Goal: Use online tool/utility: Utilize a website feature to perform a specific function

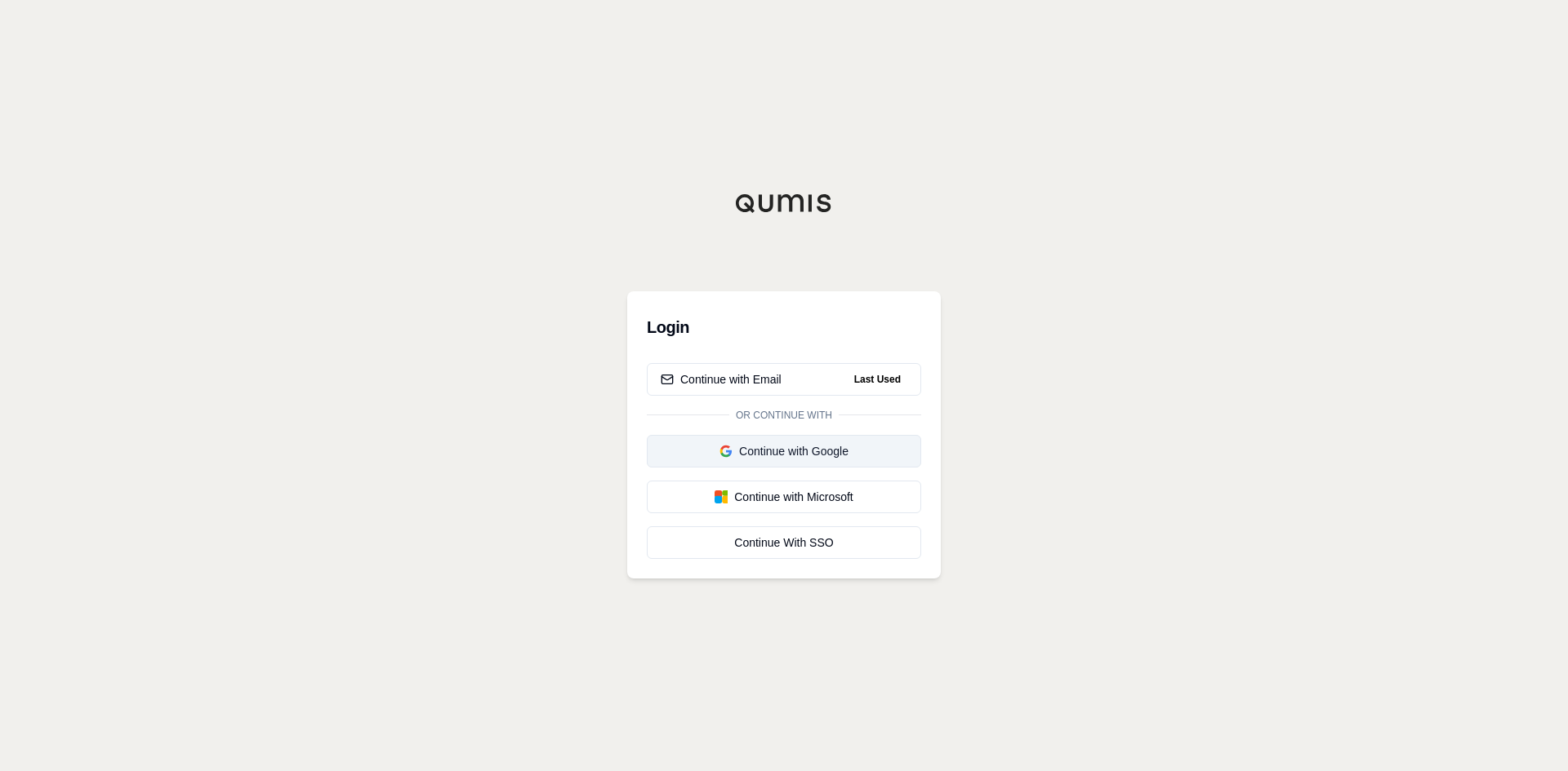
click at [741, 458] on div "Continue with Google" at bounding box center [784, 450] width 247 height 16
click at [798, 375] on button "Continue with Email" at bounding box center [784, 379] width 274 height 33
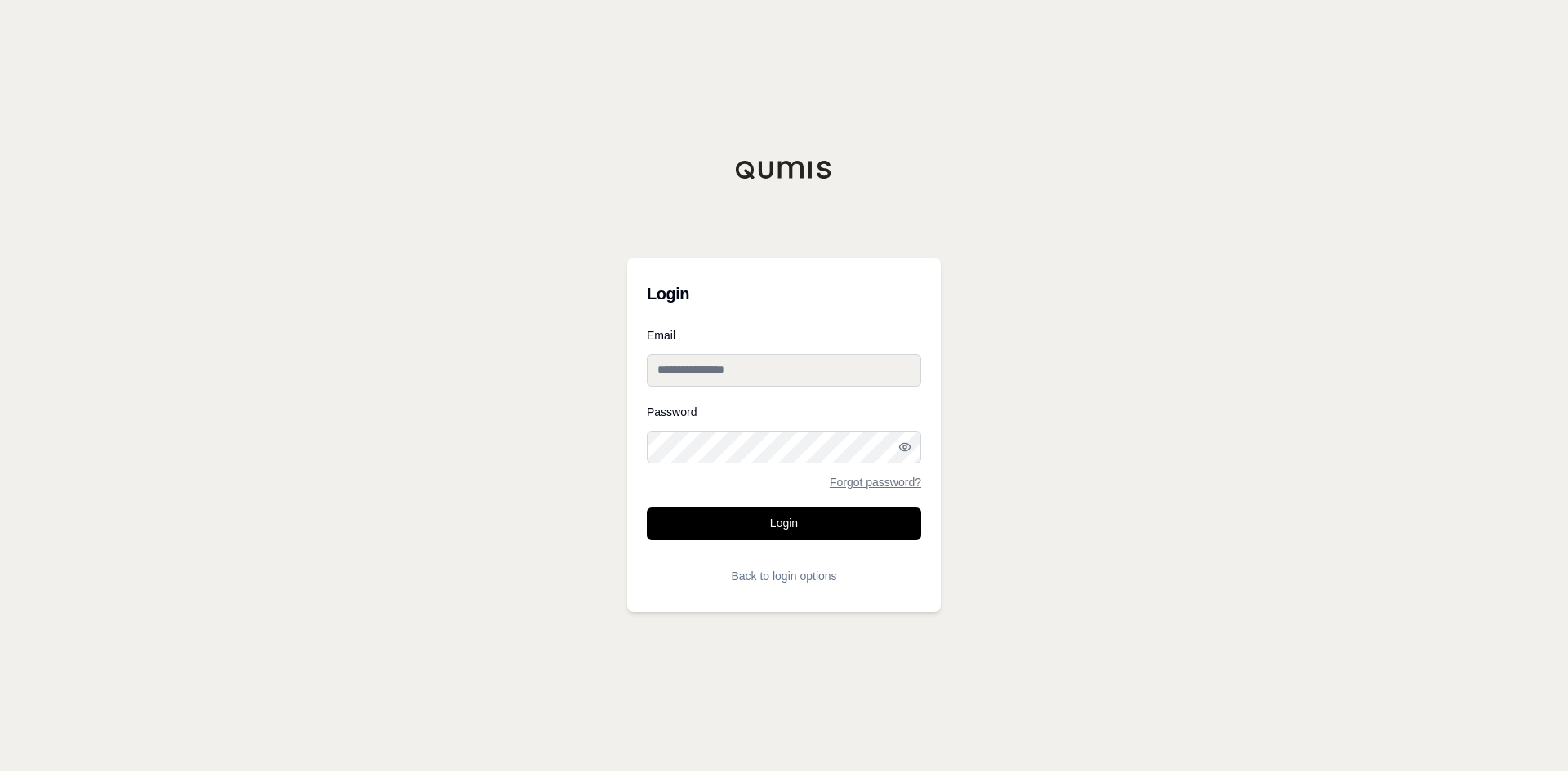
click at [798, 375] on input "Email" at bounding box center [784, 370] width 274 height 33
type input "**********"
click at [765, 525] on button "Login" at bounding box center [784, 523] width 274 height 33
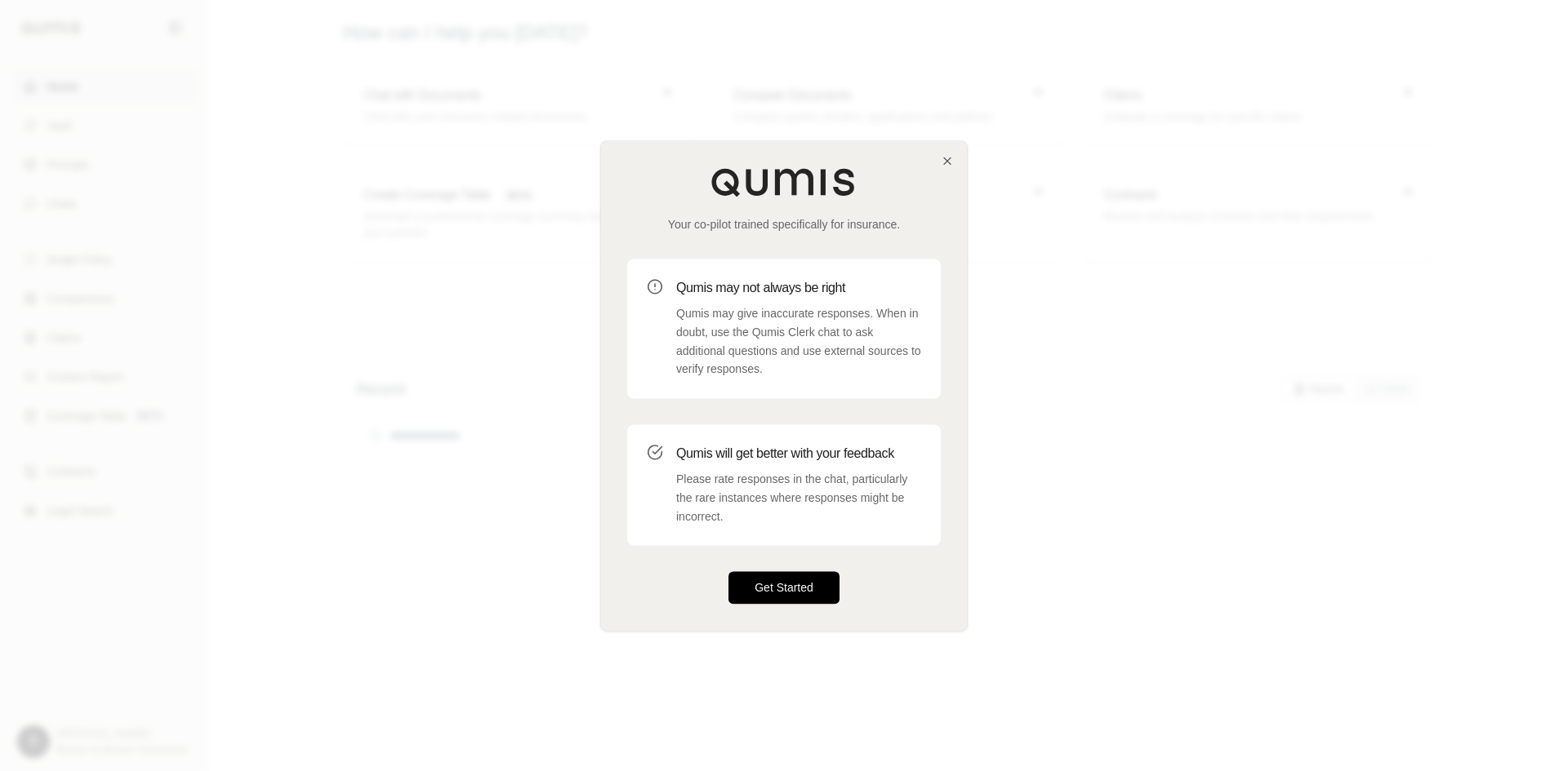
click at [794, 581] on button "Get Started" at bounding box center [784, 587] width 111 height 33
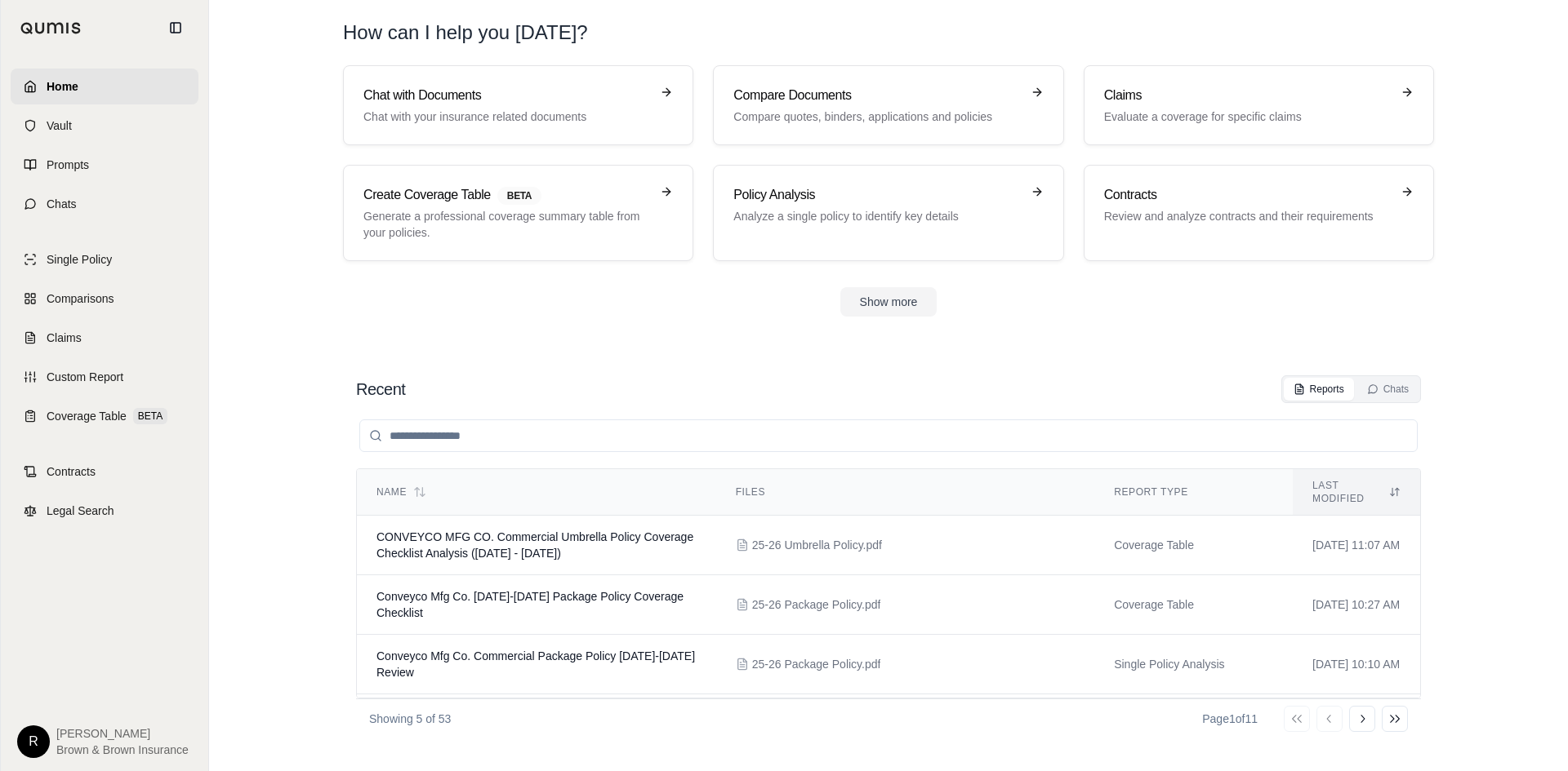
click at [874, 318] on section "Chat with Documents Chat with your insurance related documents Compare Document…" at bounding box center [888, 204] width 1345 height 278
click at [880, 313] on button "Show more" at bounding box center [889, 301] width 97 height 29
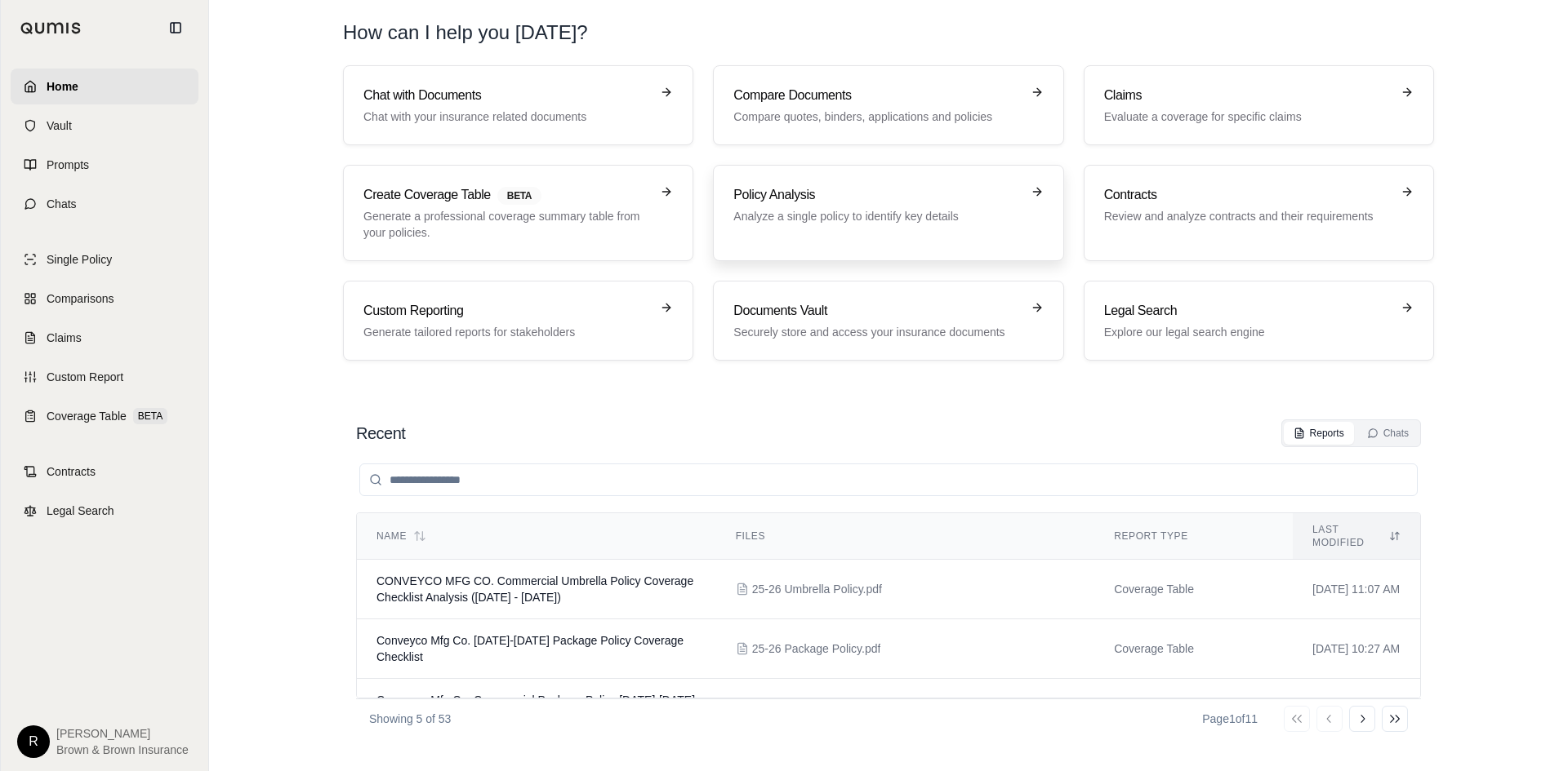
click at [856, 211] on p "Analyze a single policy to identify key details" at bounding box center [876, 216] width 287 height 16
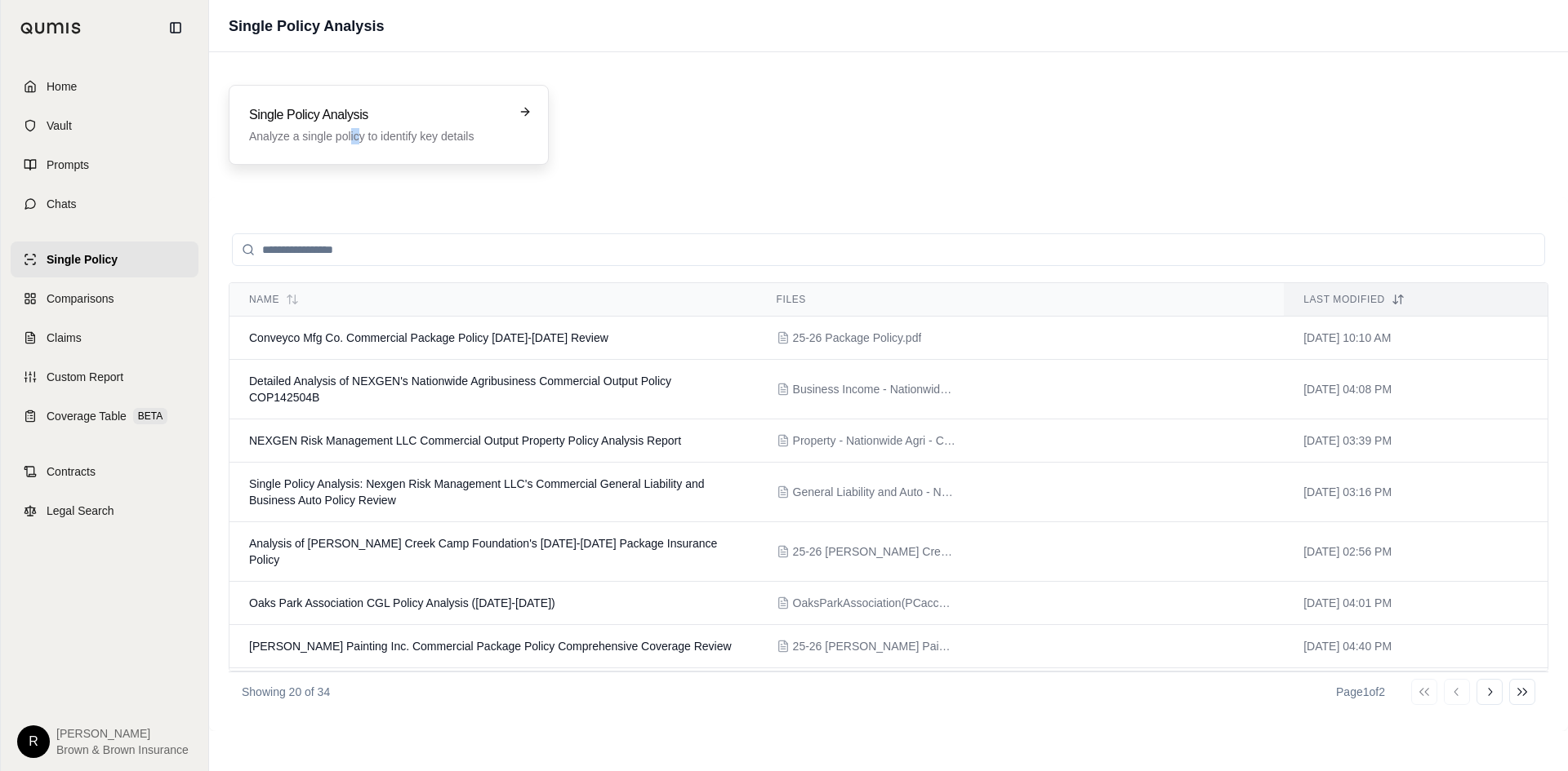
drag, startPoint x: 350, startPoint y: 154, endPoint x: 359, endPoint y: 150, distance: 9.8
click at [359, 150] on div "Single Policy Analysis Analyze a single policy to identify key details" at bounding box center [389, 125] width 320 height 80
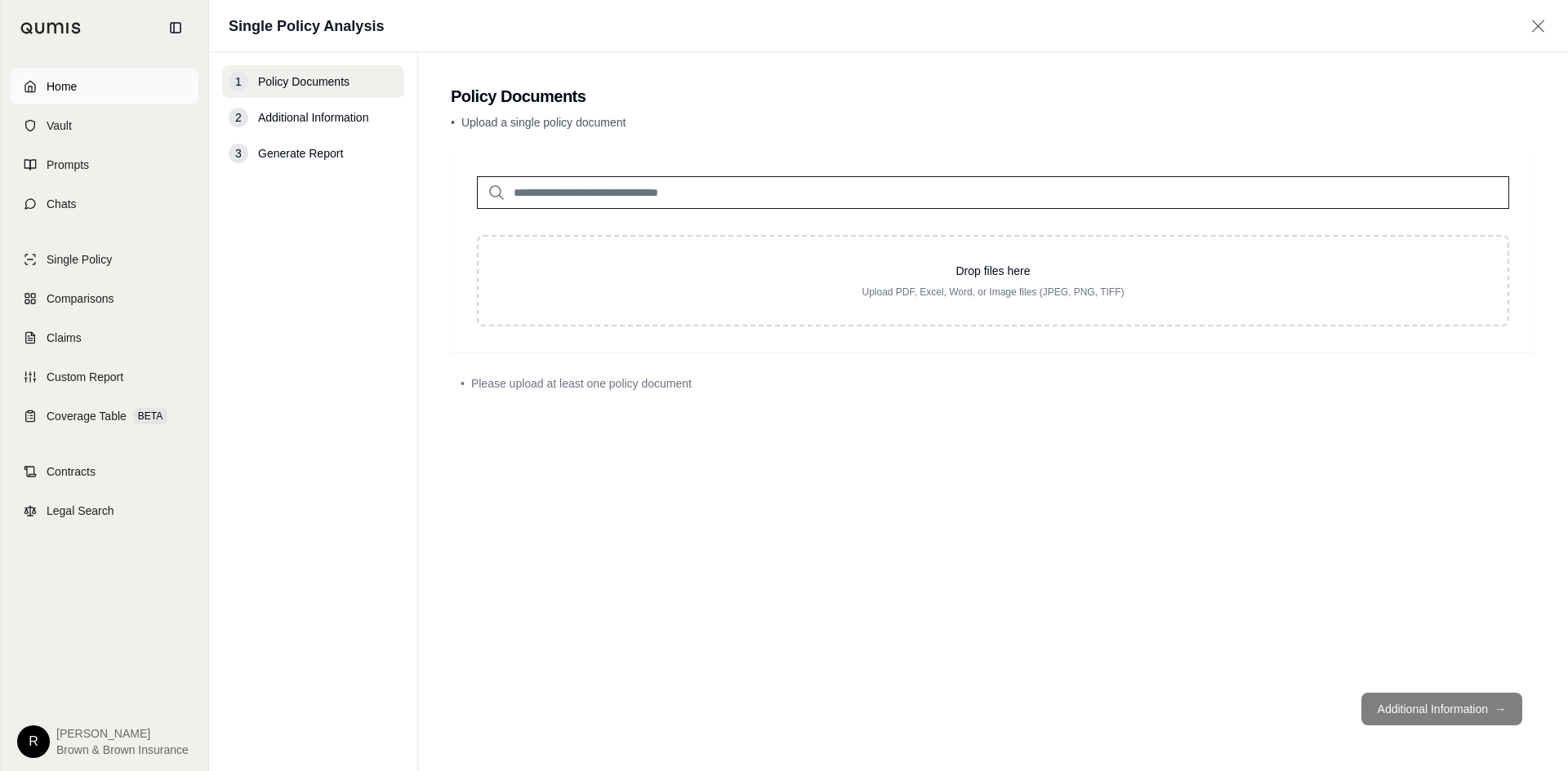
click at [113, 89] on link "Home" at bounding box center [104, 86] width 188 height 36
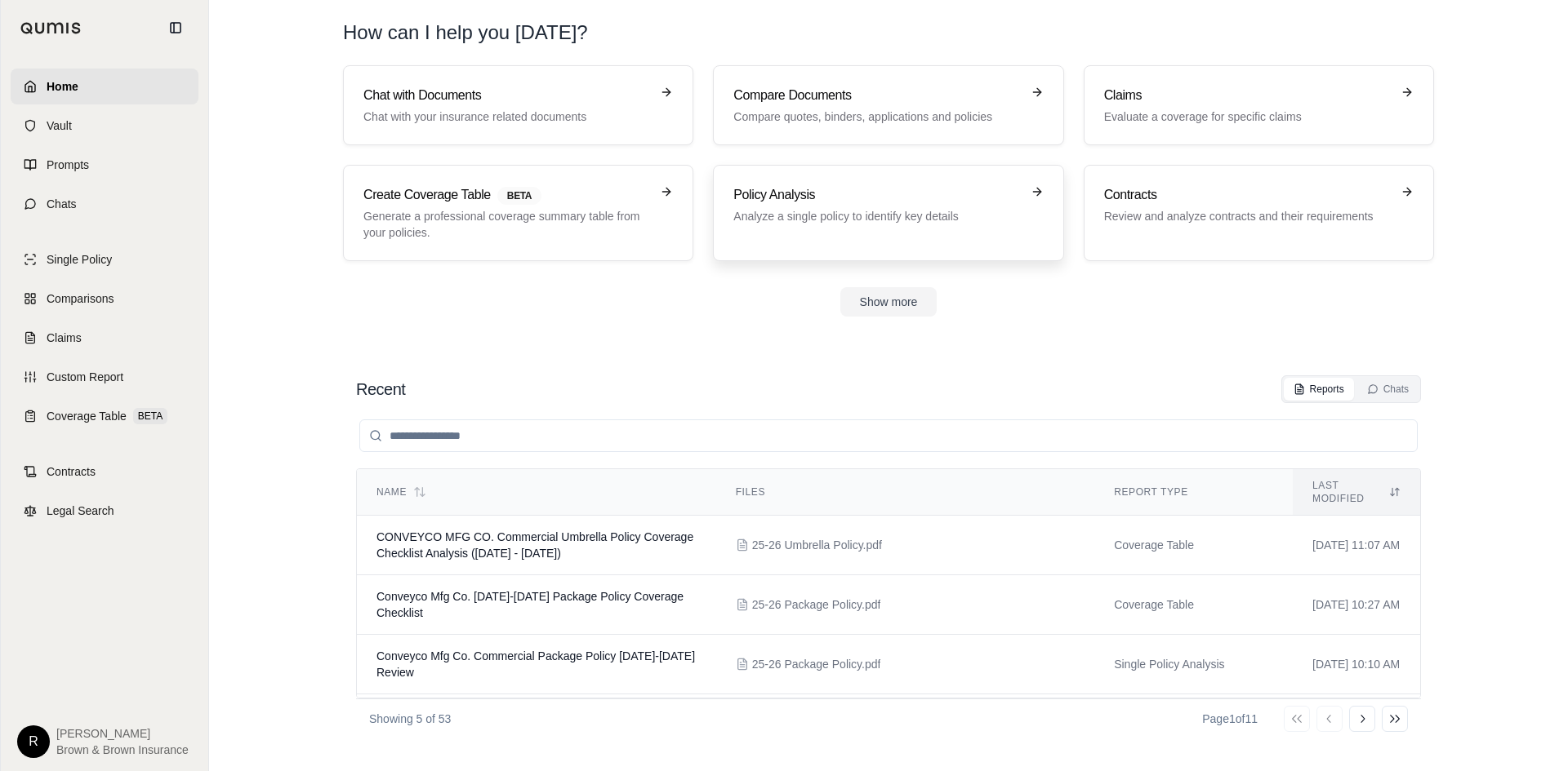
click at [894, 216] on p "Analyze a single policy to identify key details" at bounding box center [876, 216] width 287 height 16
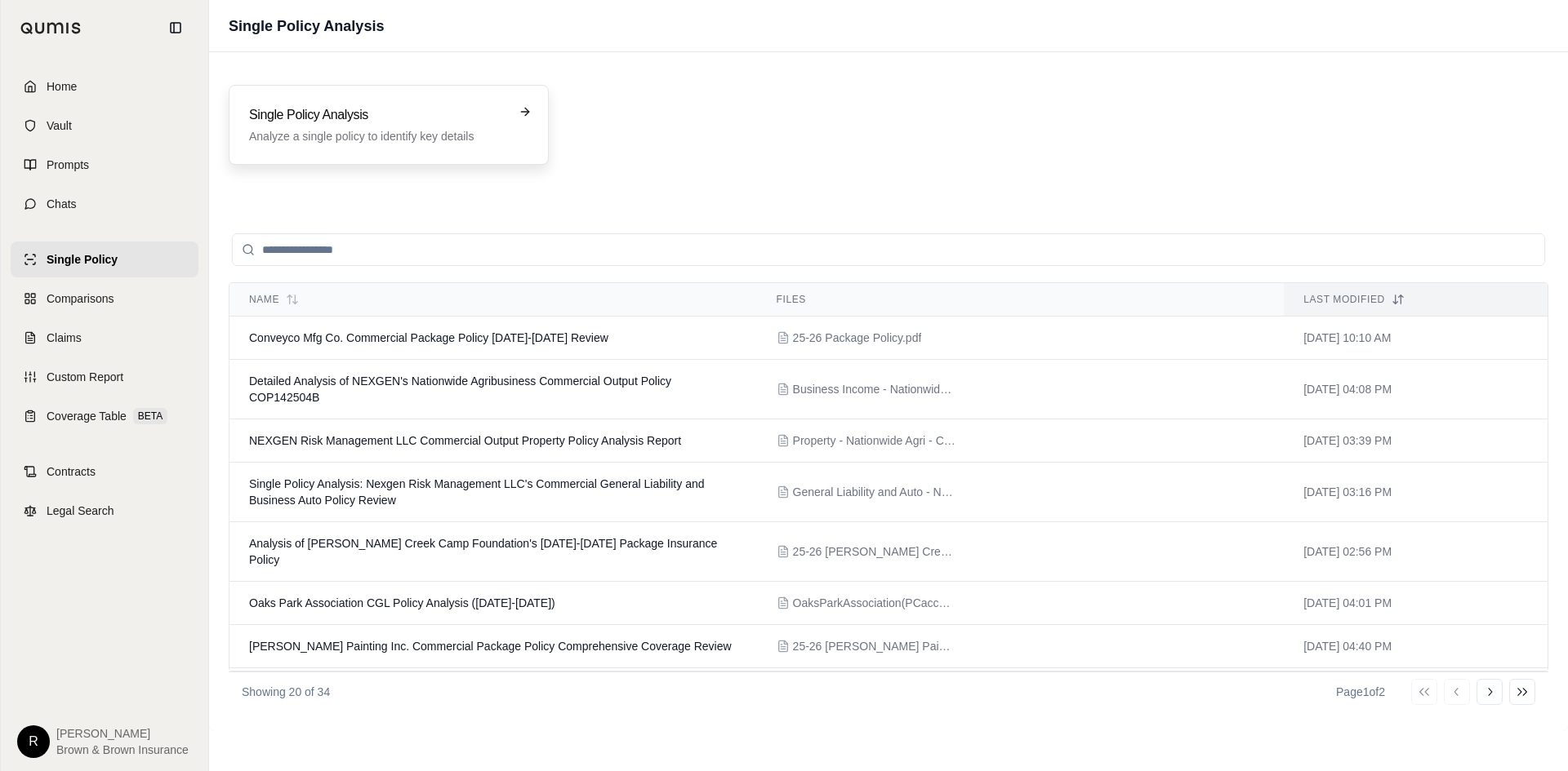
click at [473, 107] on h3 "Single Policy Analysis" at bounding box center [377, 115] width 256 height 20
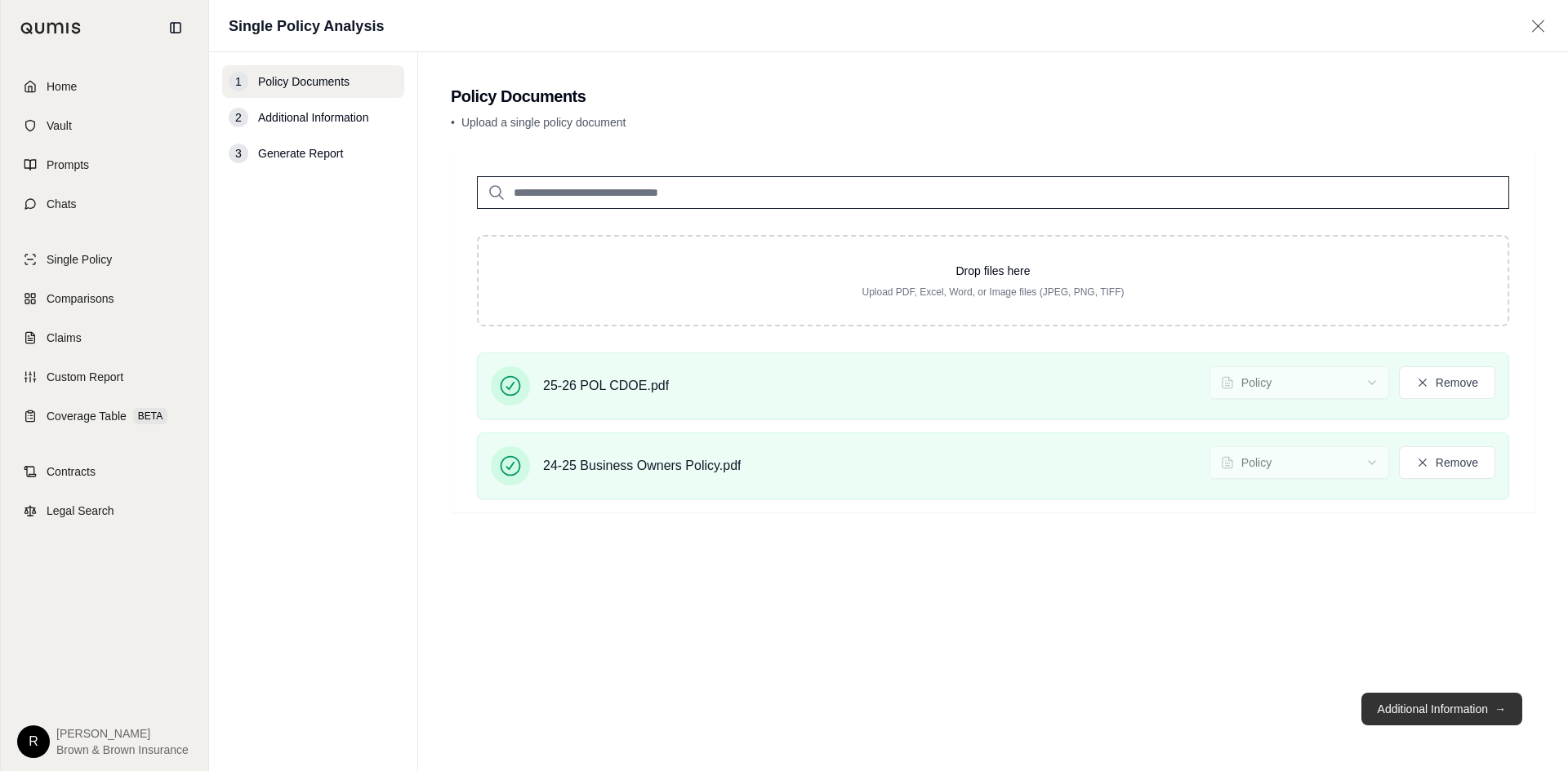
click at [1463, 710] on button "Additional Information →" at bounding box center [1442, 709] width 161 height 33
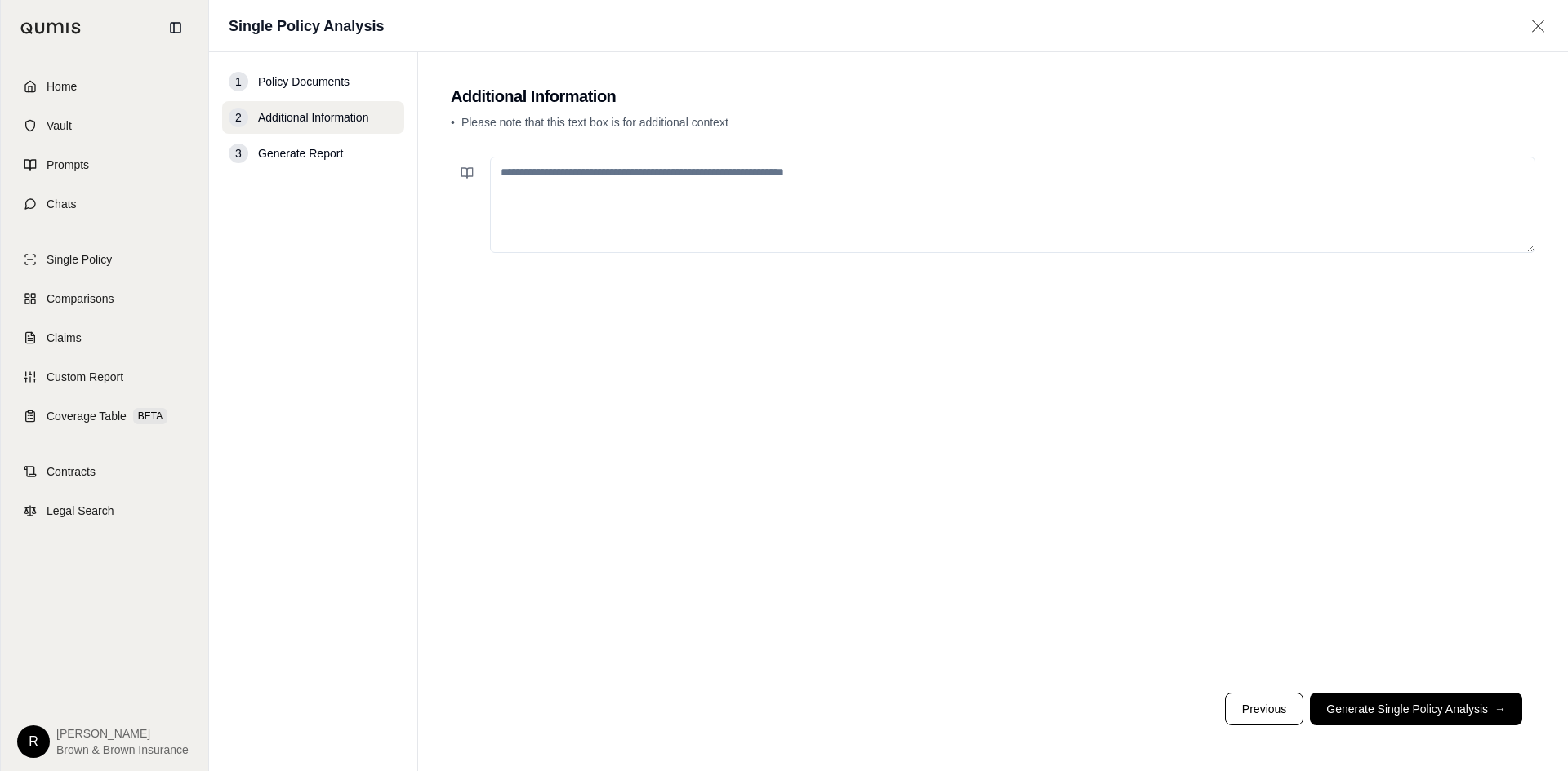
click at [902, 195] on textarea at bounding box center [1013, 205] width 1045 height 96
type textarea "*"
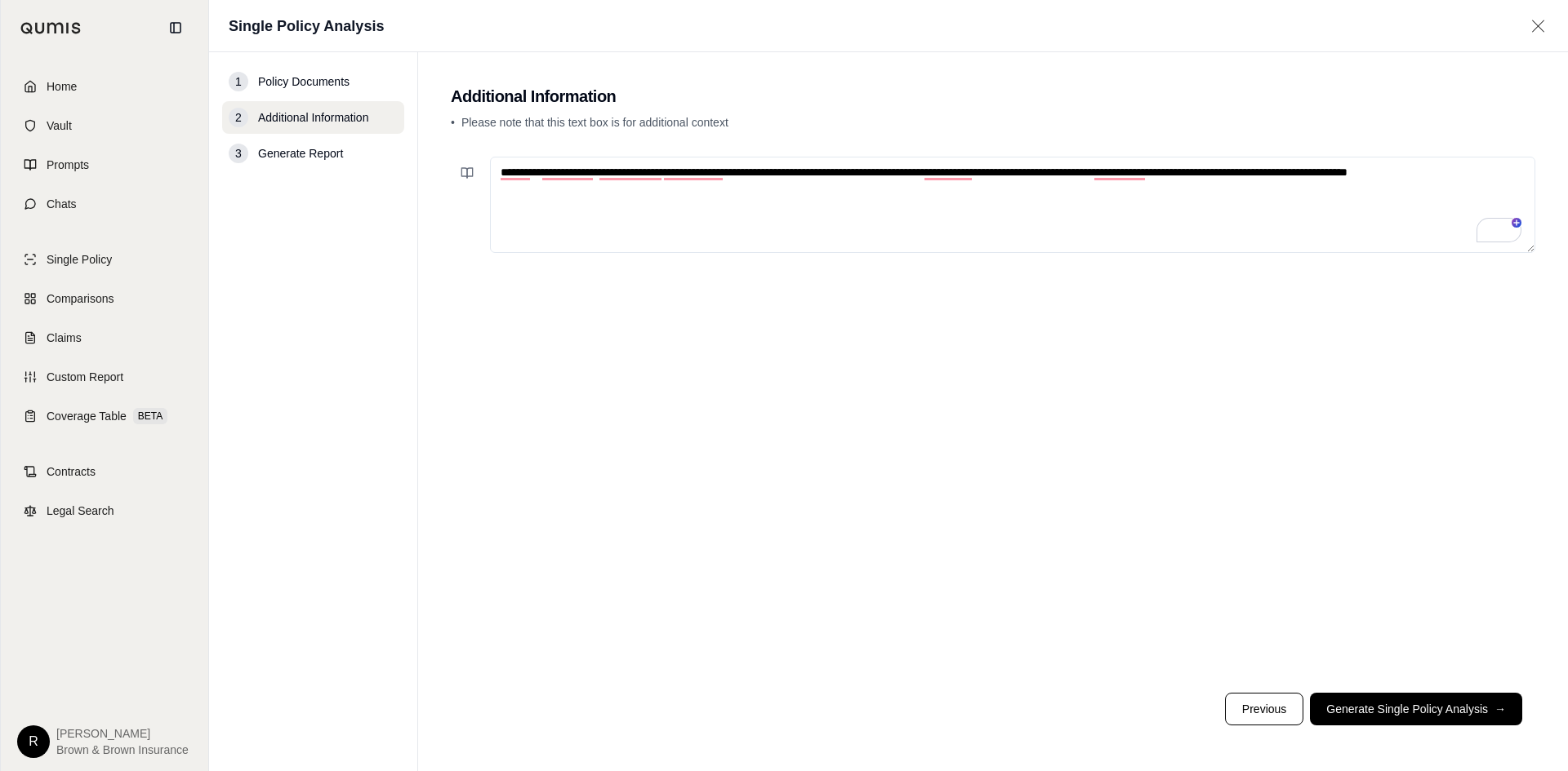
click at [1524, 176] on textarea "**********" at bounding box center [1013, 205] width 1045 height 96
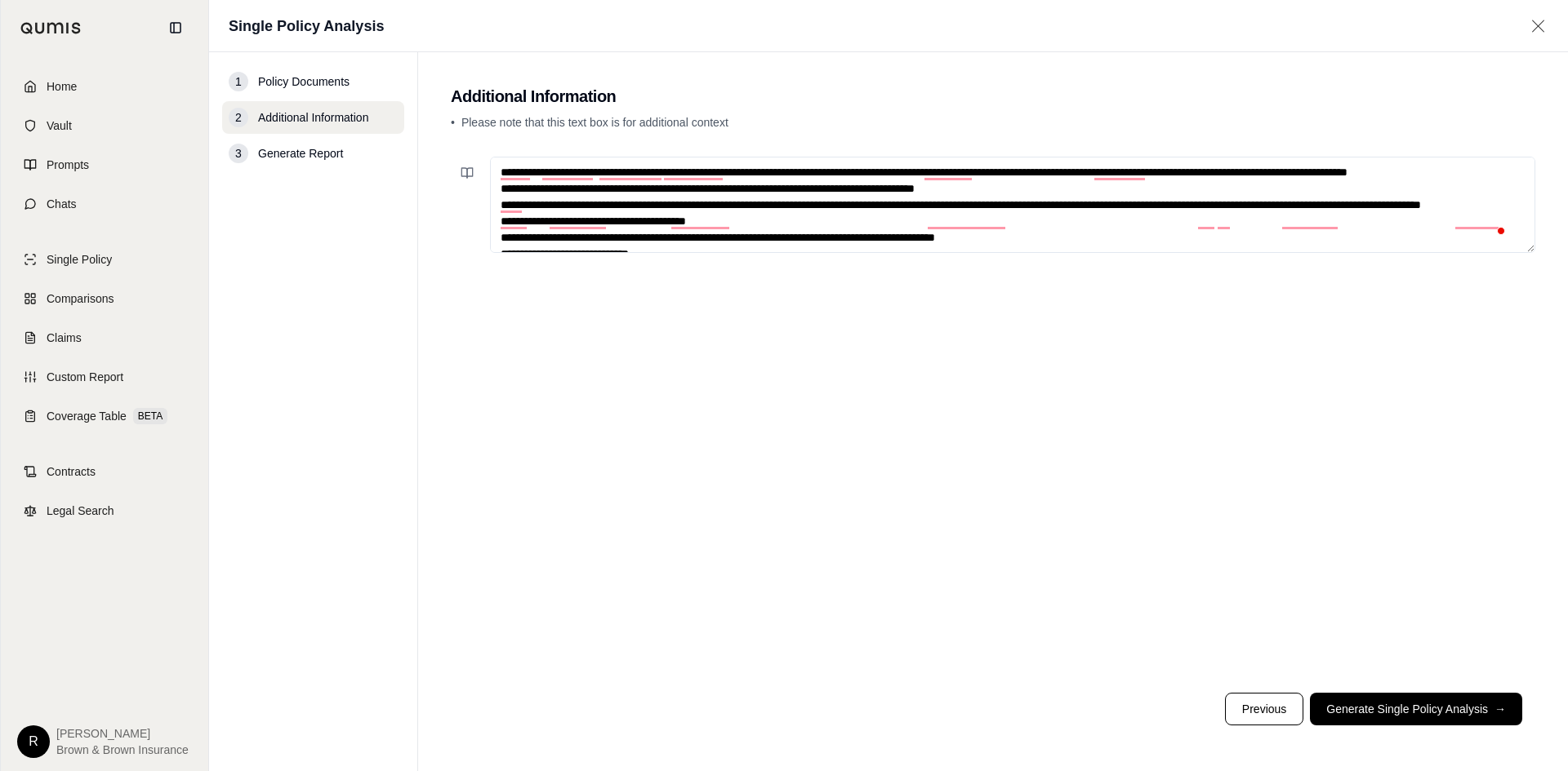
click at [1494, 174] on textarea "**********" at bounding box center [1013, 205] width 1045 height 96
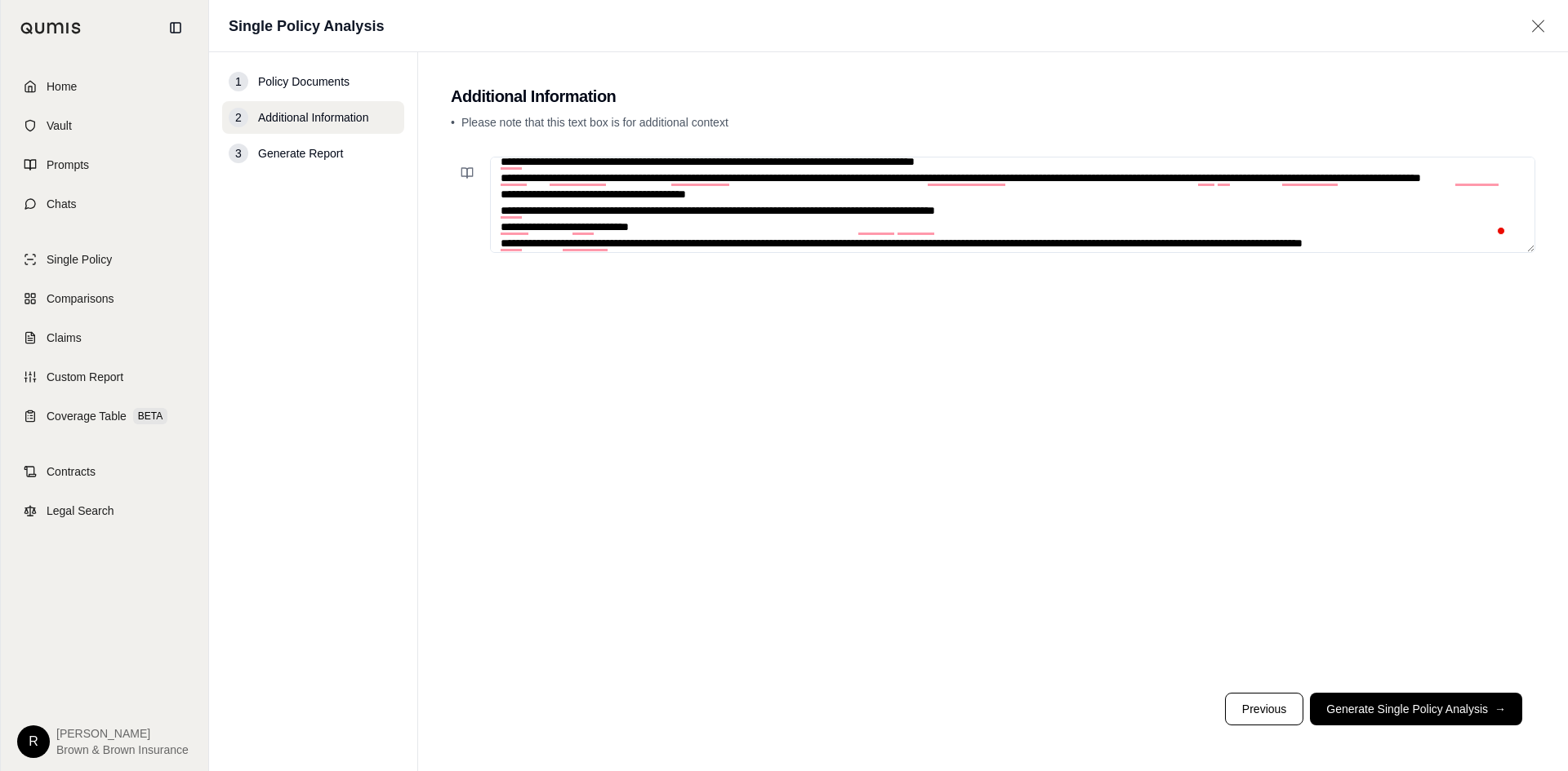
scroll to position [65, 0]
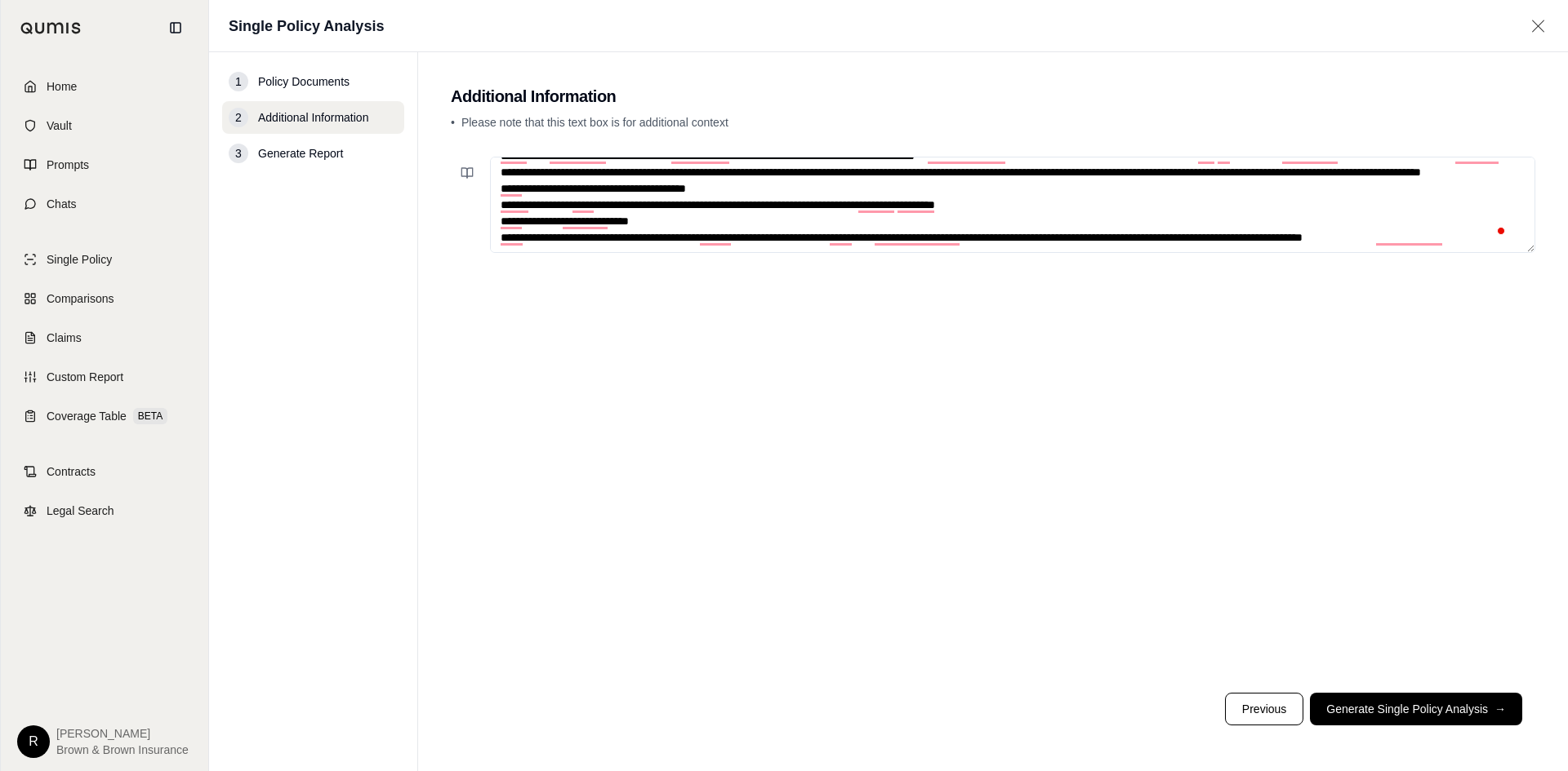
click at [1487, 240] on textarea "**********" at bounding box center [1013, 205] width 1045 height 96
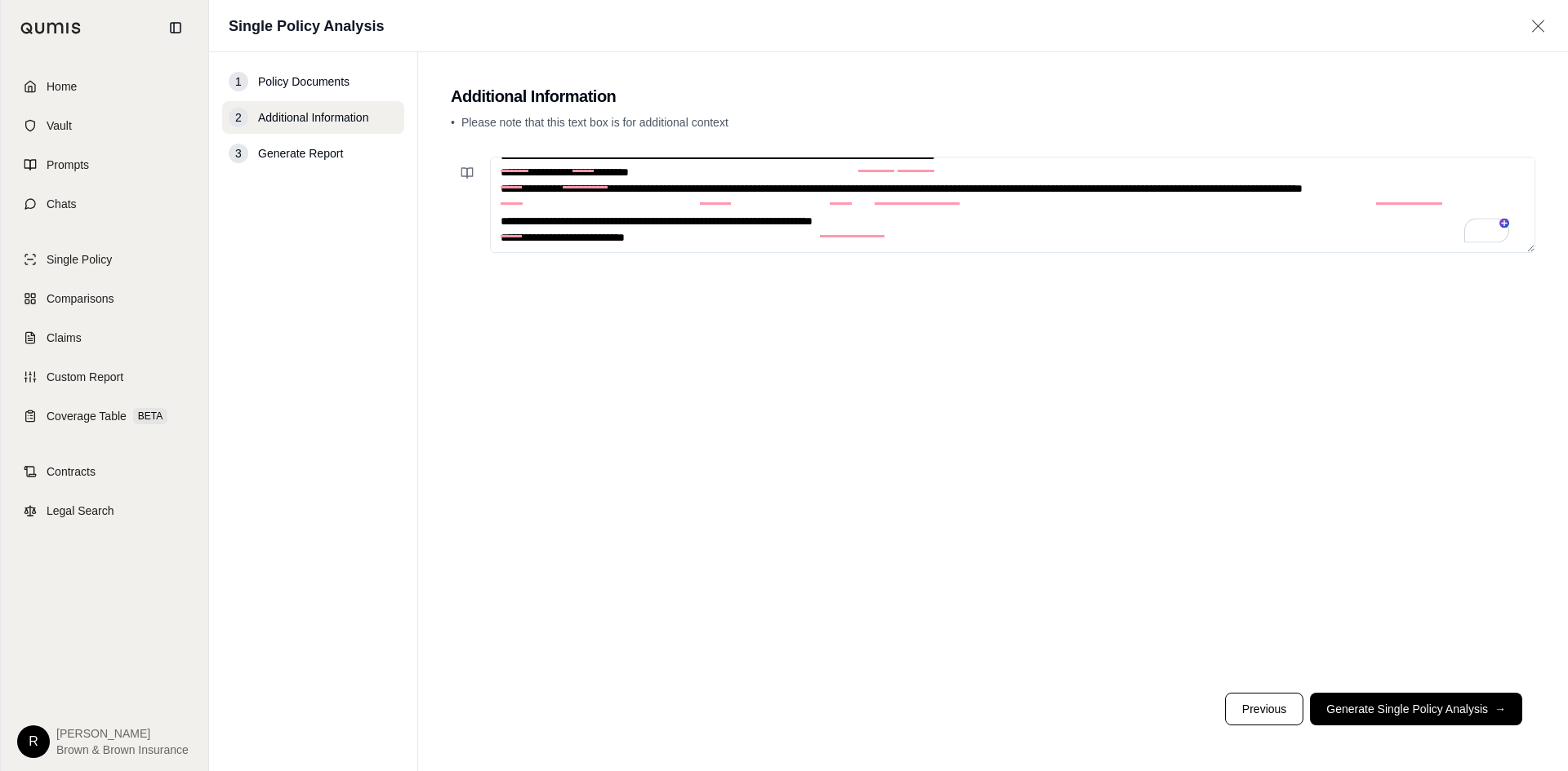
scroll to position [0, 0]
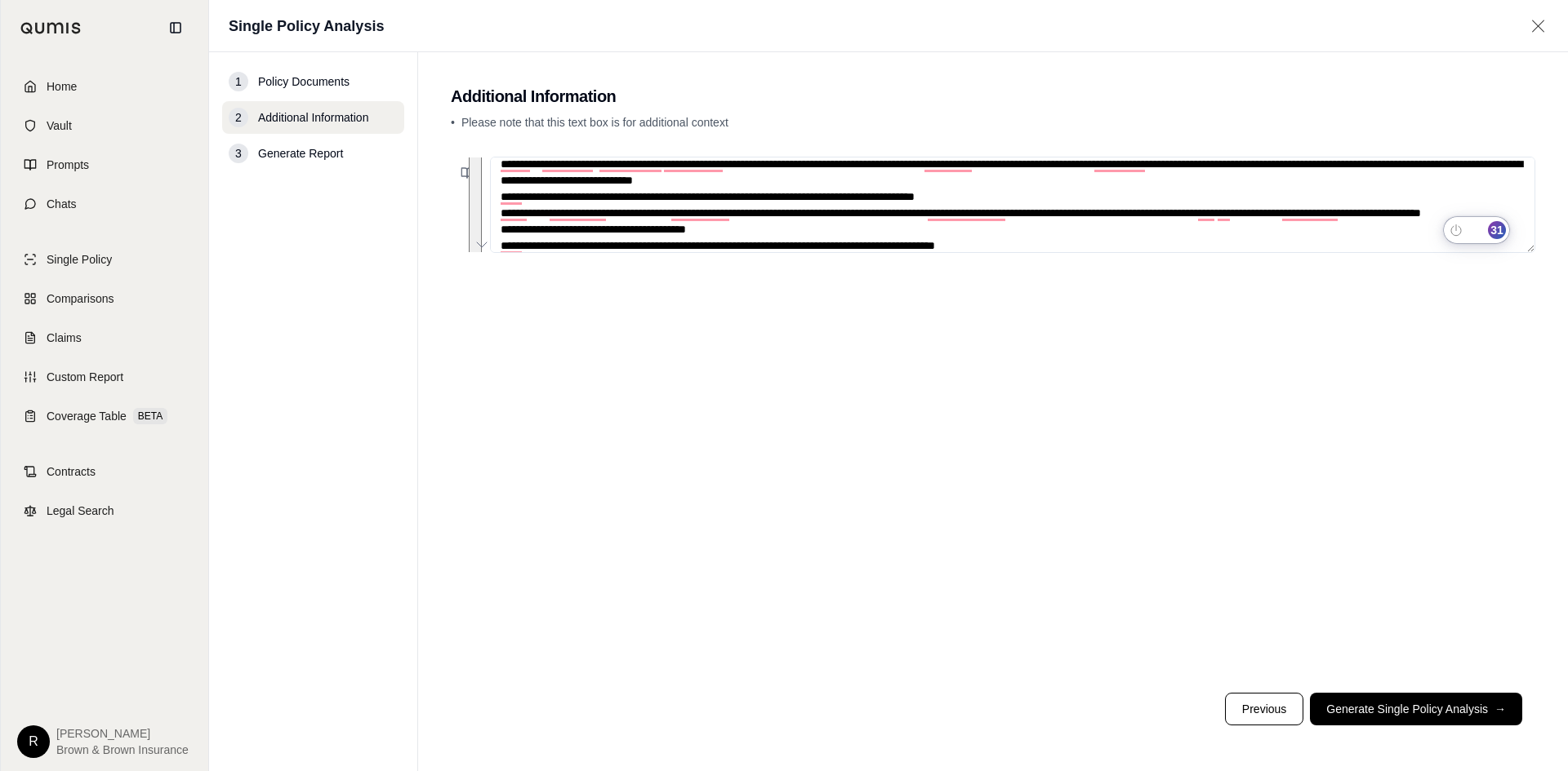
type textarea "**********"
click at [1442, 696] on button "Generate Single Policy Analysis →" at bounding box center [1416, 709] width 212 height 33
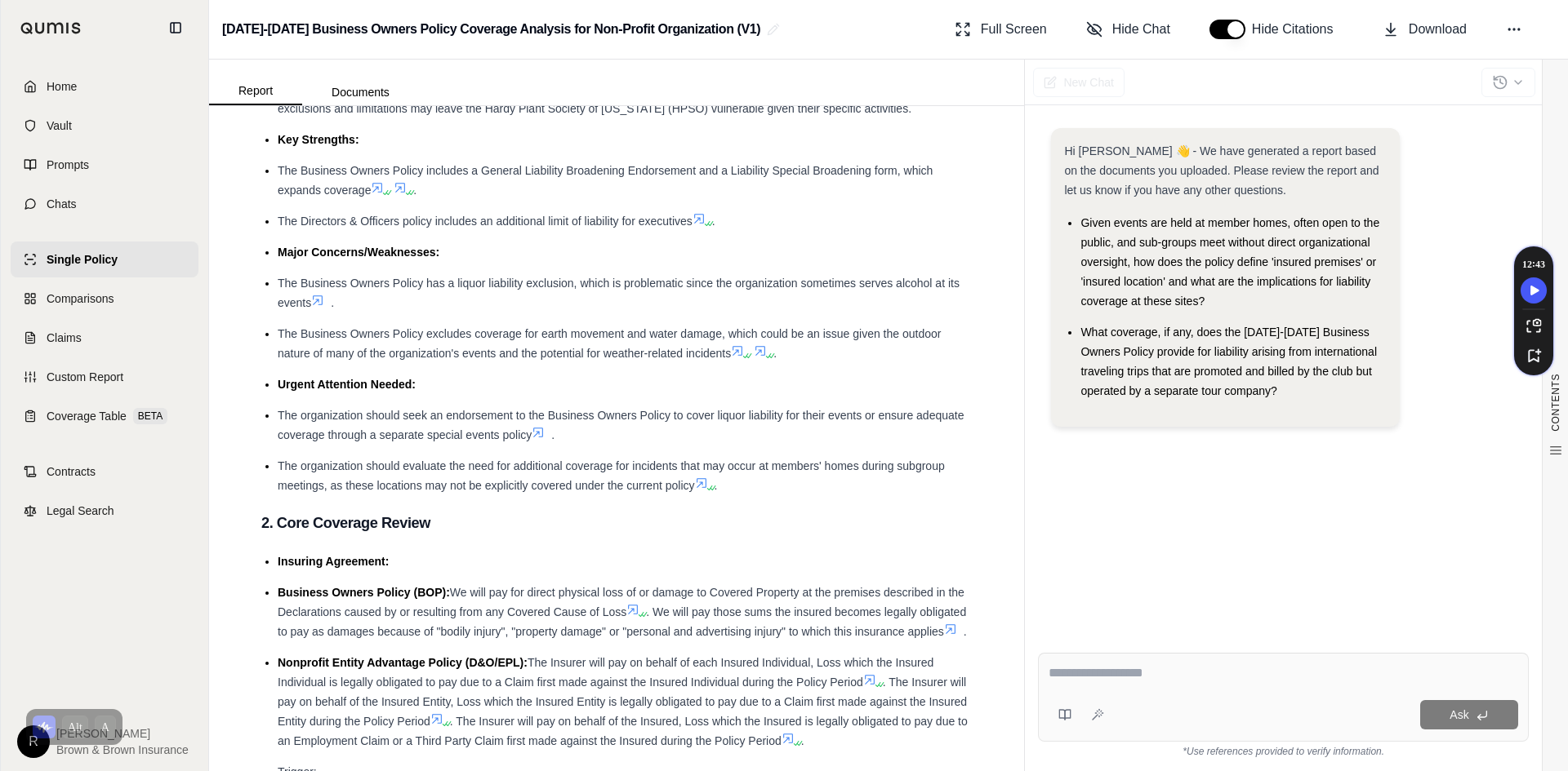
scroll to position [164, 0]
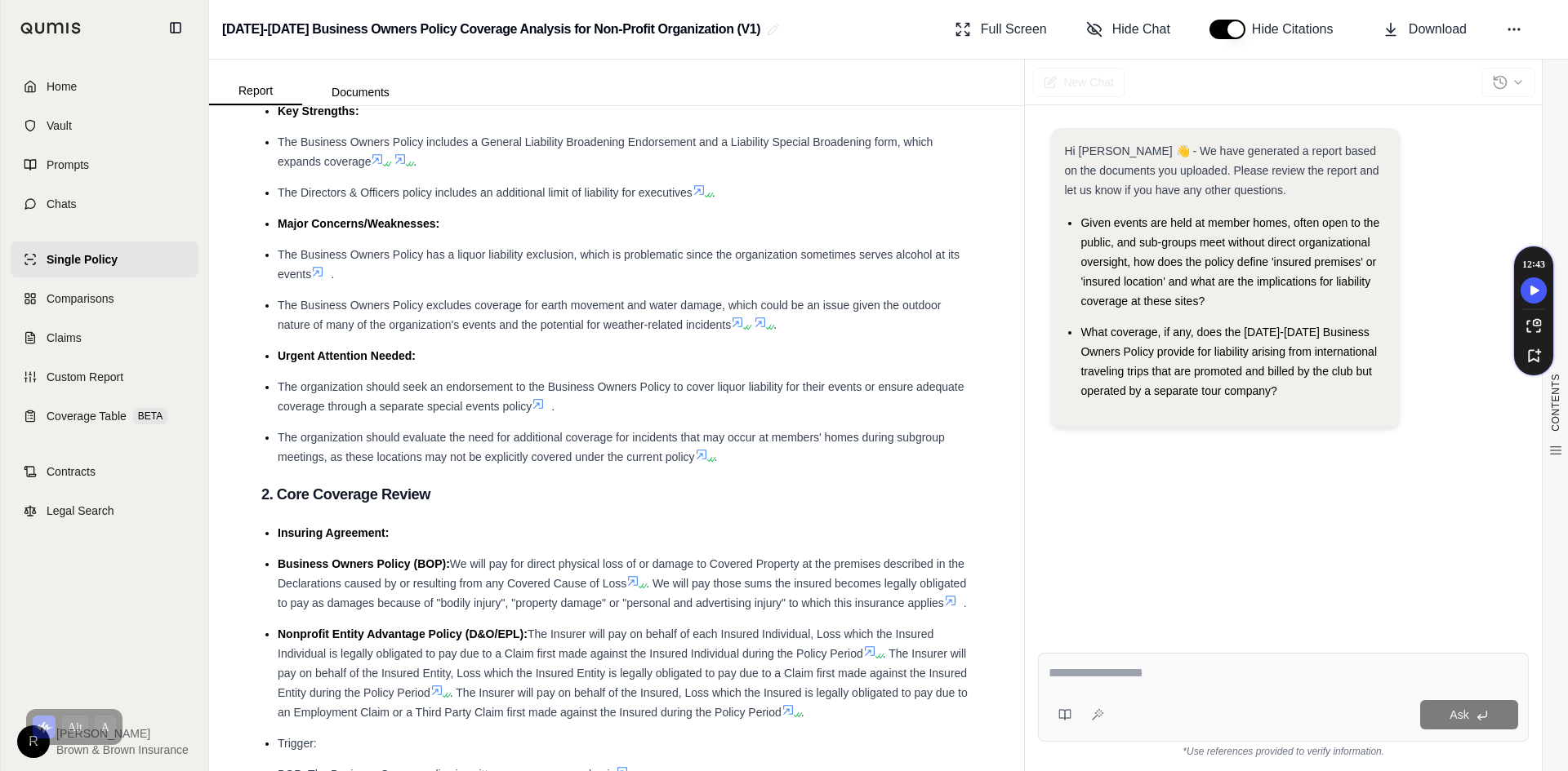
click at [324, 267] on icon at bounding box center [318, 272] width 13 height 13
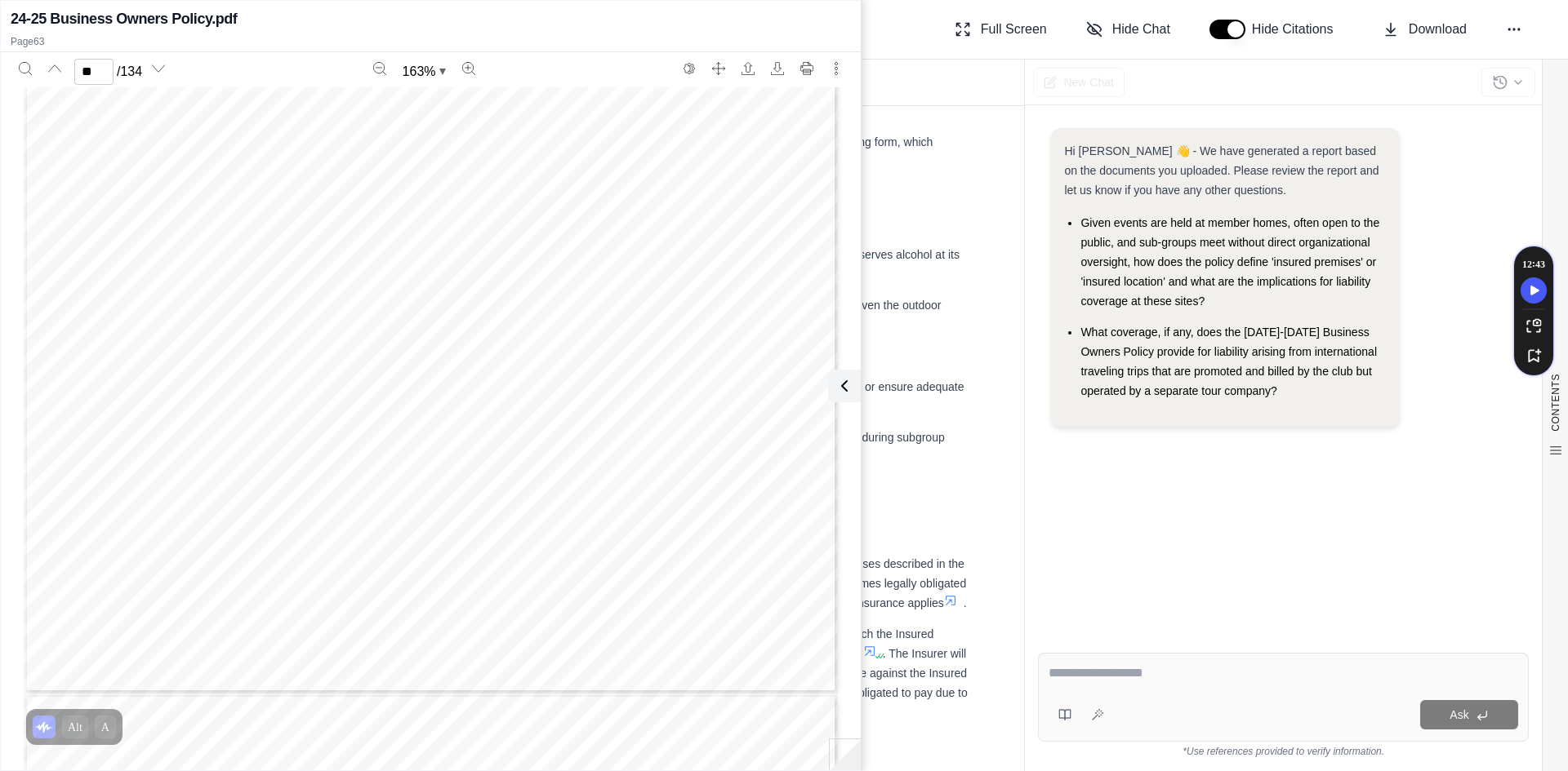
scroll to position [65785, 0]
type input "**"
click at [1252, 678] on textarea at bounding box center [1283, 673] width 469 height 20
click at [856, 378] on button at bounding box center [844, 386] width 33 height 33
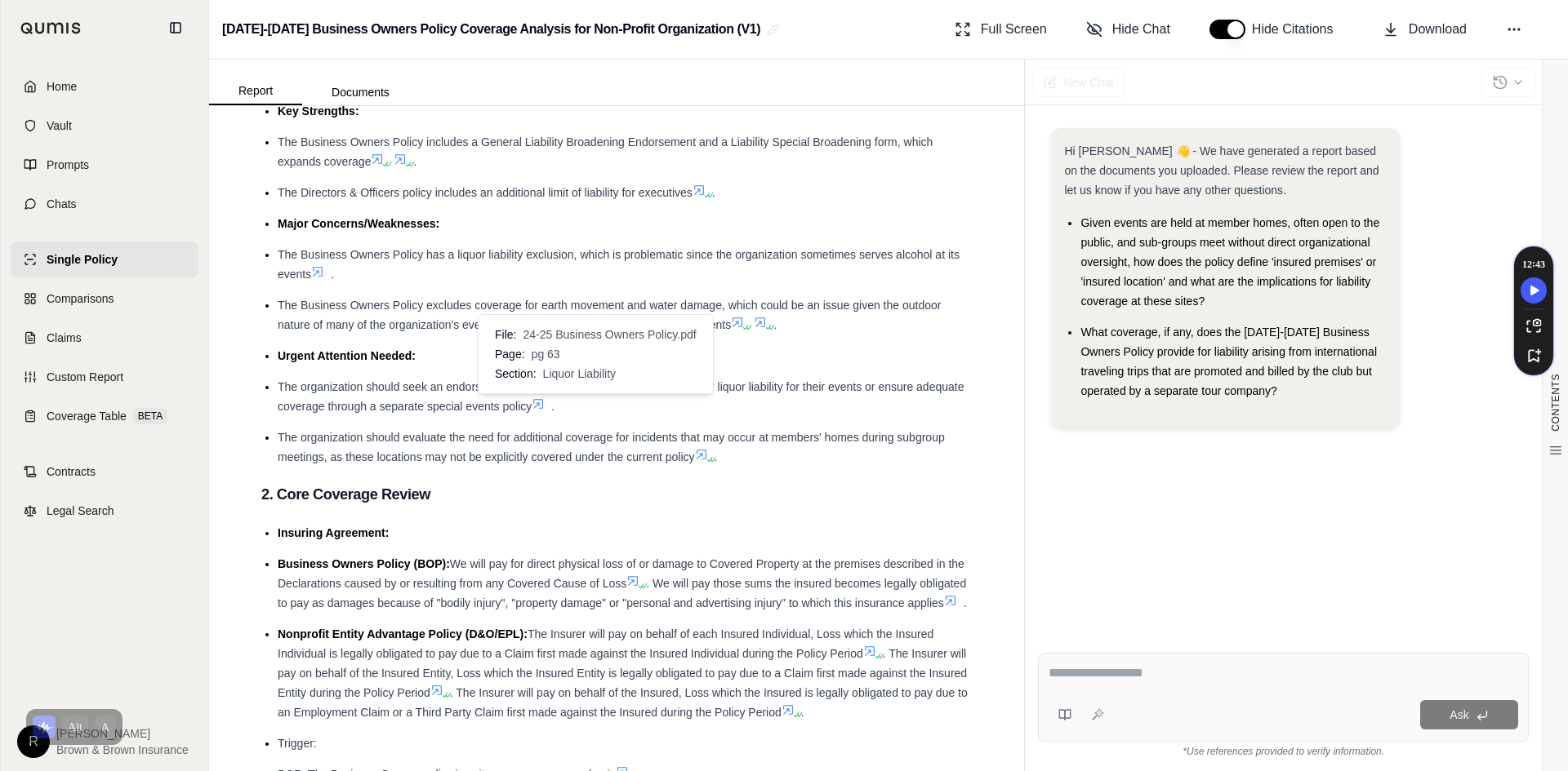
click at [545, 401] on icon at bounding box center [539, 404] width 13 height 13
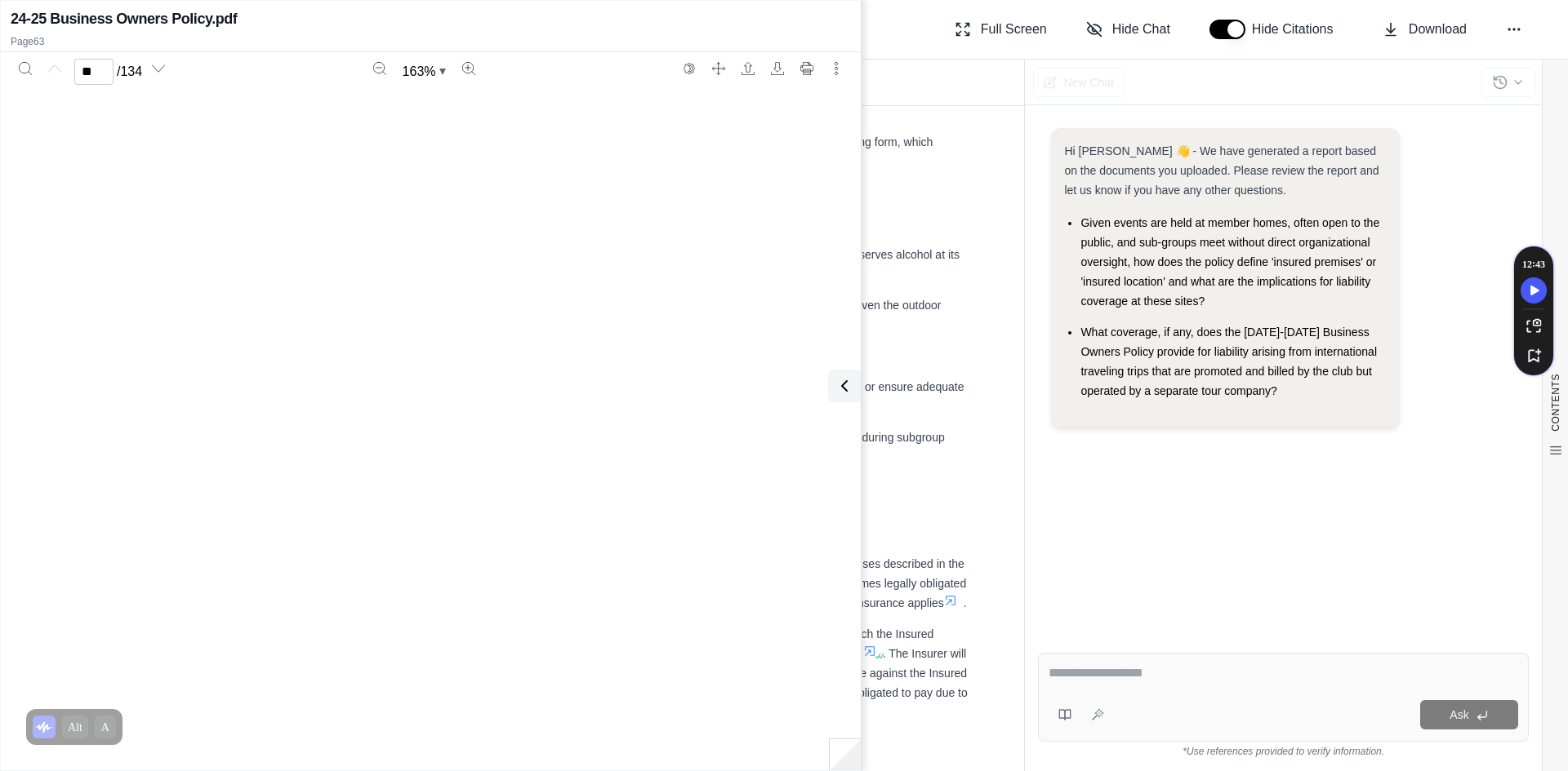
type input "**"
click at [1213, 680] on textarea at bounding box center [1283, 673] width 469 height 20
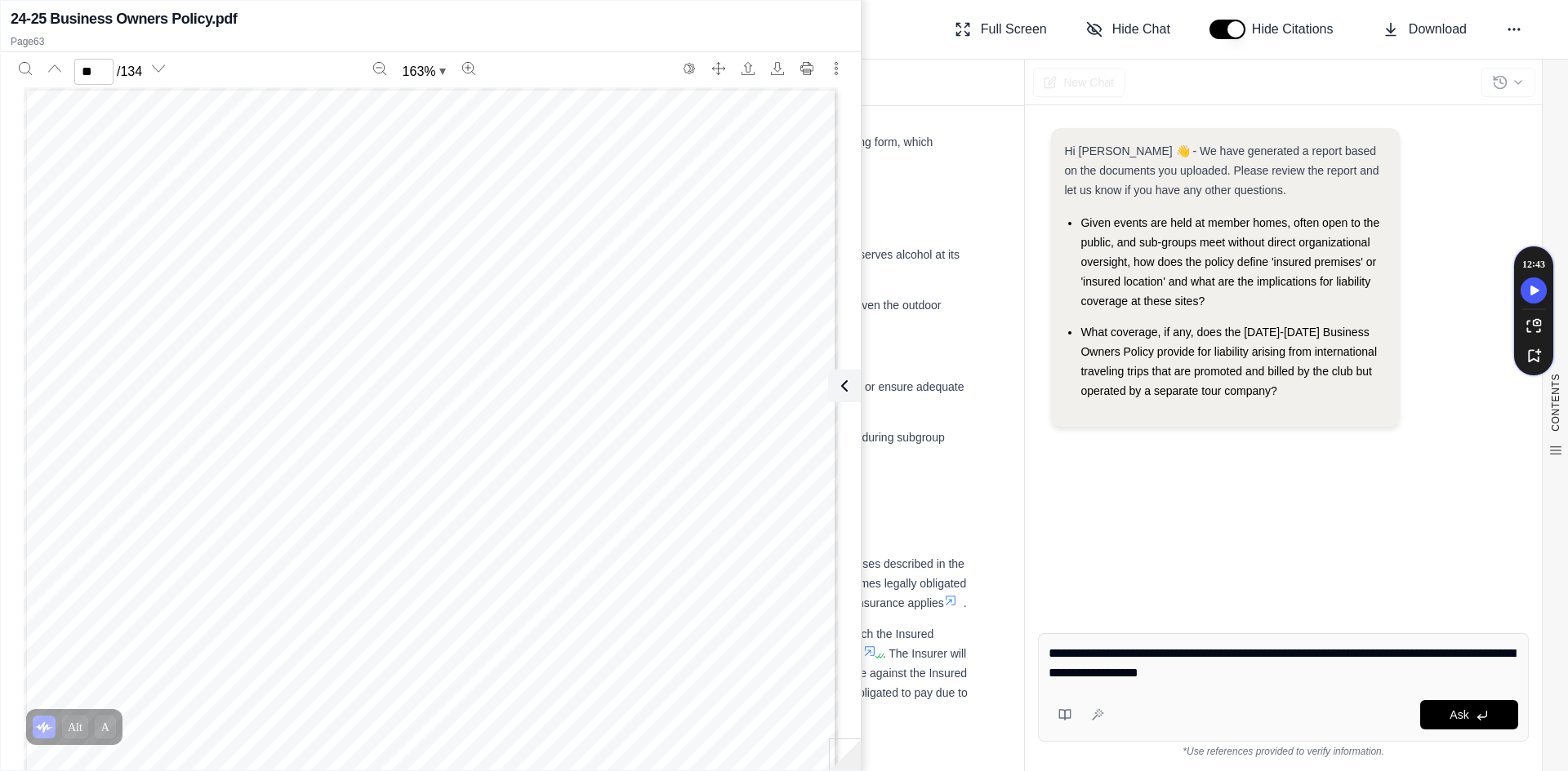
type textarea "**********"
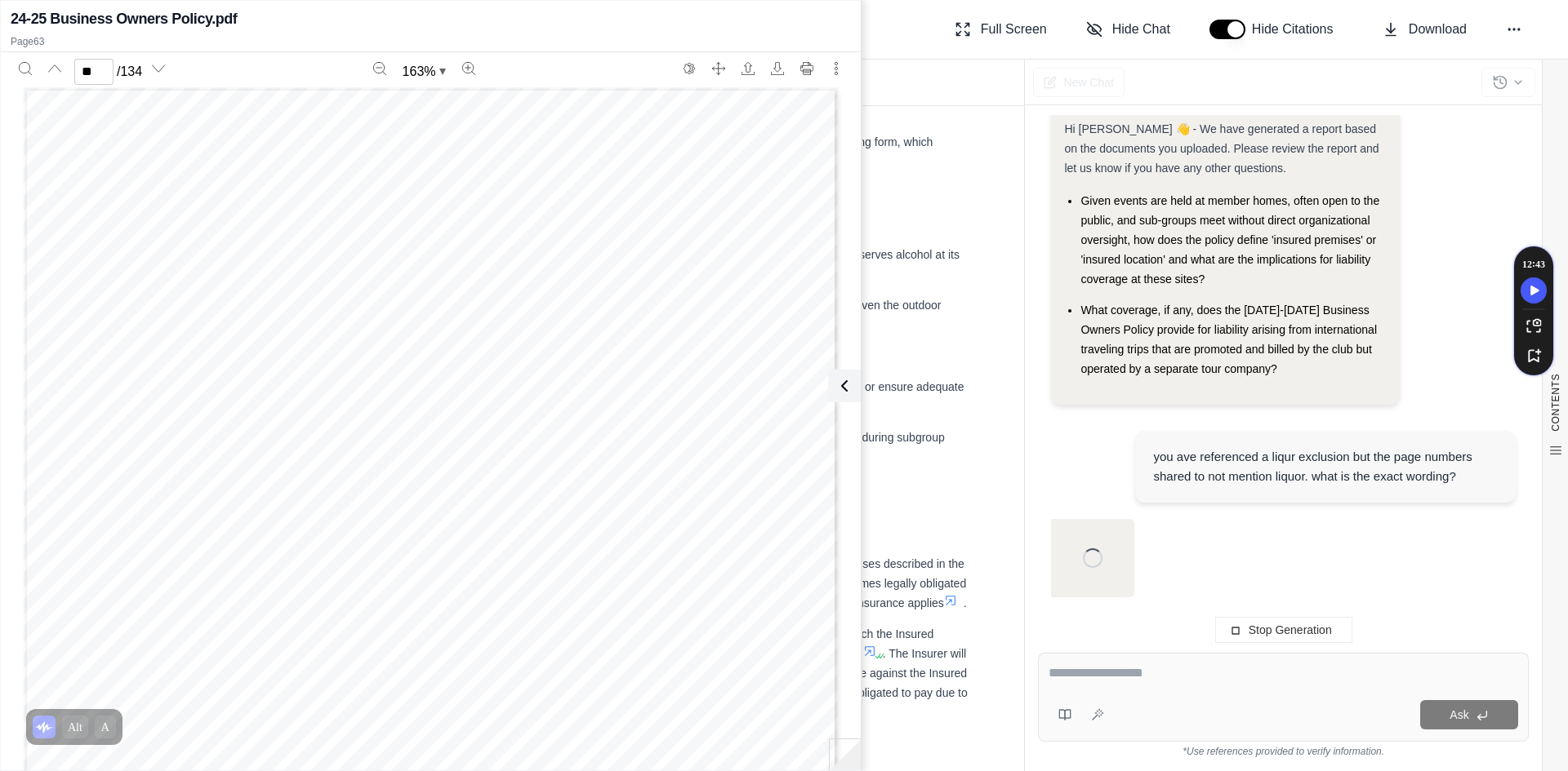
scroll to position [22, 0]
click at [848, 384] on icon at bounding box center [841, 386] width 20 height 20
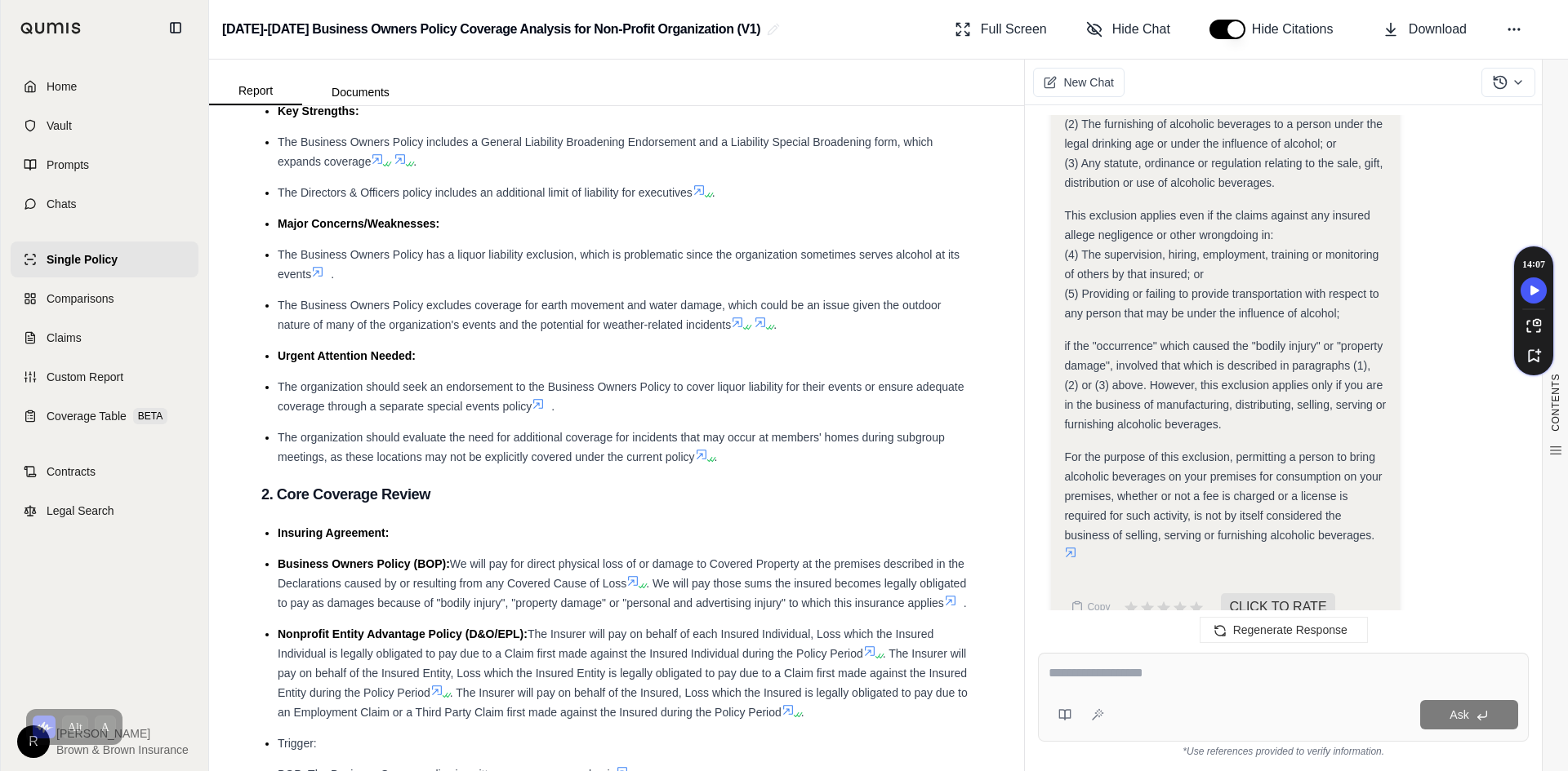
scroll to position [1229, 0]
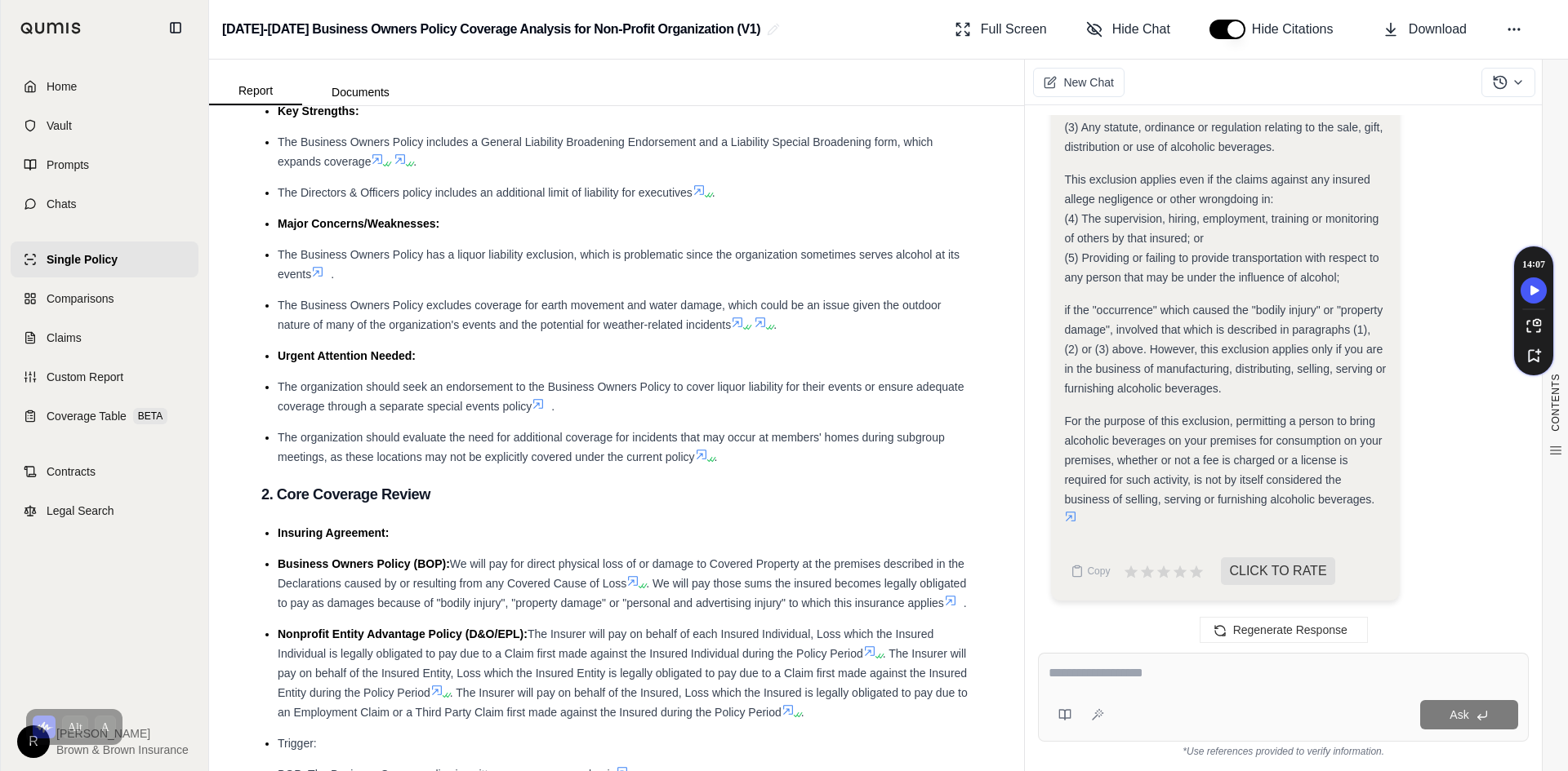
click at [1121, 693] on div "Ask" at bounding box center [1283, 697] width 491 height 89
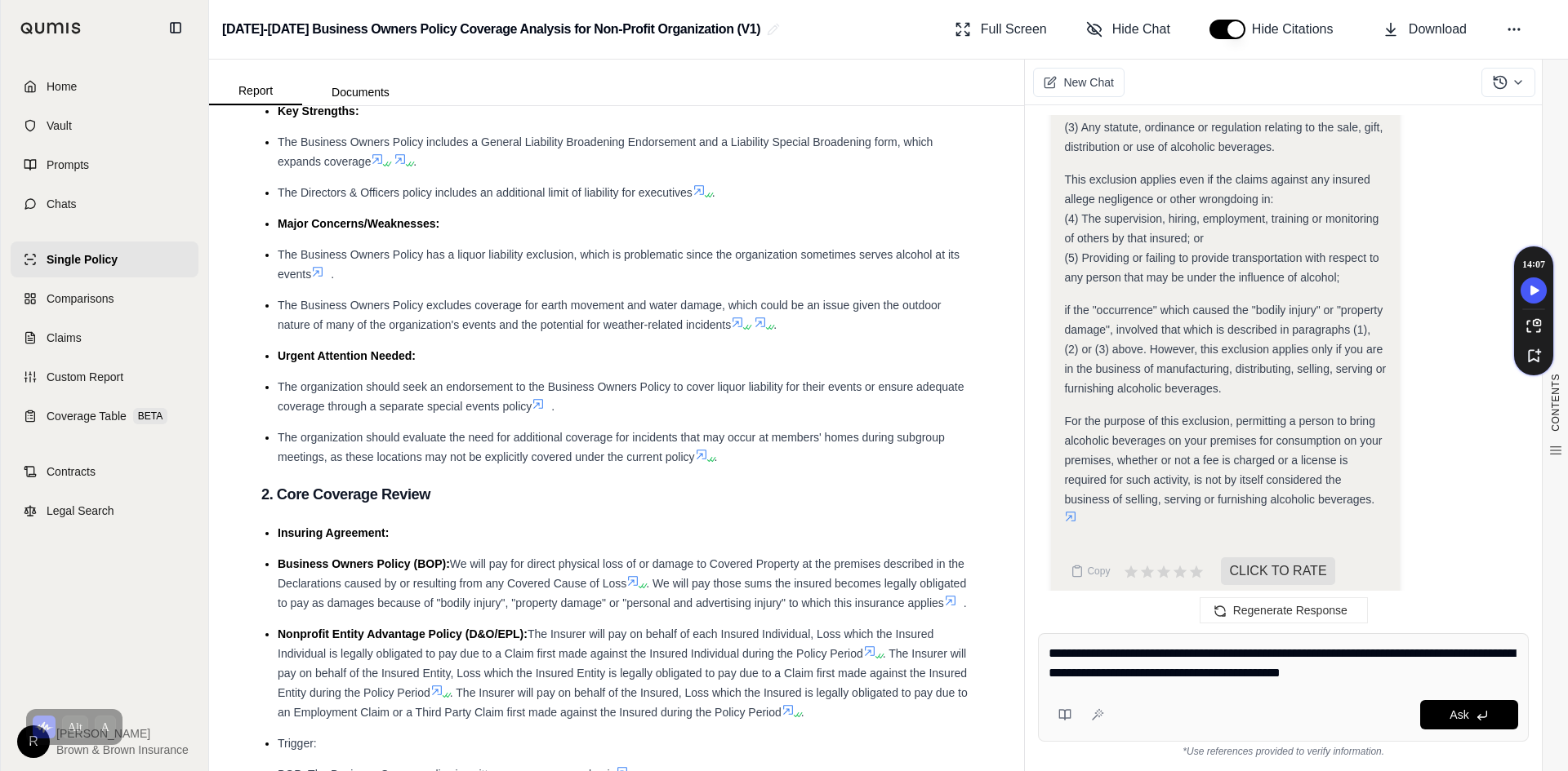
type textarea "**********"
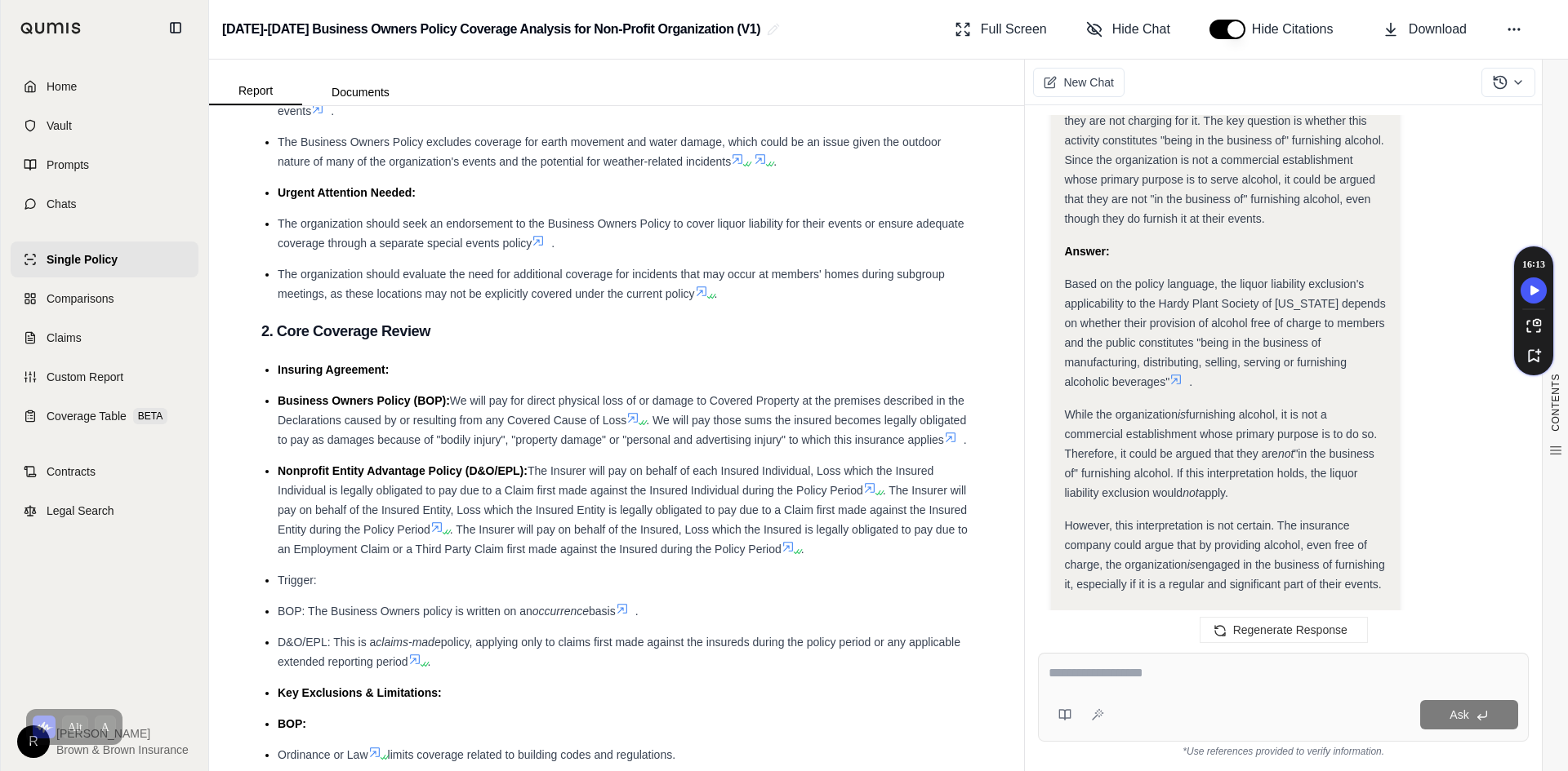
scroll to position [2791, 0]
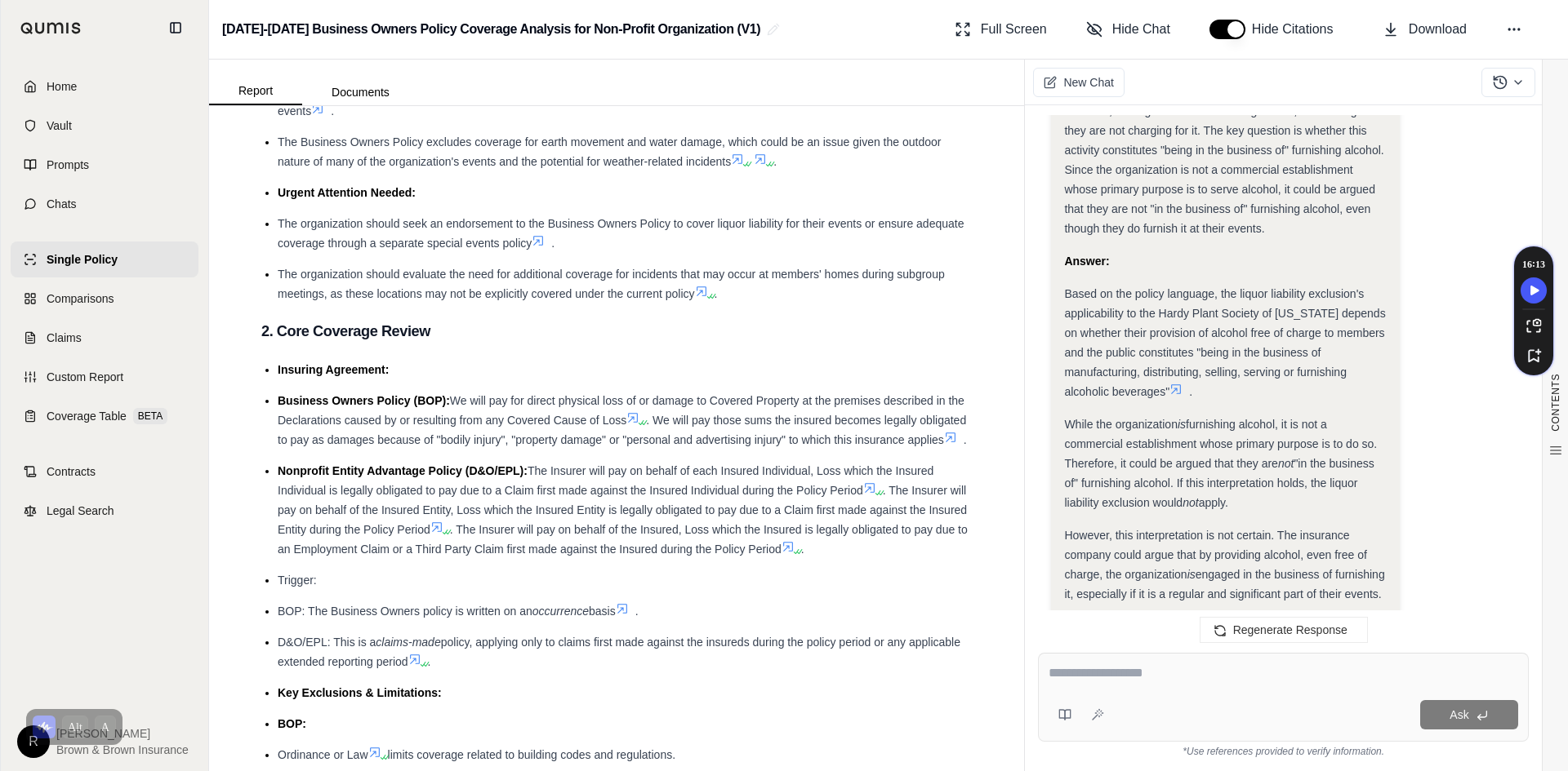
click at [1223, 700] on div "Ask" at bounding box center [1283, 715] width 469 height 33
click at [1219, 675] on textarea at bounding box center [1283, 673] width 469 height 20
type textarea "*"
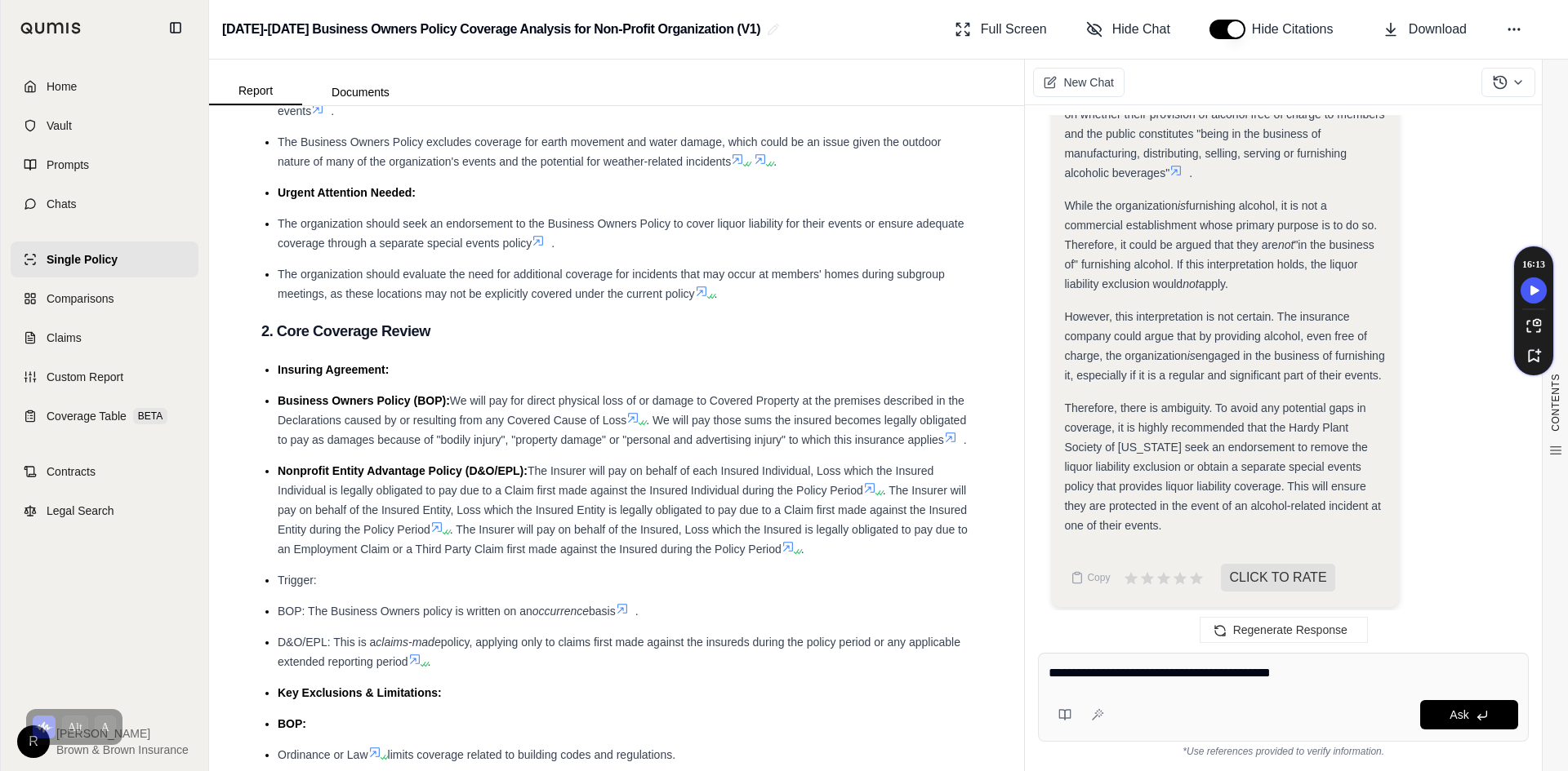
scroll to position [3035, 0]
drag, startPoint x: 1328, startPoint y: 674, endPoint x: 988, endPoint y: 673, distance: 340.0
type textarea "**********"
click at [985, 675] on div "Report Documents CONTENTS Table of Contents 1. Executive Summary 2. Core Covera…" at bounding box center [888, 416] width 1359 height 712
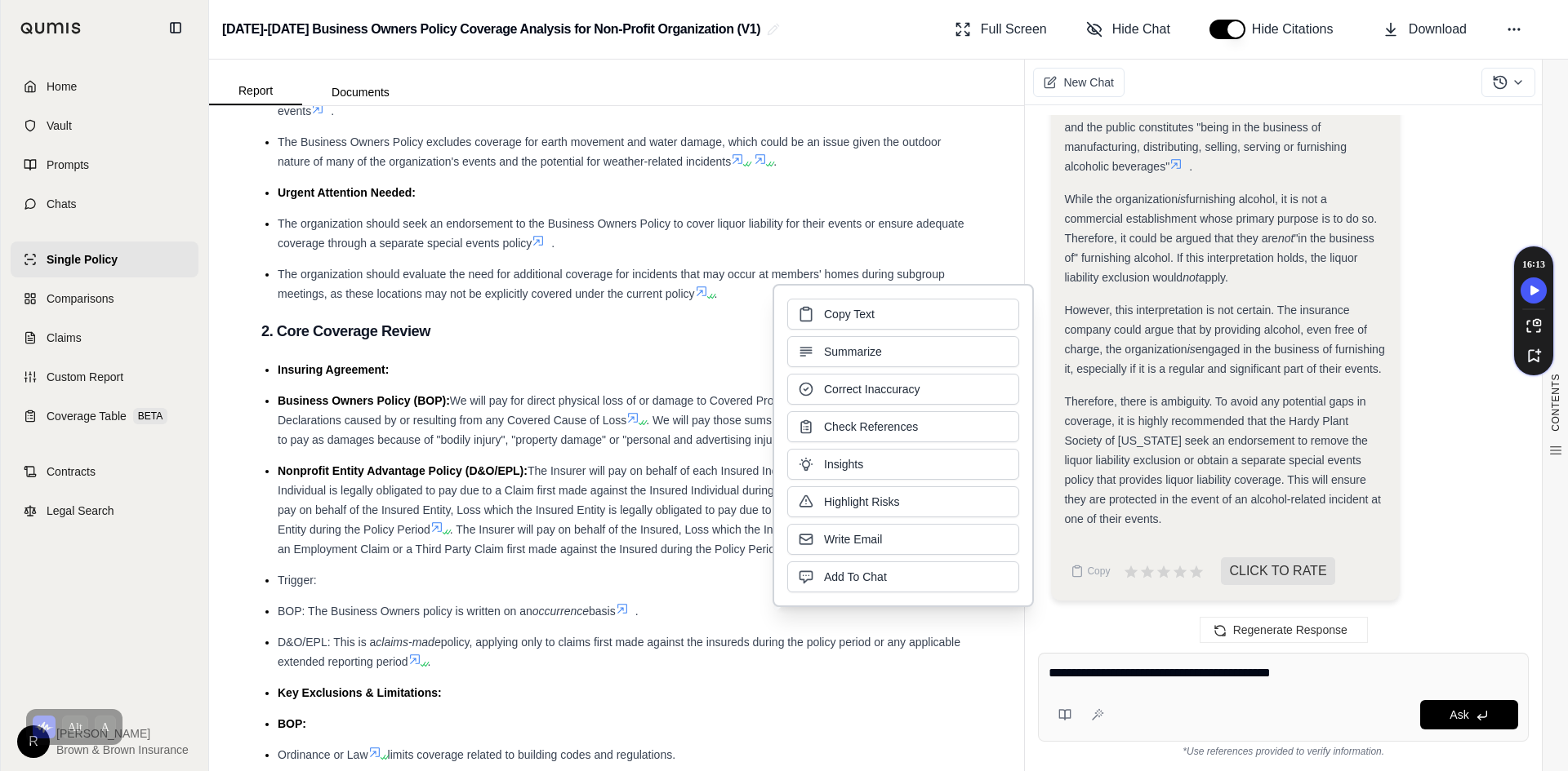
click button "Copy Text" at bounding box center [903, 314] width 232 height 31
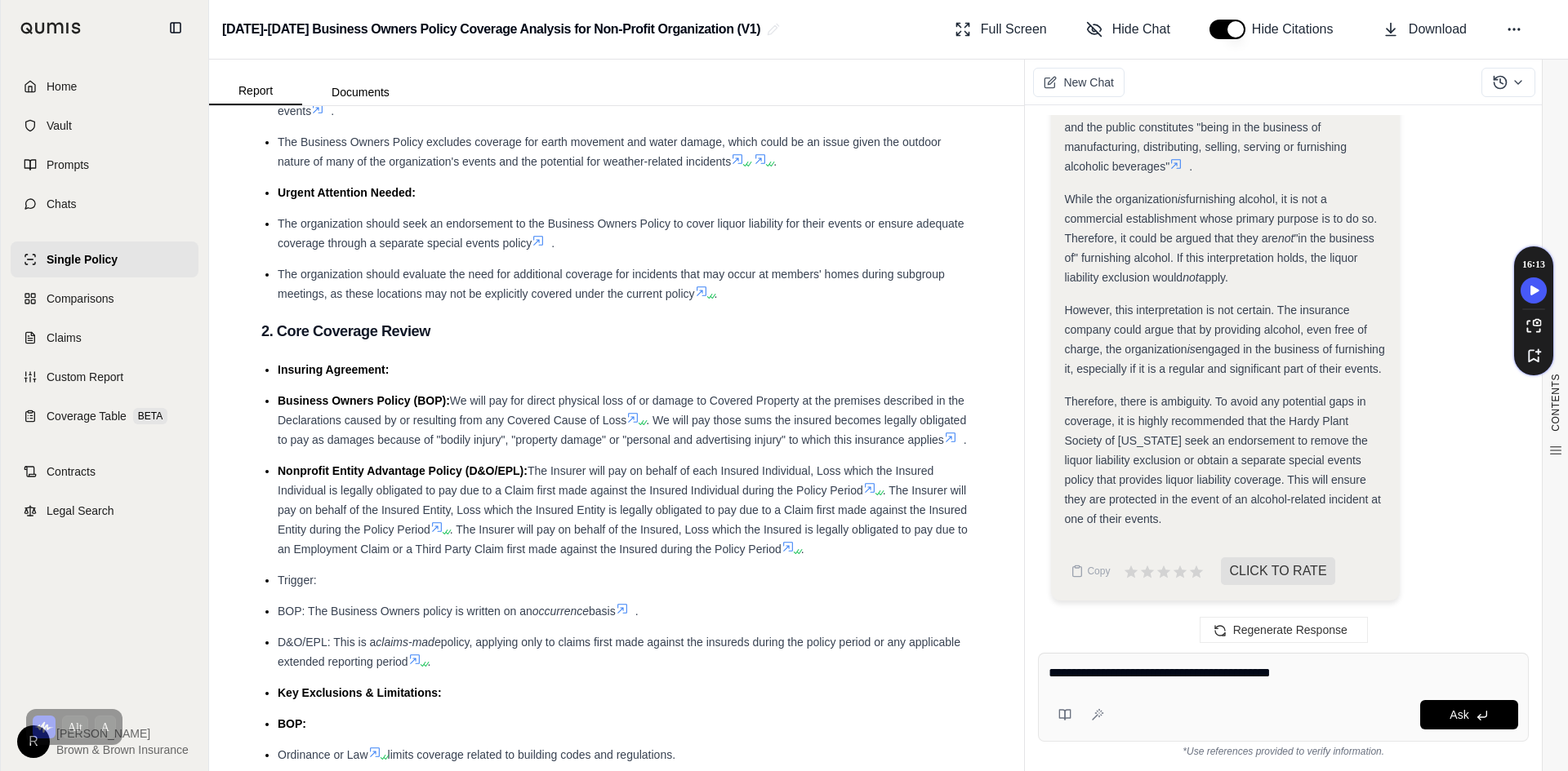
click at [1345, 670] on textarea "**********" at bounding box center [1283, 673] width 469 height 20
click at [1271, 692] on div "Ask" at bounding box center [1283, 697] width 491 height 89
type textarea "**********"
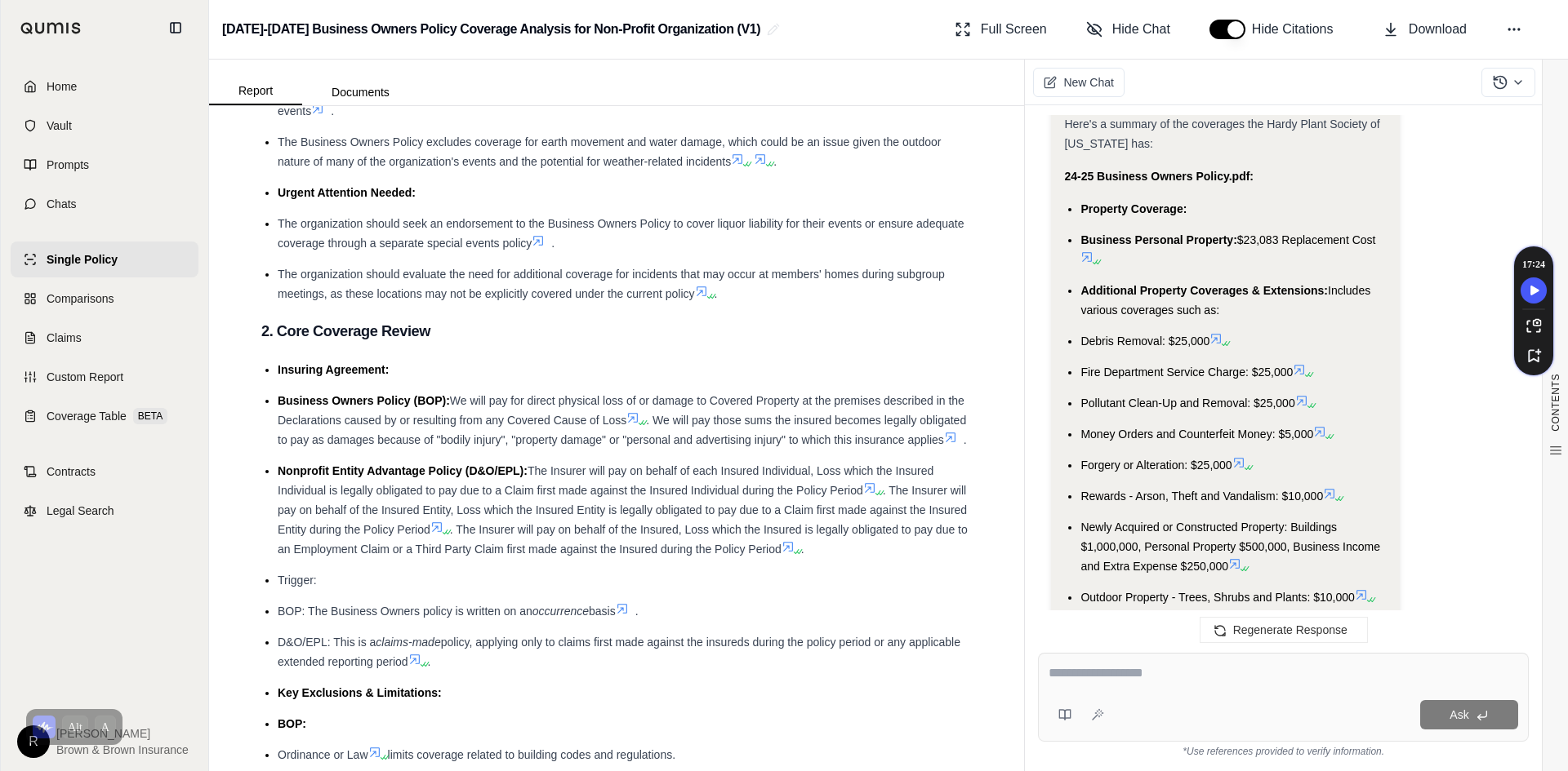
scroll to position [4032, 0]
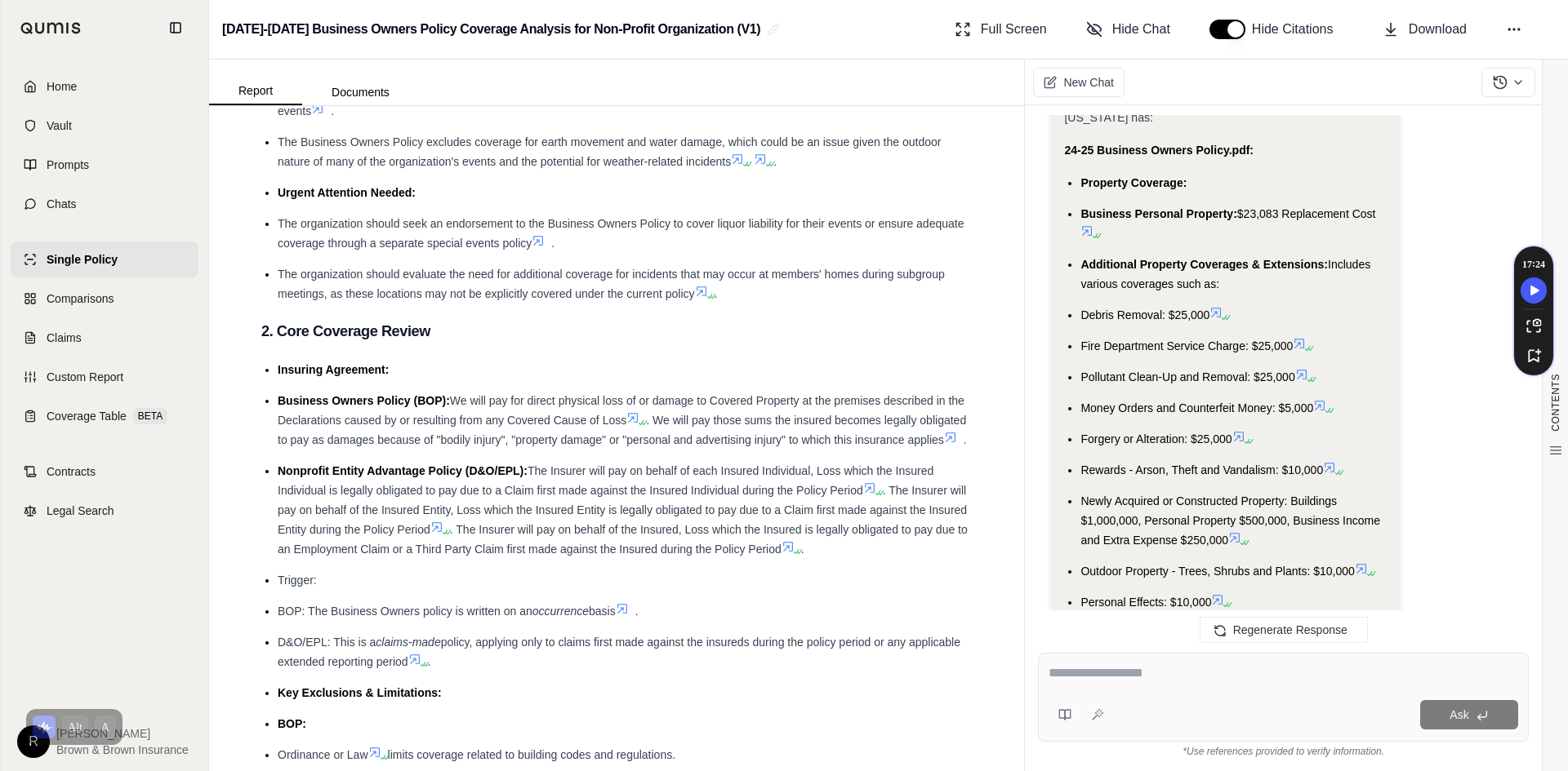
click at [1214, 674] on textarea at bounding box center [1283, 673] width 469 height 20
type textarea "**********"
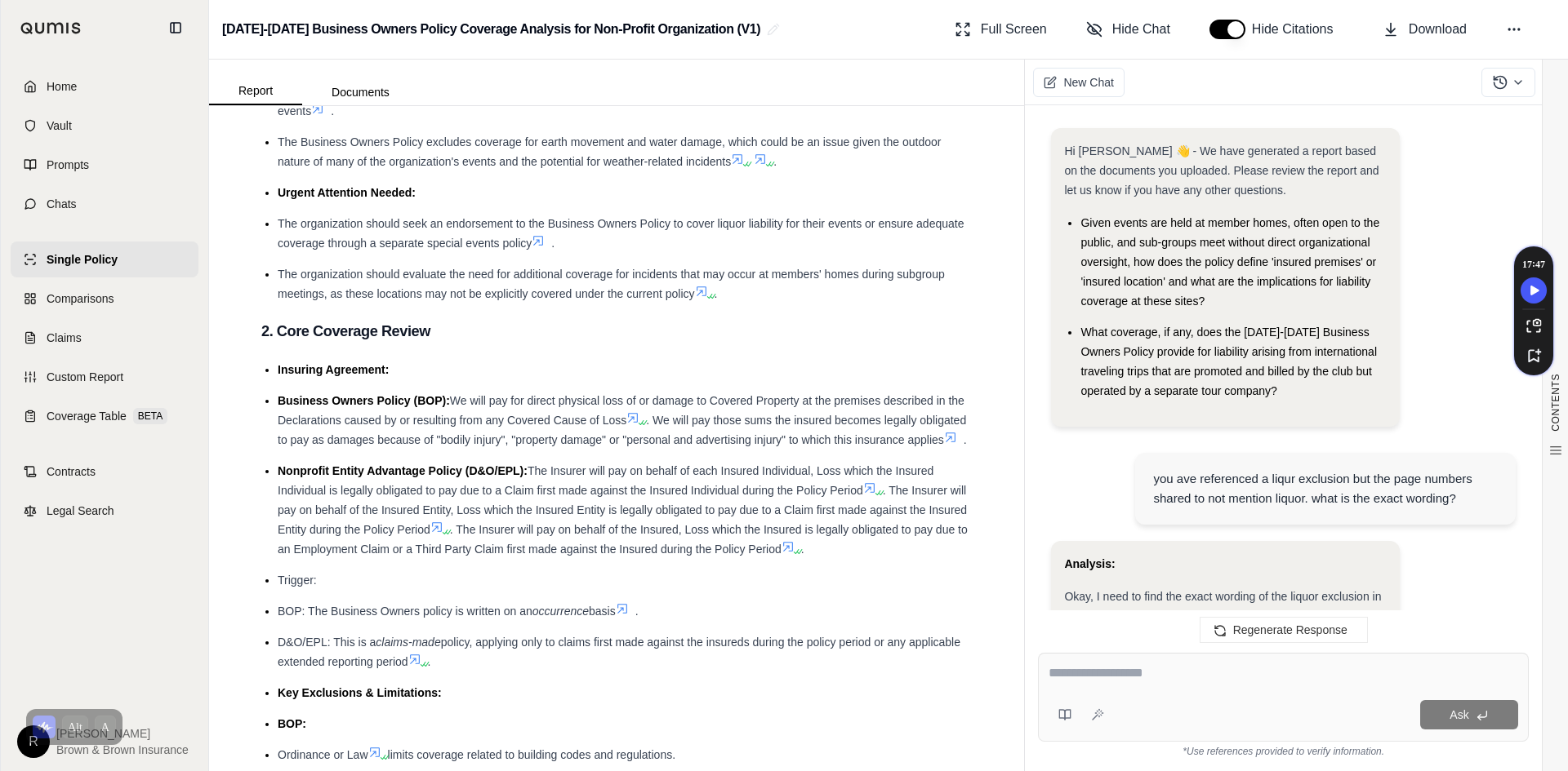
scroll to position [5433, 0]
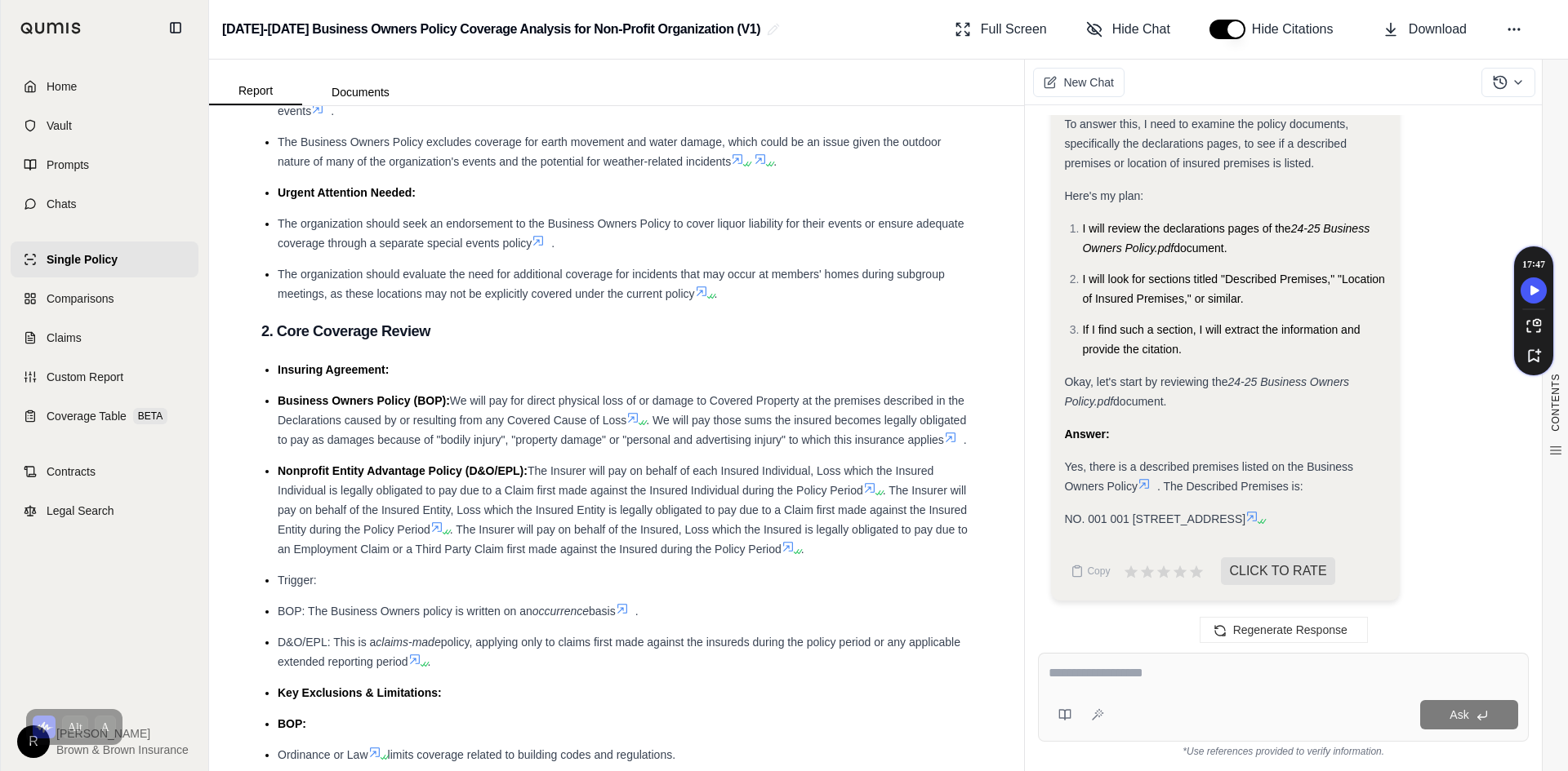
drag, startPoint x: 1133, startPoint y: 500, endPoint x: 1390, endPoint y: 490, distance: 257.2
click at [1390, 490] on div "Analysis: The user is asking if a specific property is listed on the policy. To…" at bounding box center [1225, 324] width 348 height 551
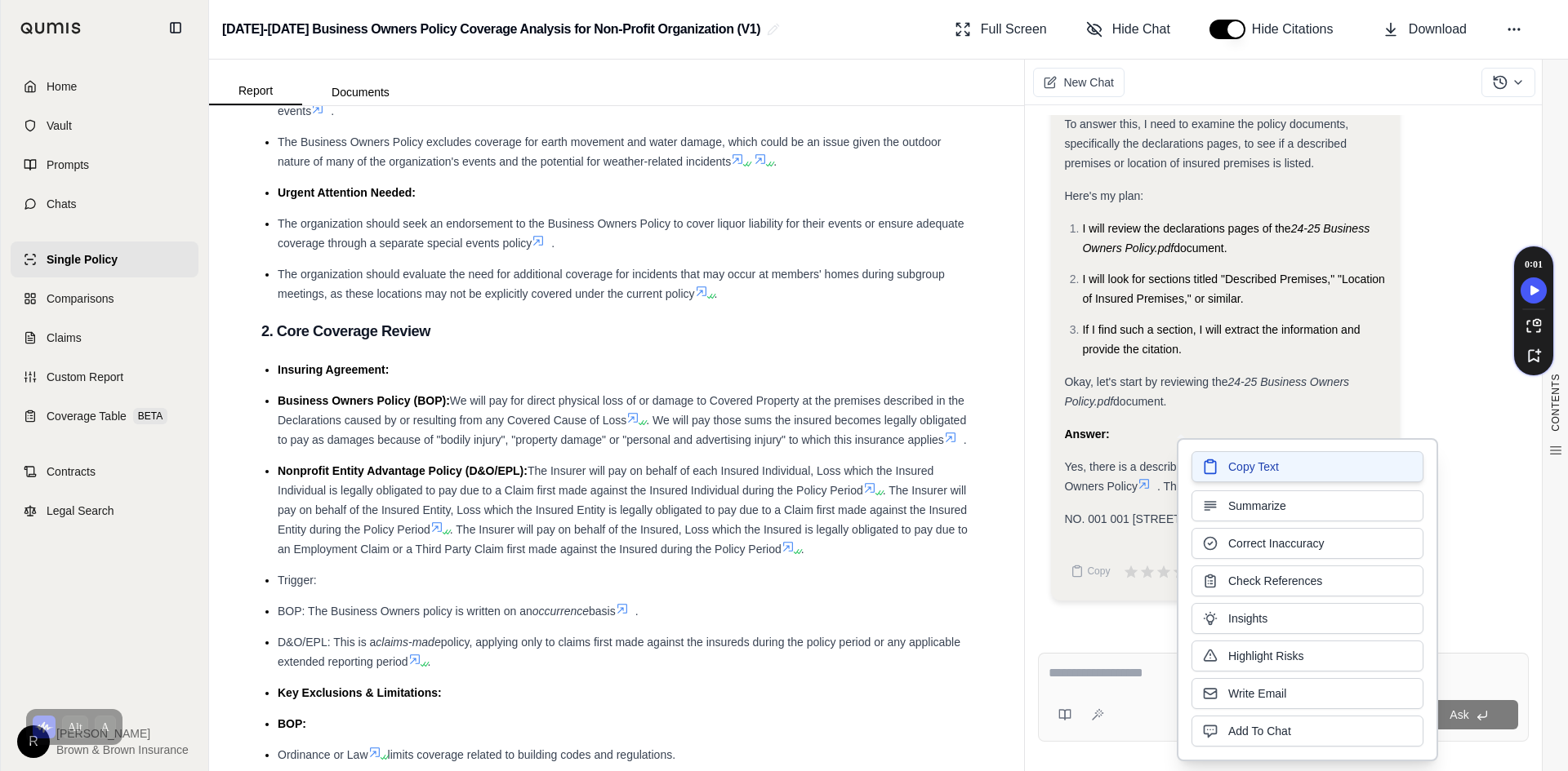
click at [1236, 467] on span "Copy Text" at bounding box center [1254, 466] width 50 height 16
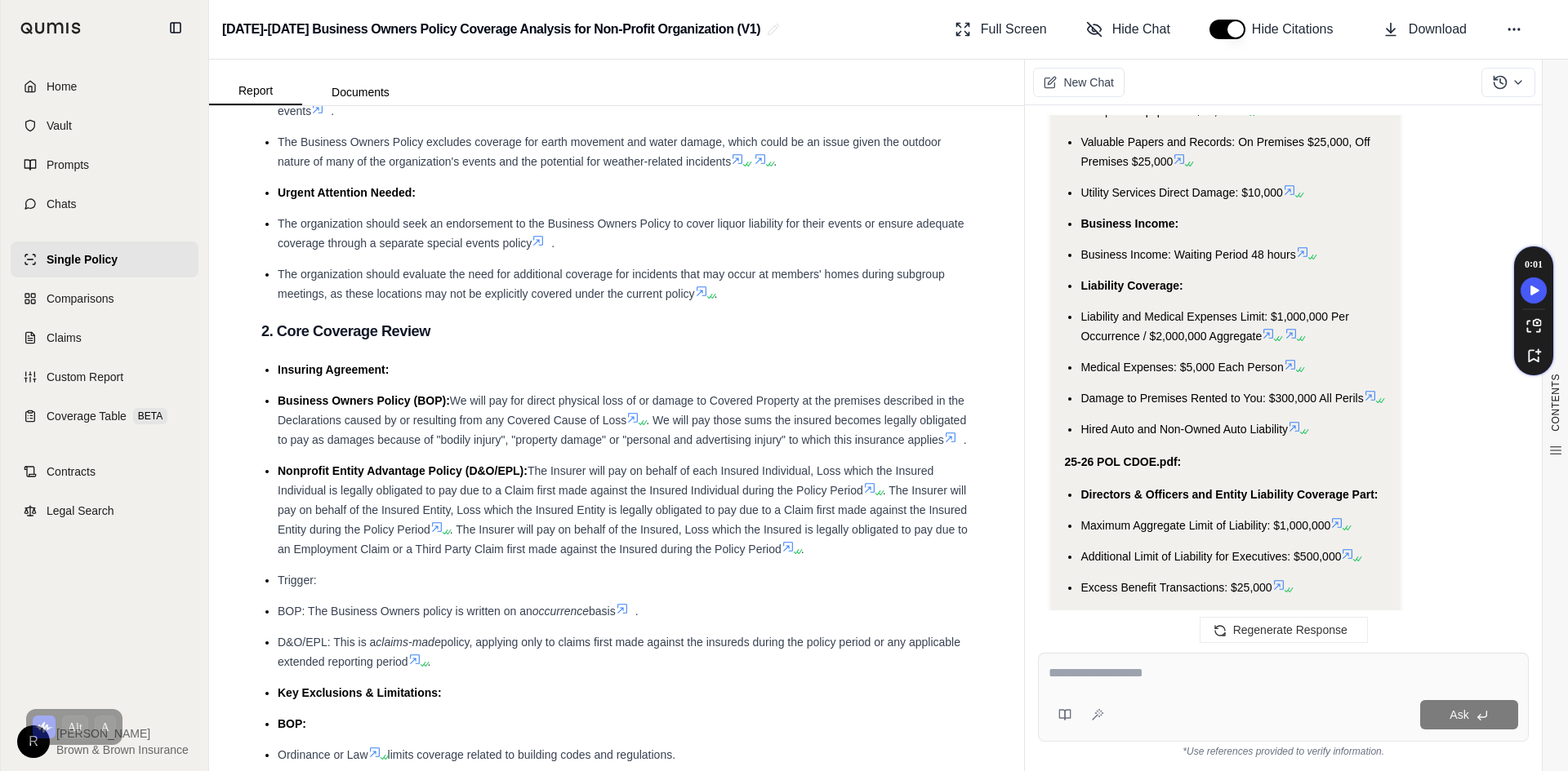
scroll to position [4698, 0]
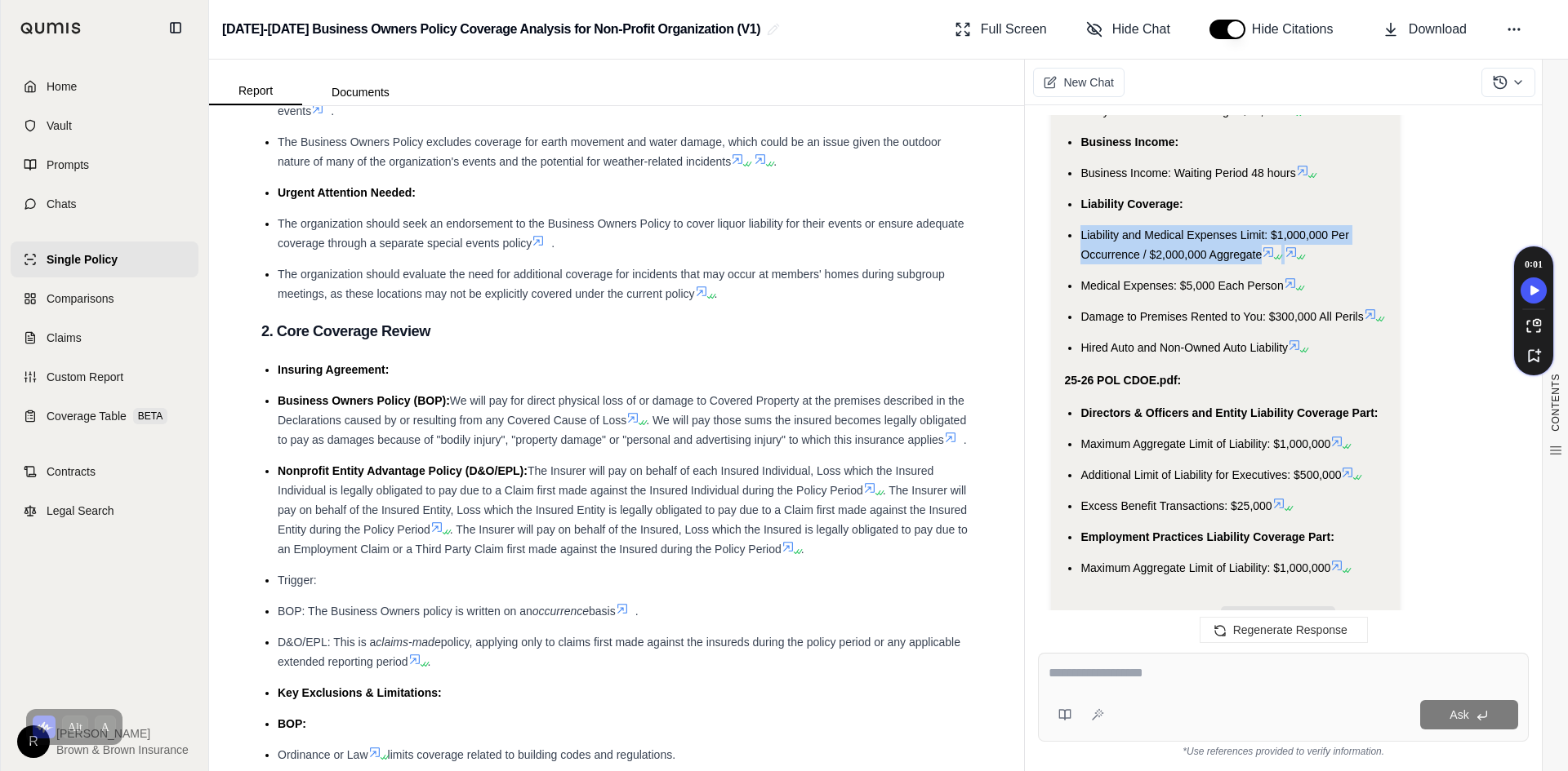
drag, startPoint x: 1323, startPoint y: 273, endPoint x: 1067, endPoint y: 253, distance: 256.8
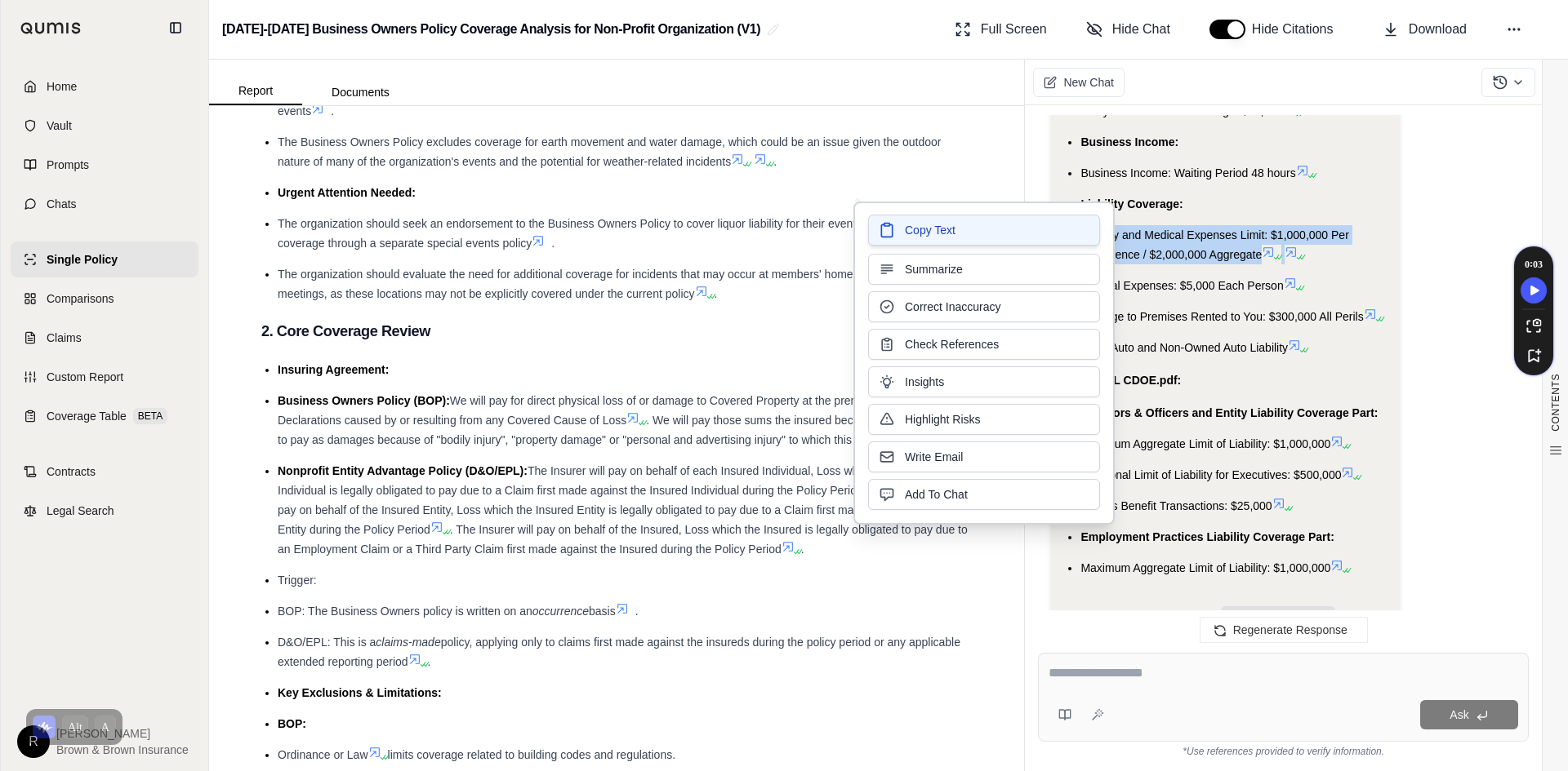
click at [1068, 230] on button "Copy Text" at bounding box center [984, 230] width 232 height 31
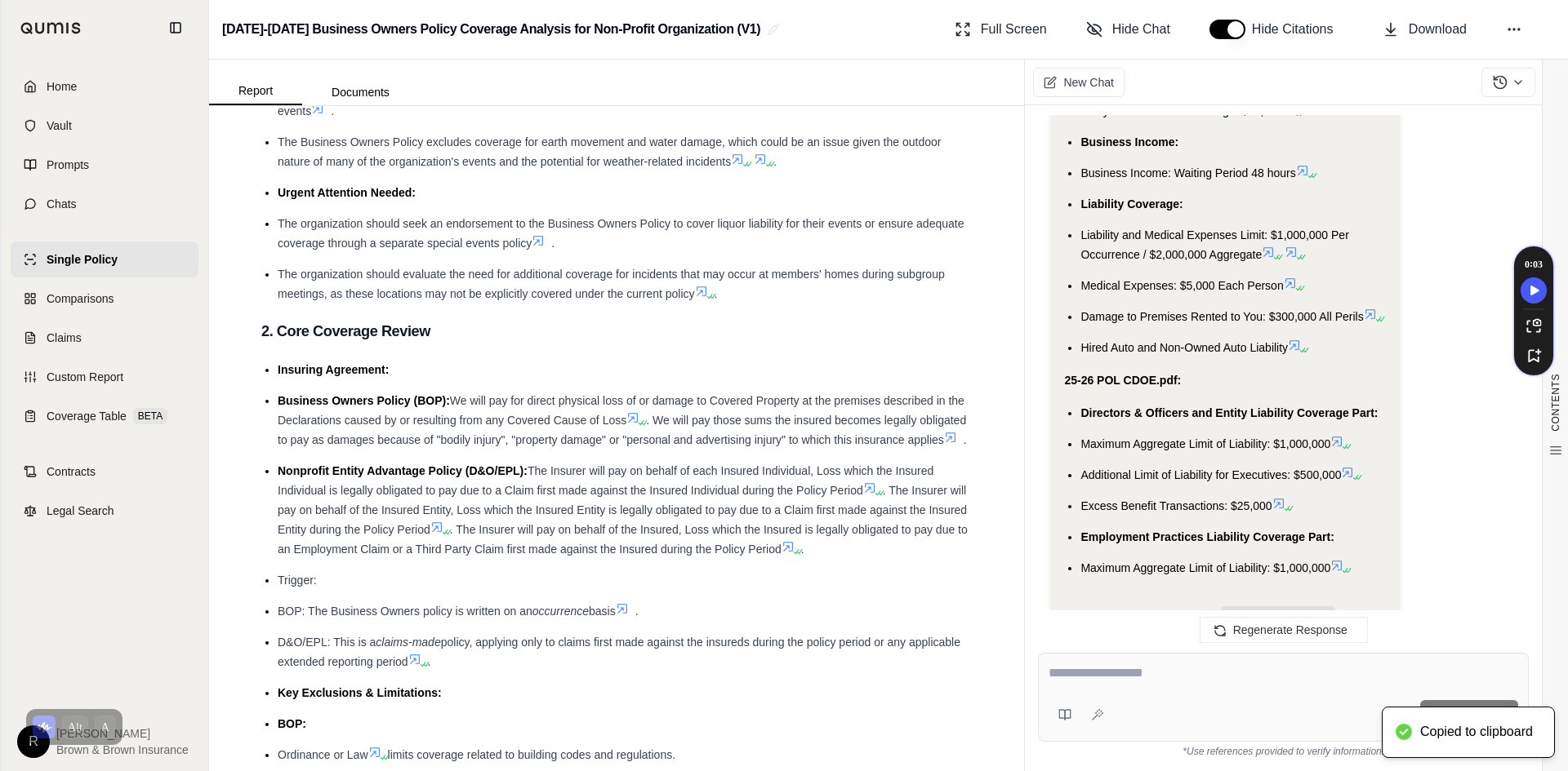
click at [1192, 684] on div at bounding box center [1283, 676] width 469 height 25
click at [1136, 681] on textarea at bounding box center [1283, 673] width 469 height 20
paste textarea "**********"
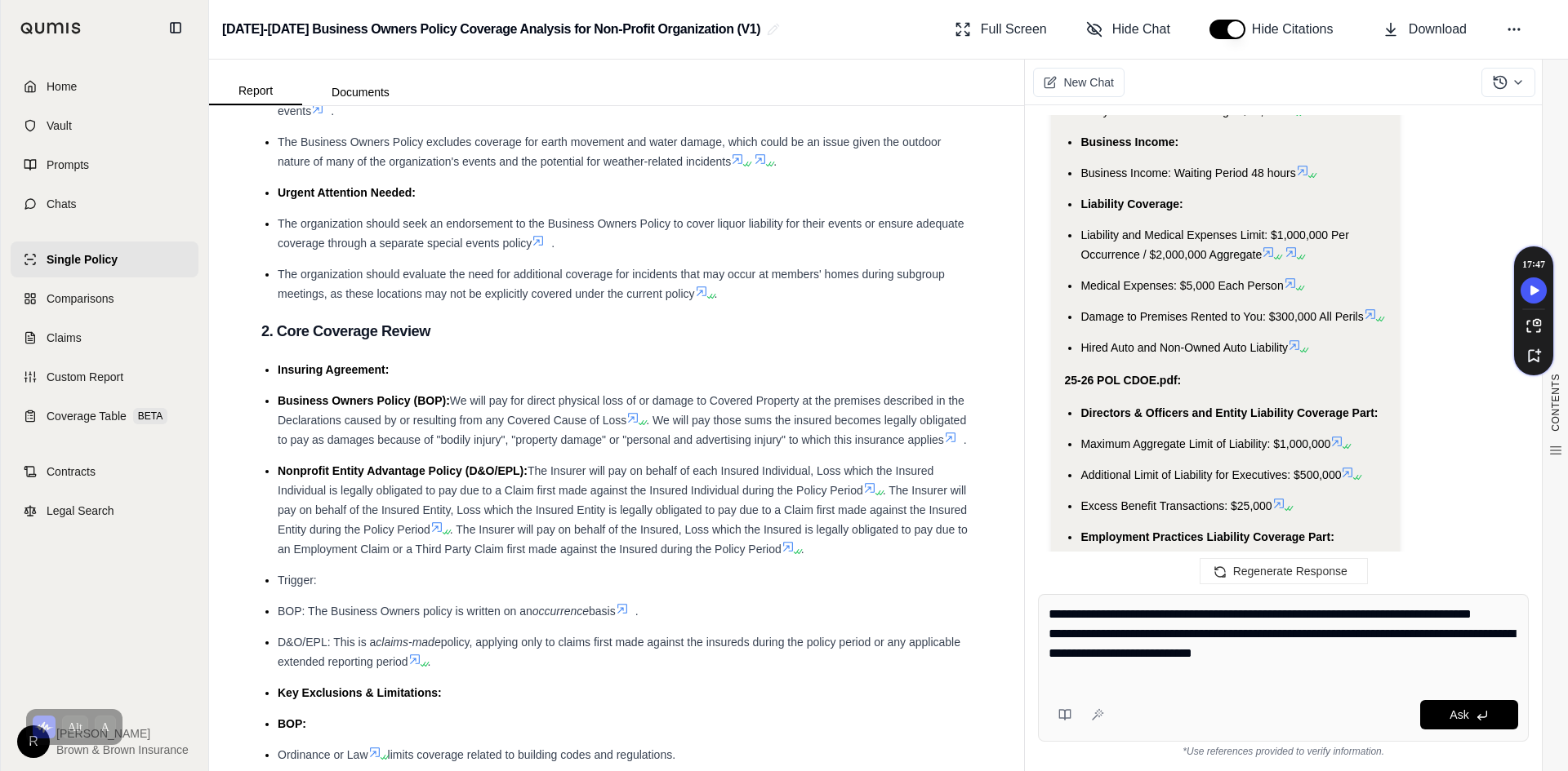
type textarea "**********"
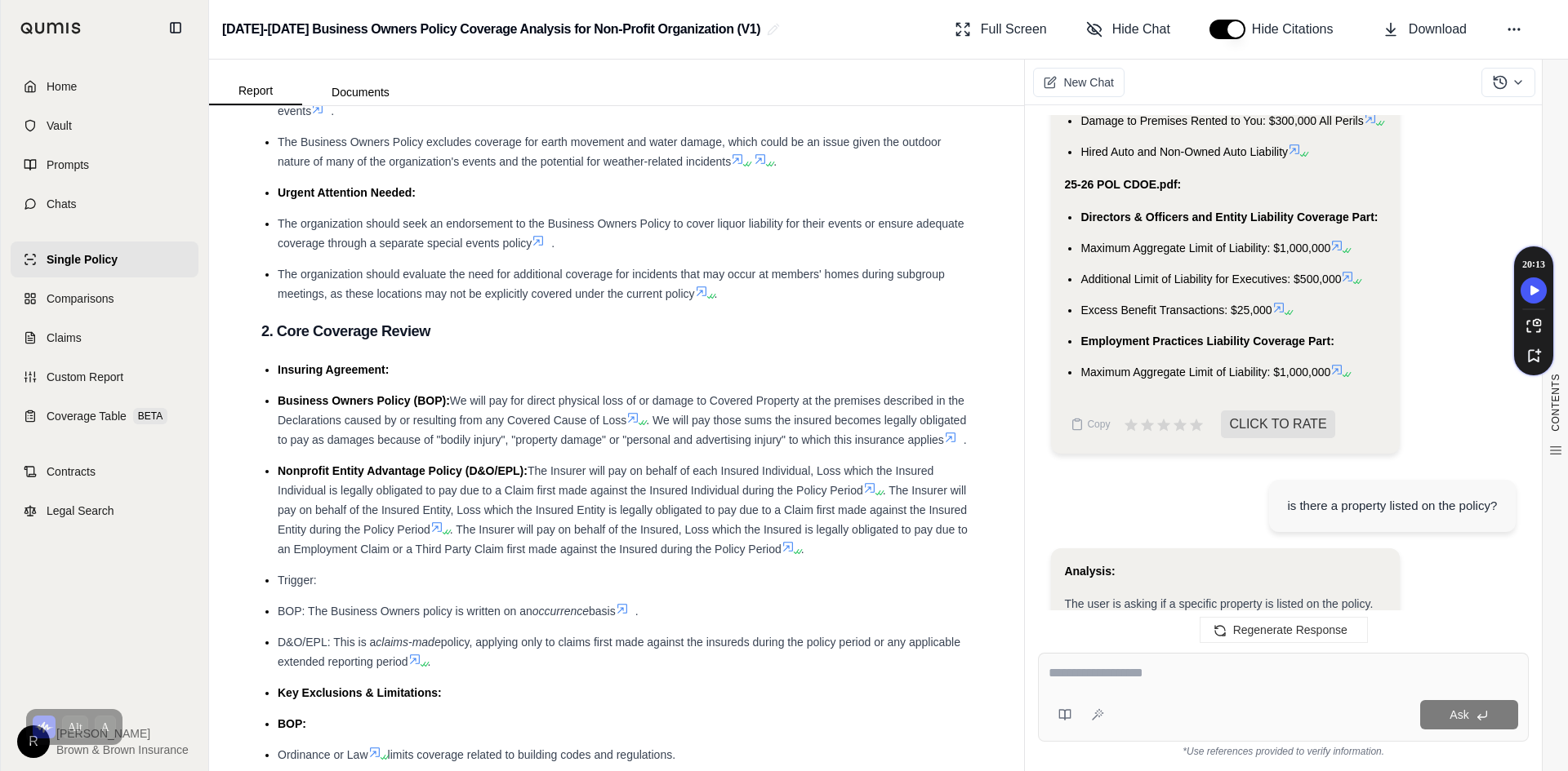
scroll to position [4976, 0]
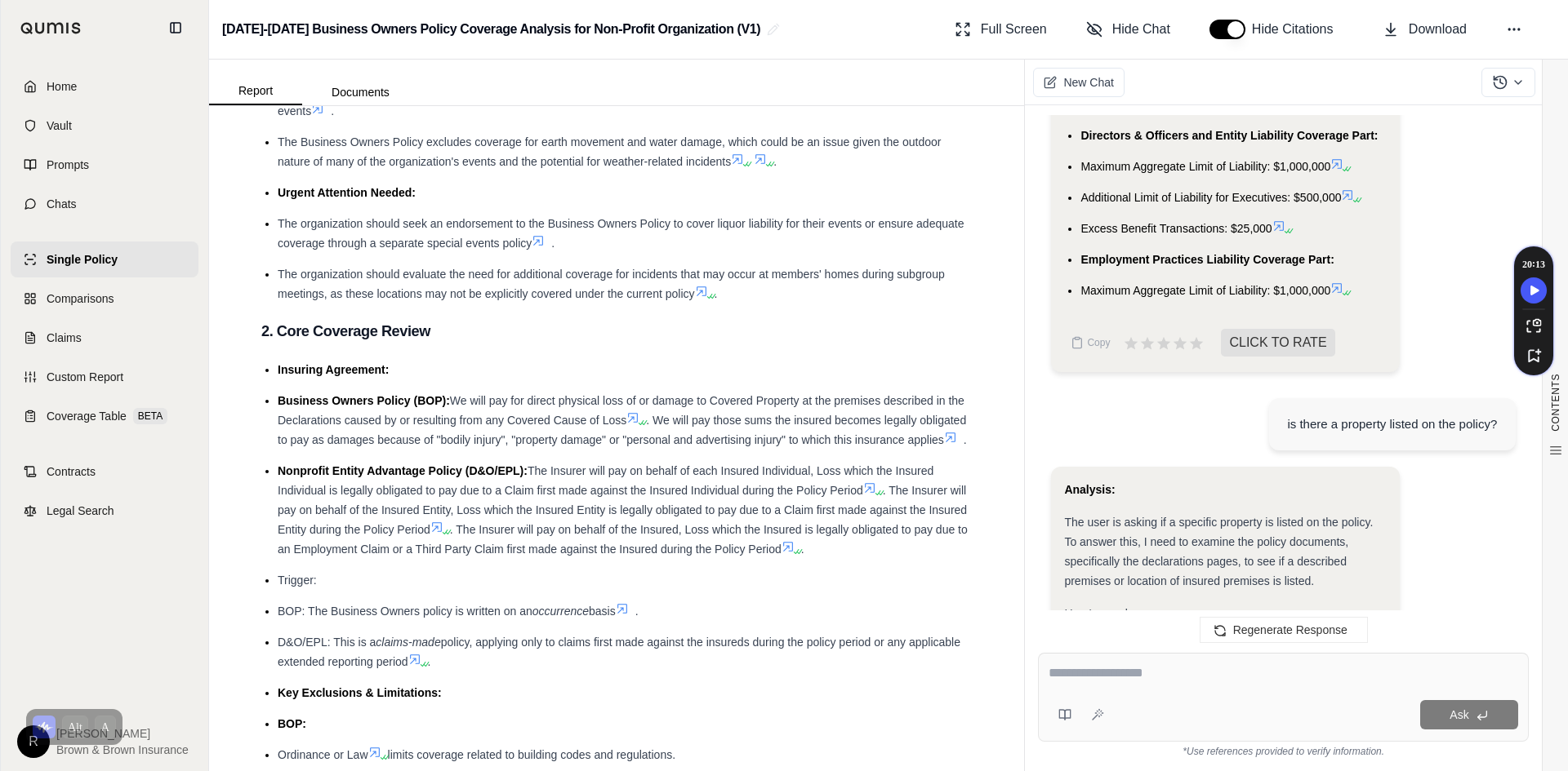
drag, startPoint x: 1346, startPoint y: 309, endPoint x: 1040, endPoint y: 145, distance: 347.2
click at [1040, 145] on div "Hi [PERSON_NAME] 👋 - We have generated a report based on the documents you uplo…" at bounding box center [1283, 371] width 491 height 512
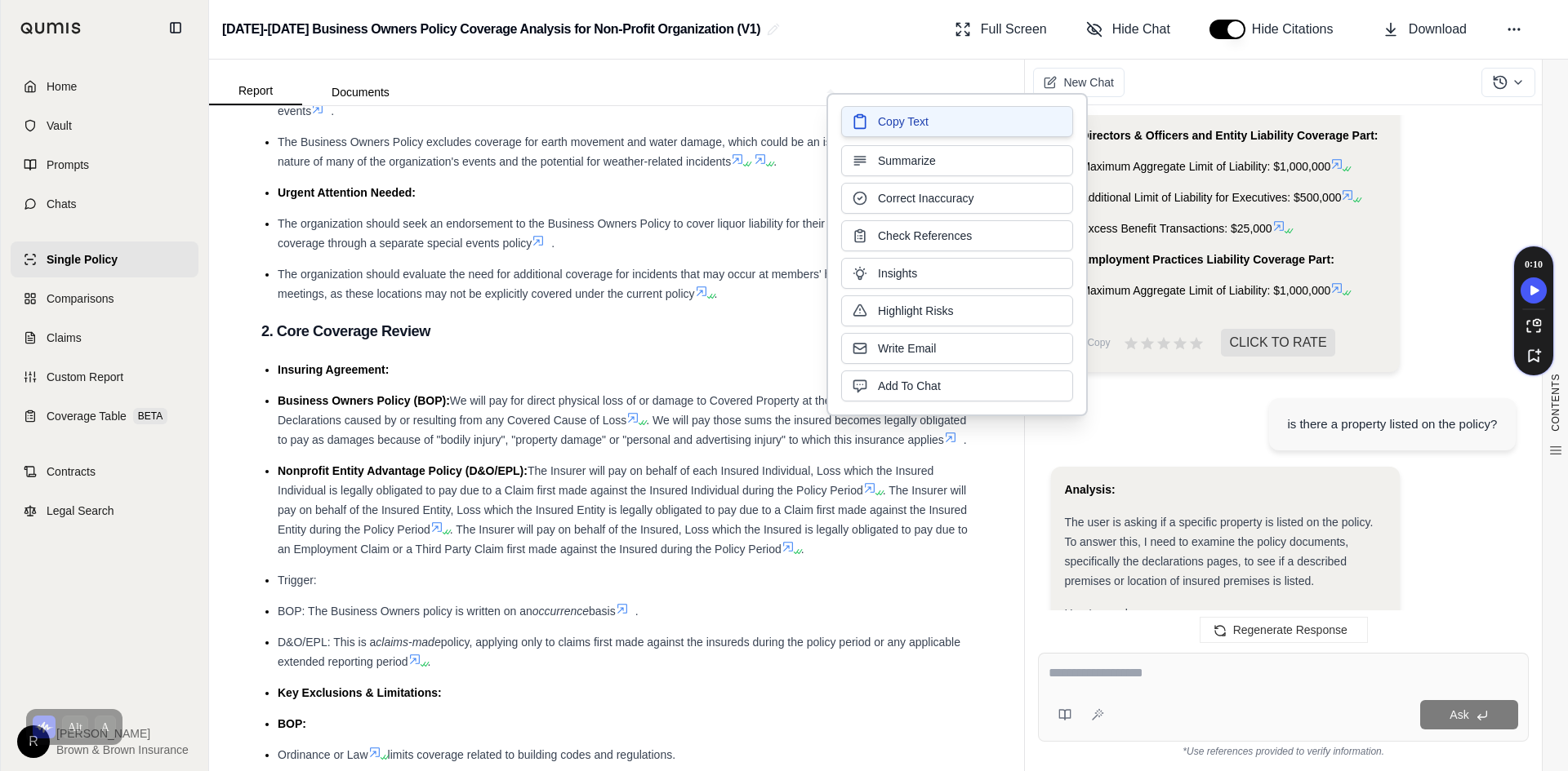
click at [994, 121] on button "Copy Text" at bounding box center [957, 121] width 232 height 31
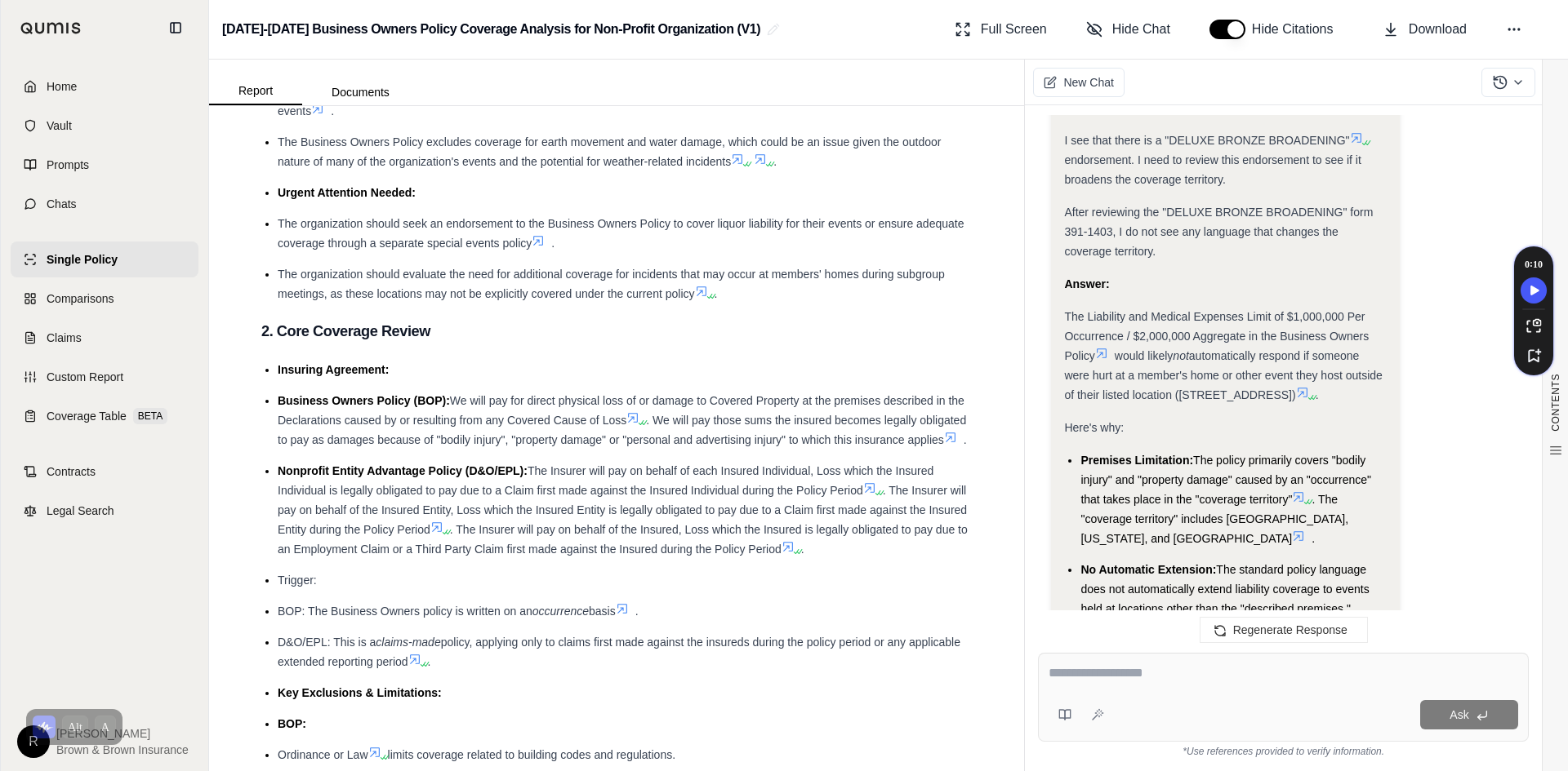
scroll to position [7260, 0]
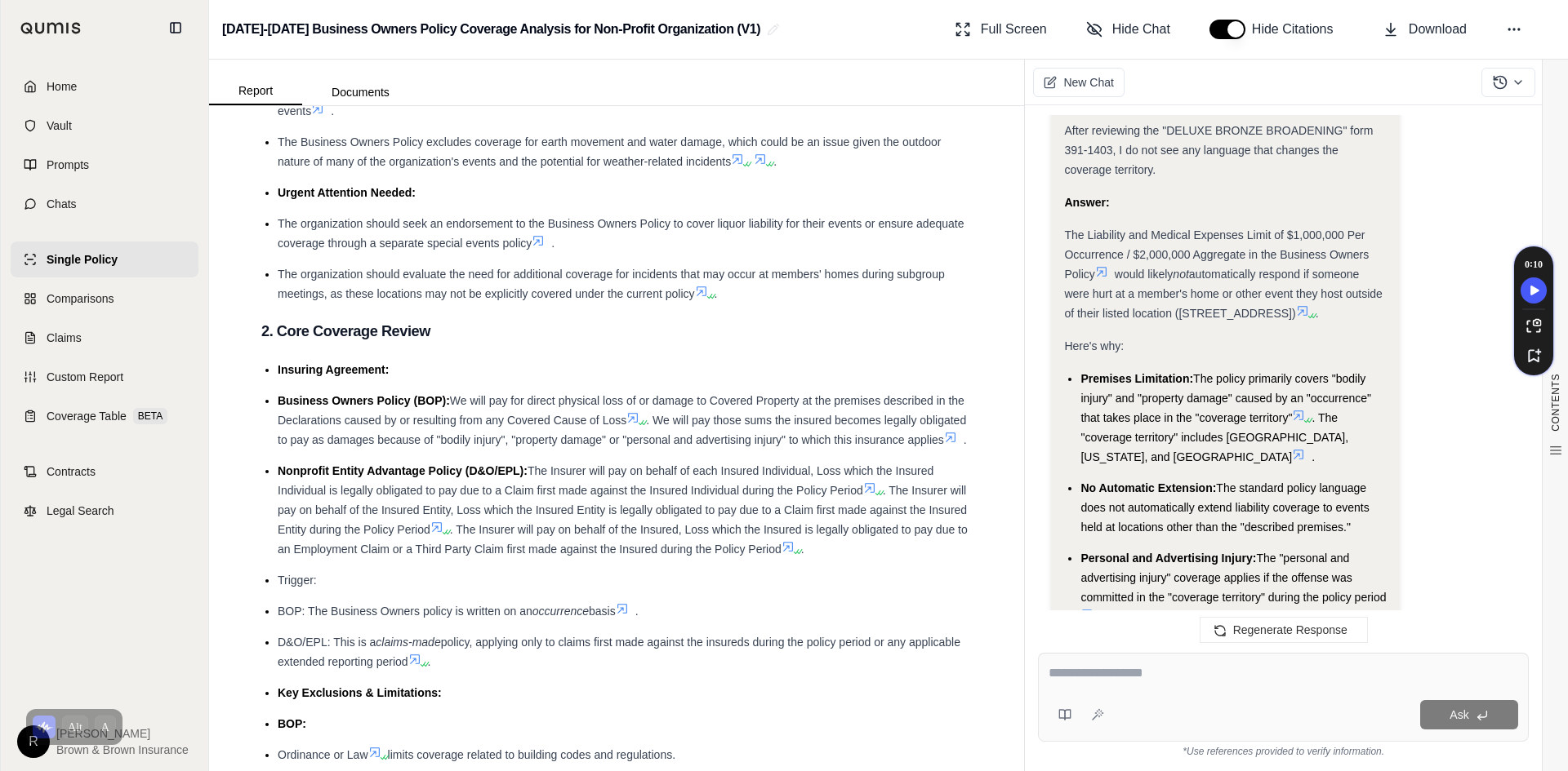
click at [1170, 666] on textarea at bounding box center [1283, 673] width 469 height 20
paste textarea "**********"
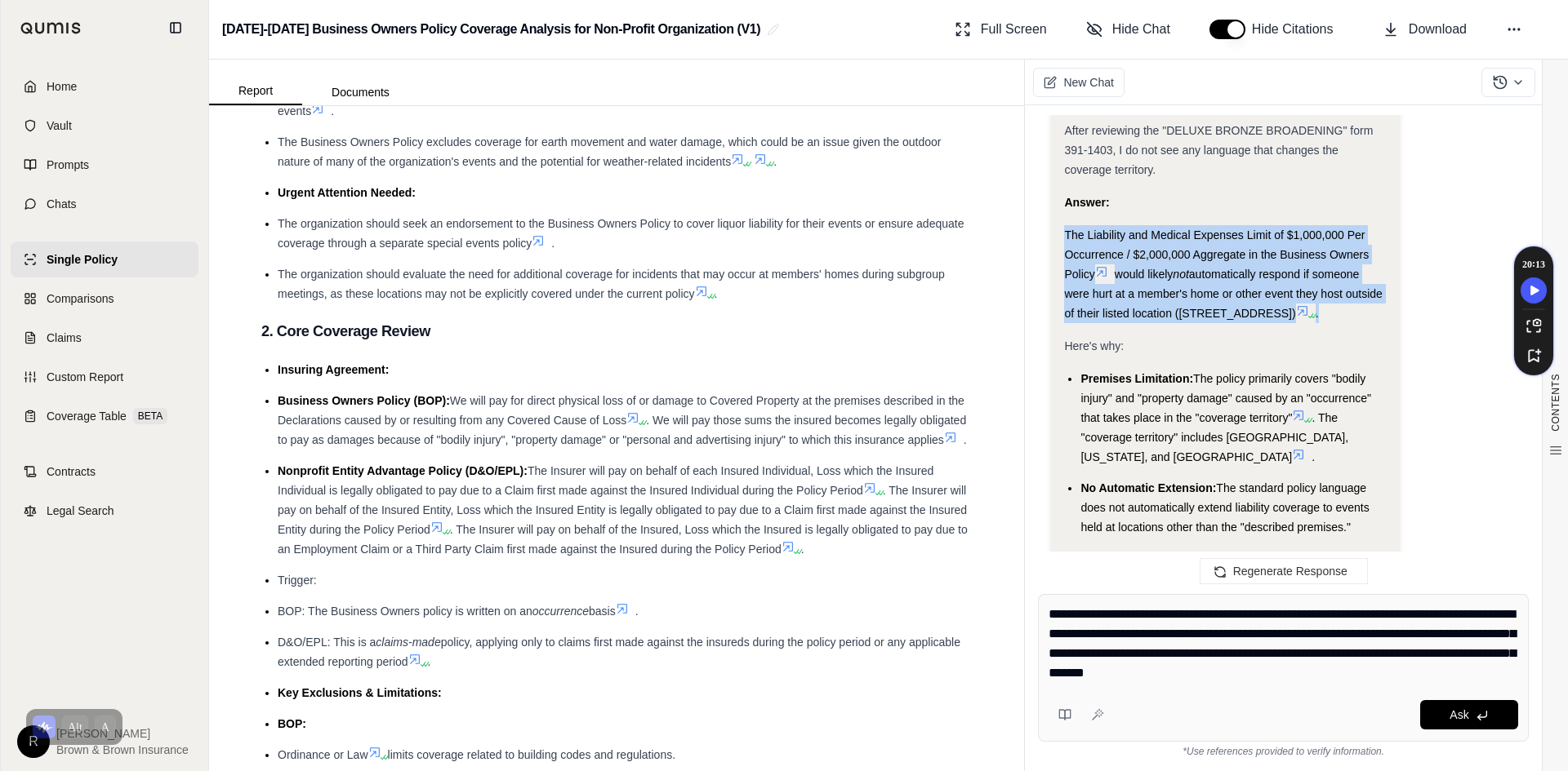
drag, startPoint x: 1145, startPoint y: 375, endPoint x: 1058, endPoint y: 274, distance: 133.3
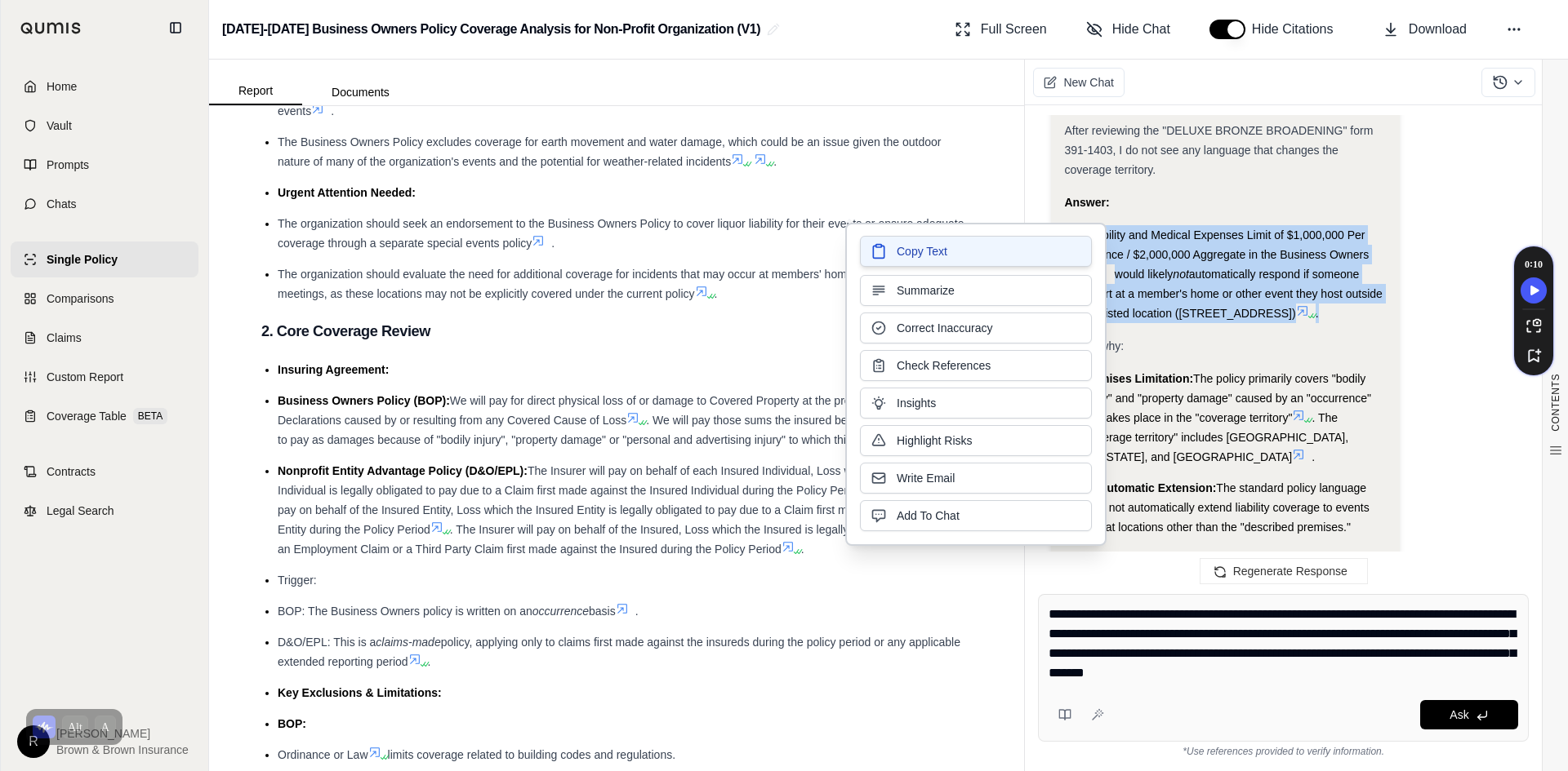
click at [1024, 249] on button "Copy Text" at bounding box center [976, 250] width 232 height 31
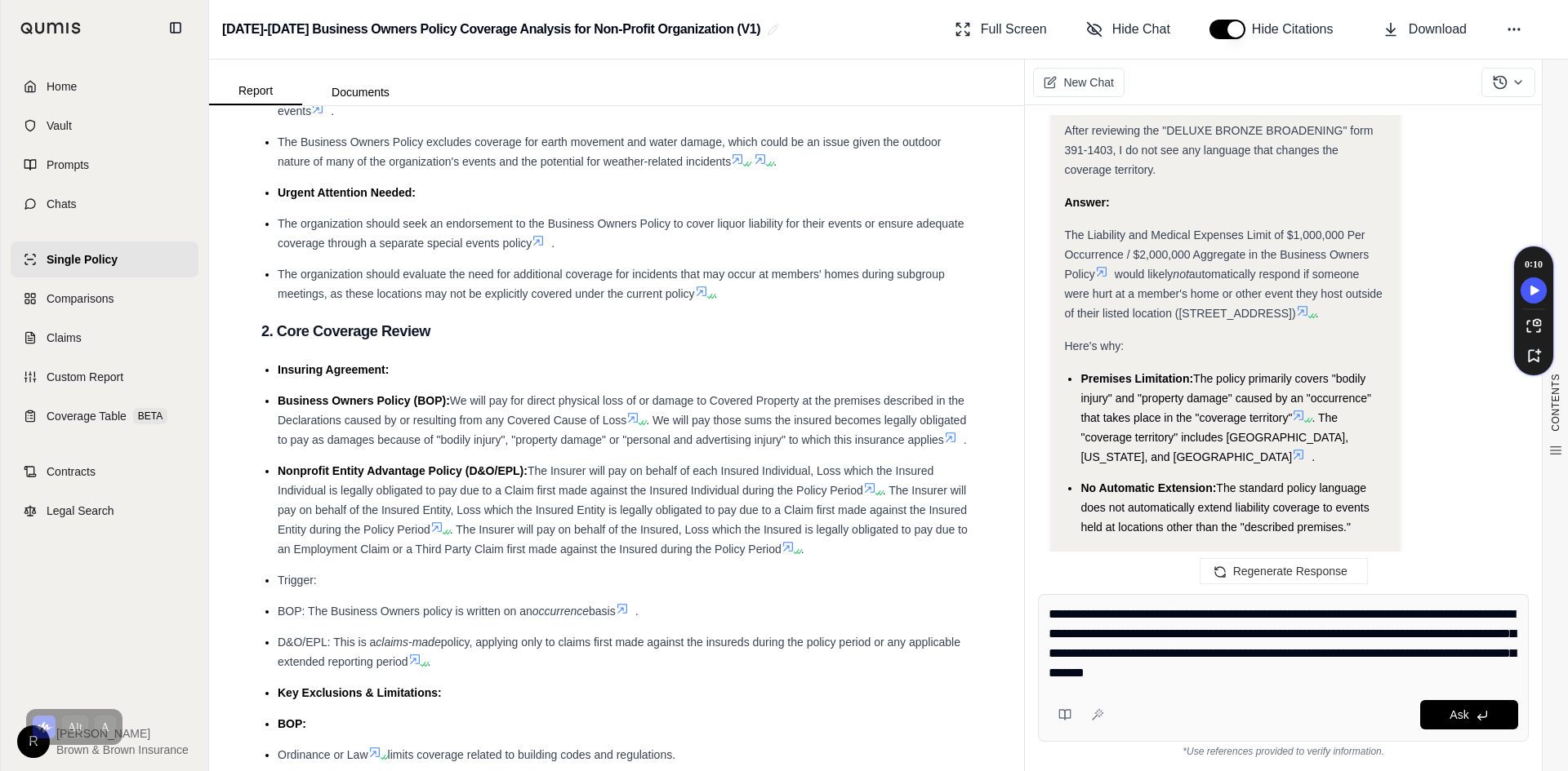
click at [740, 304] on li "The organization should evaluate the need for additional coverage for incidents…" at bounding box center [625, 284] width 694 height 39
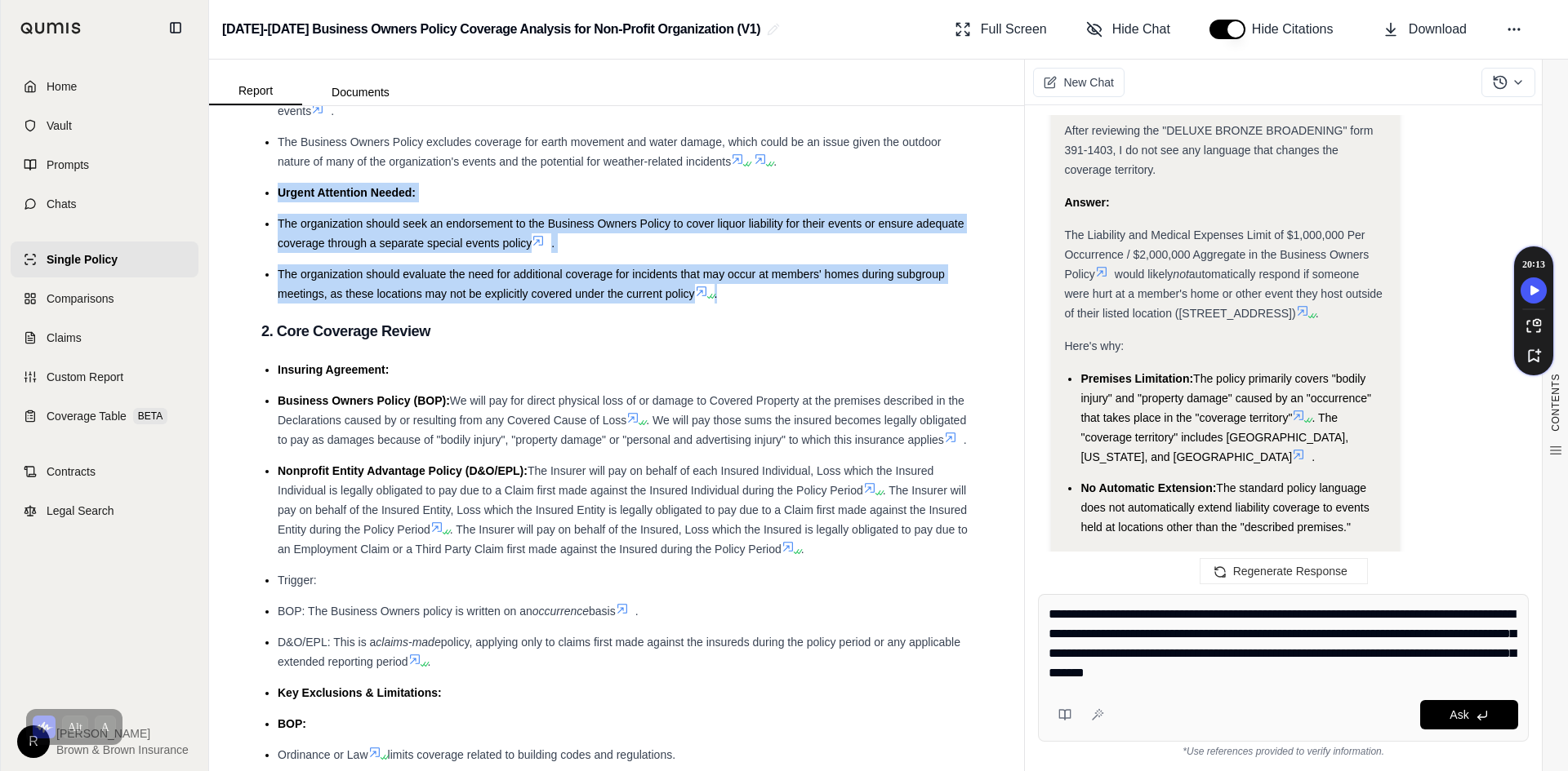
drag, startPoint x: 740, startPoint y: 303, endPoint x: 267, endPoint y: 189, distance: 486.5
click at [267, 189] on ul "Overall Assessment: This is a combined Business Owners Policy (BOP) and a Nonpr…" at bounding box center [616, 86] width 711 height 435
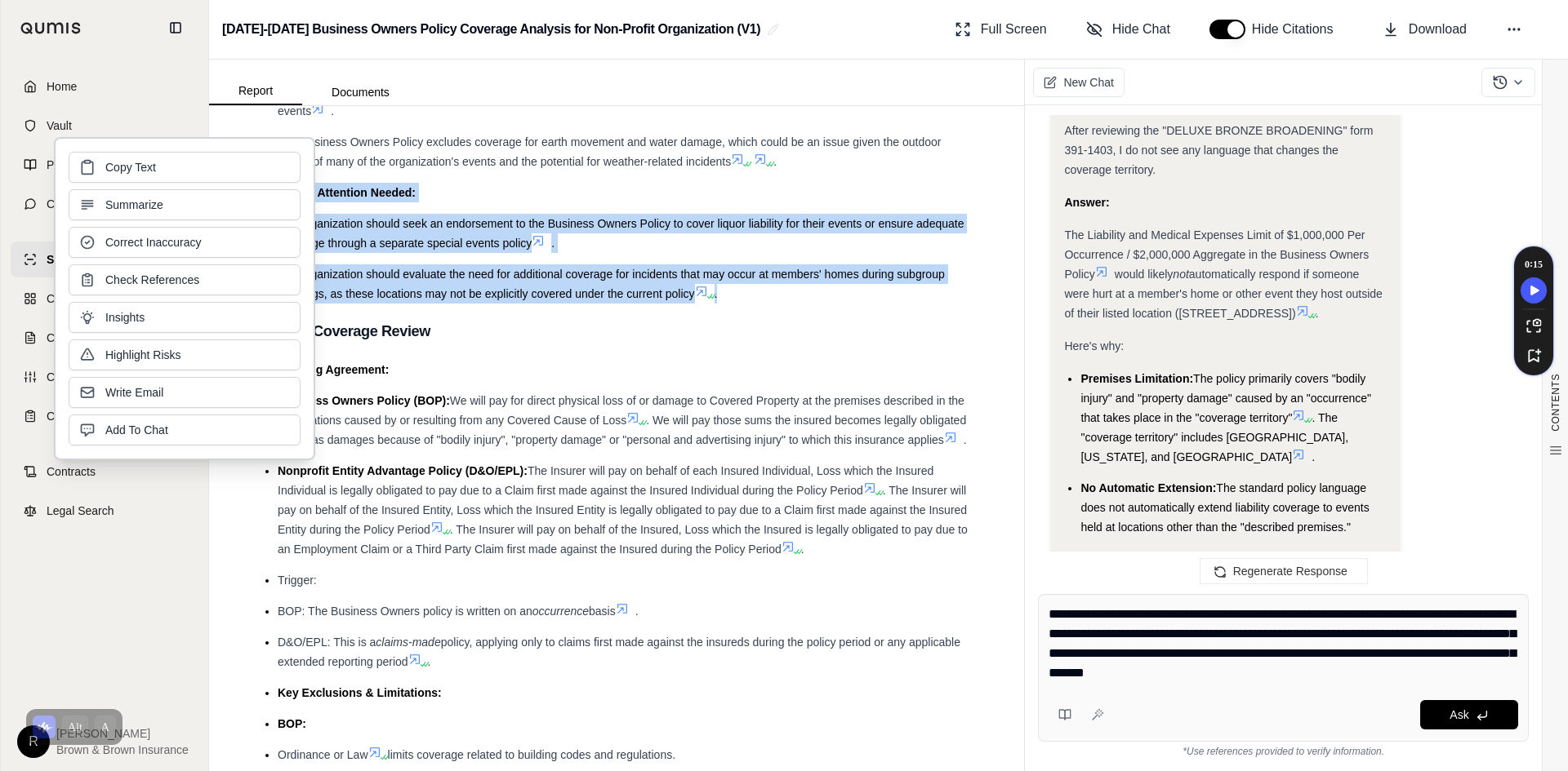
click at [273, 160] on button "Copy Text" at bounding box center [184, 166] width 232 height 31
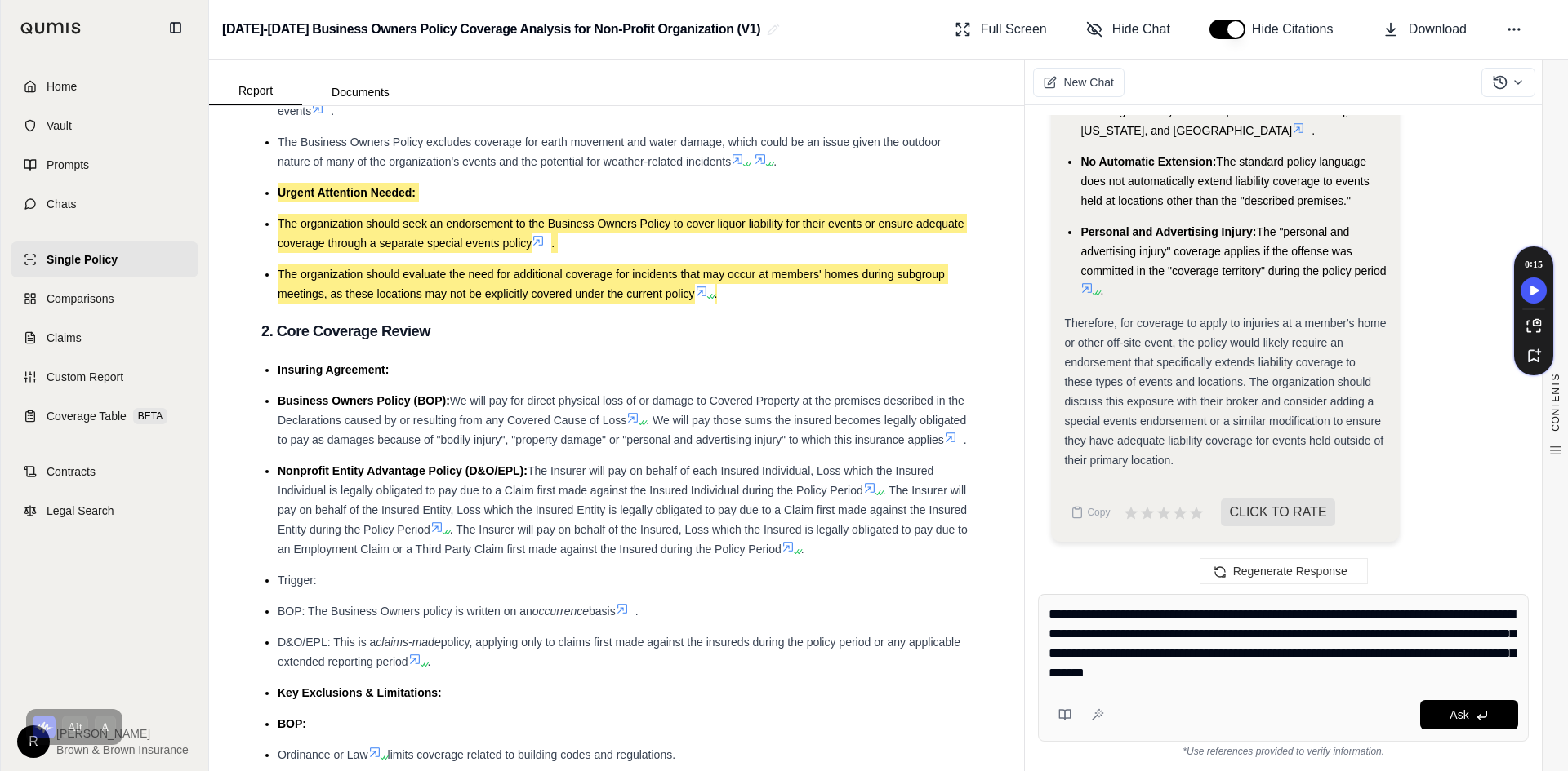
scroll to position [7646, 0]
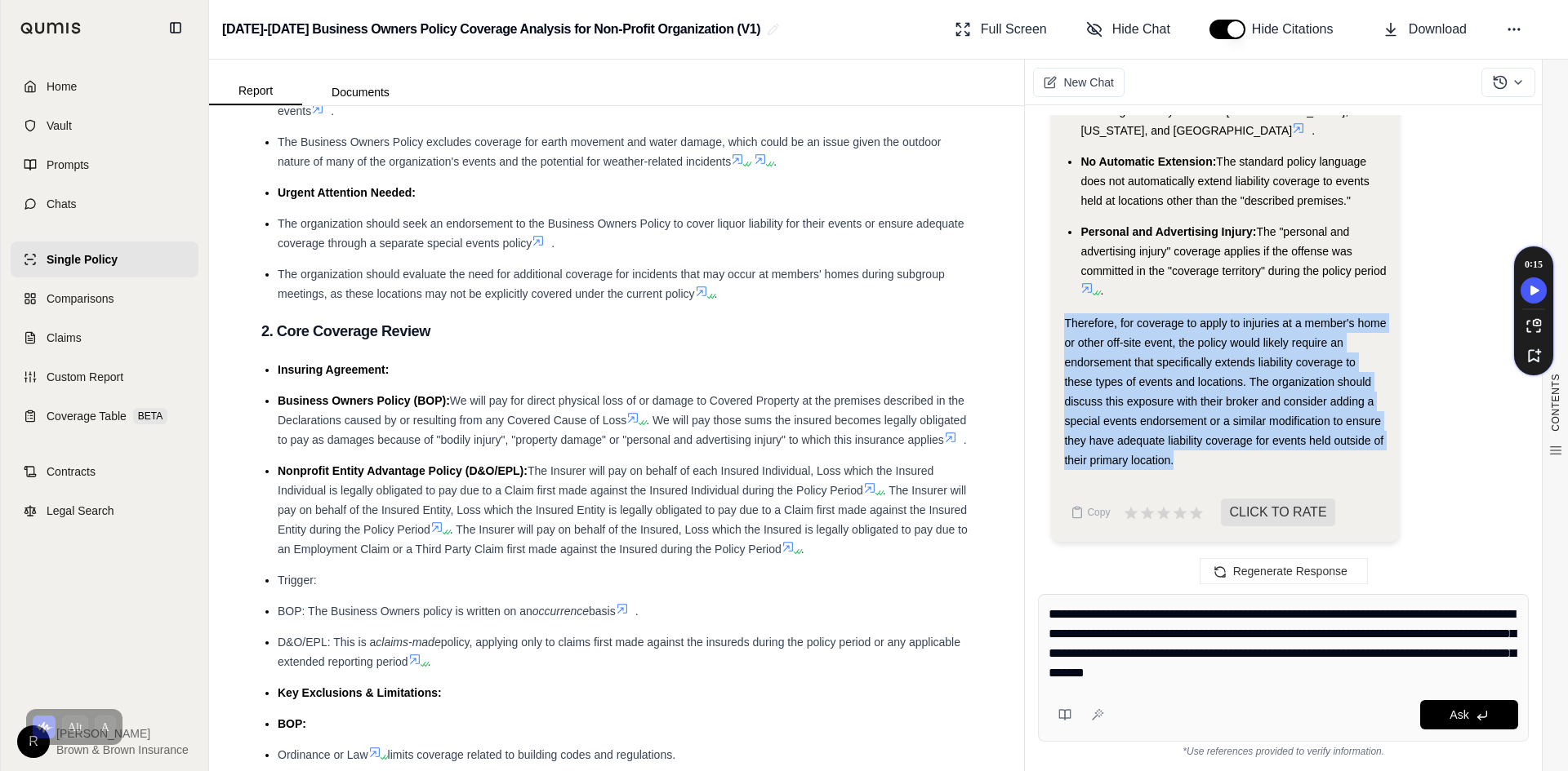
drag, startPoint x: 1261, startPoint y: 469, endPoint x: 1039, endPoint y: 324, distance: 265.2
click at [1039, 324] on div "Hi [PERSON_NAME] 👋 - We have generated a report based on the documents you uplo…" at bounding box center [1283, 341] width 491 height 453
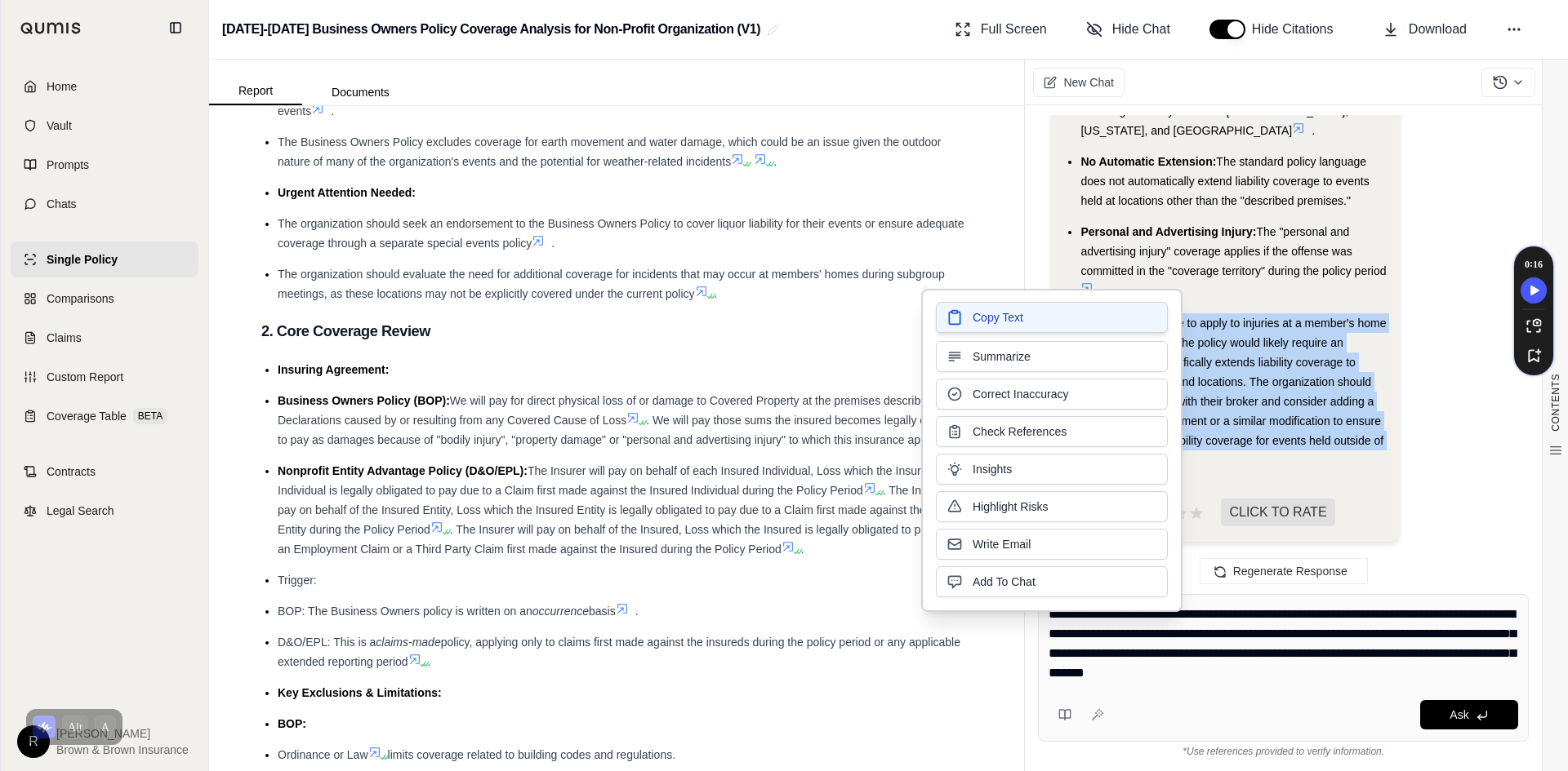
drag, startPoint x: 1134, startPoint y: 340, endPoint x: 1116, endPoint y: 318, distance: 28.4
click at [1116, 318] on button "Copy Text" at bounding box center [1052, 317] width 232 height 31
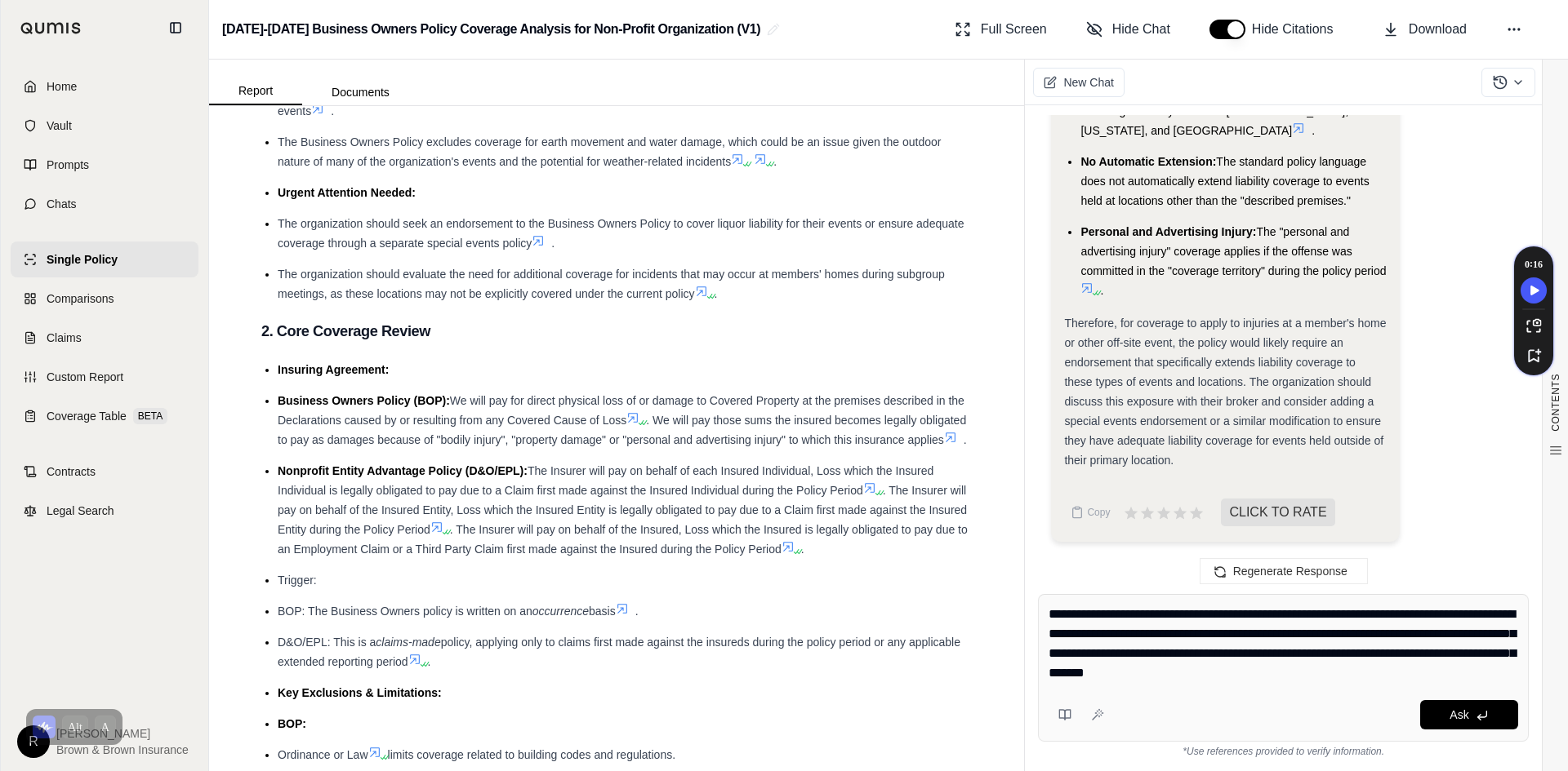
click at [1213, 689] on div "**********" at bounding box center [1283, 668] width 491 height 148
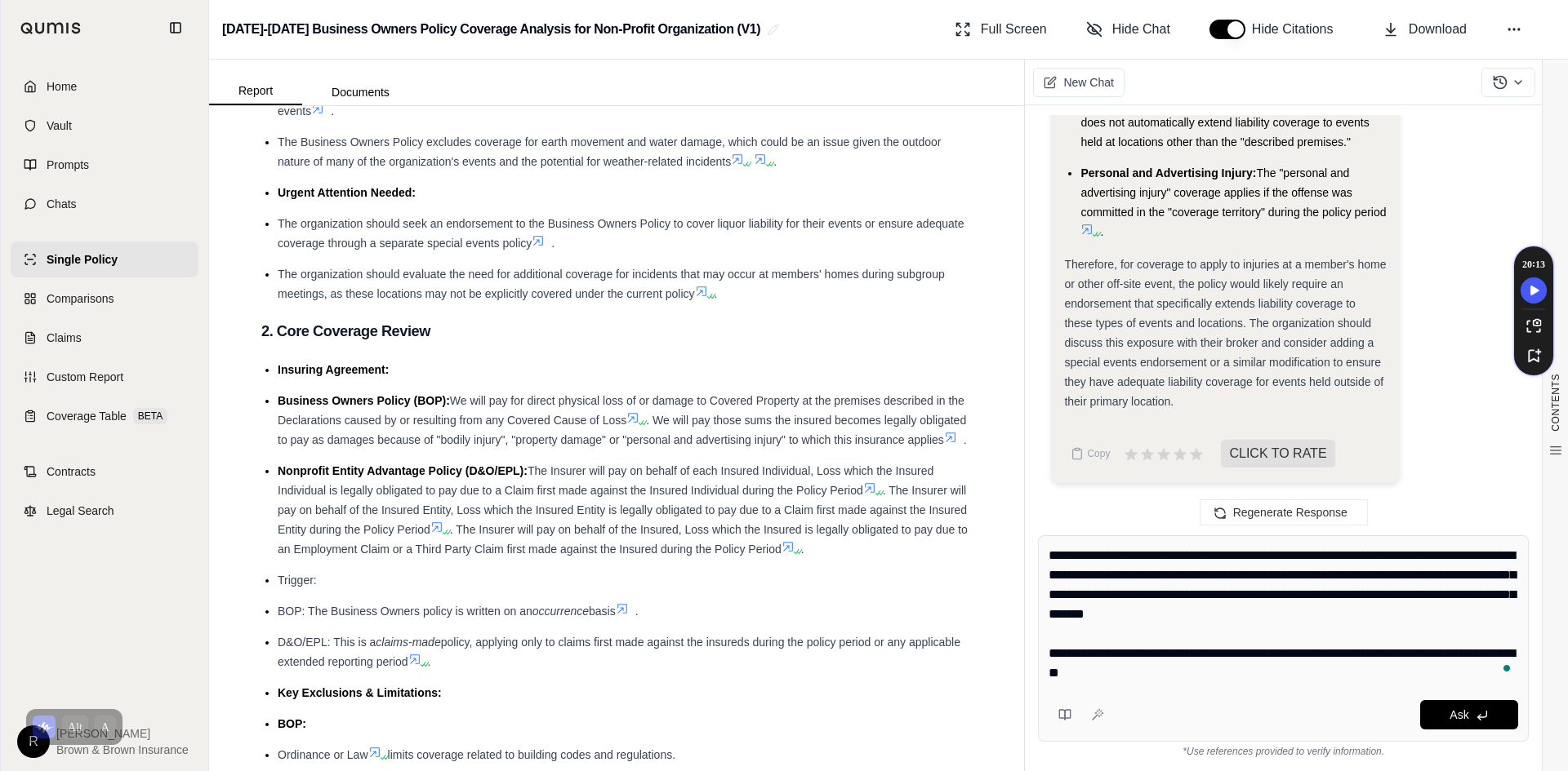
type textarea "**********"
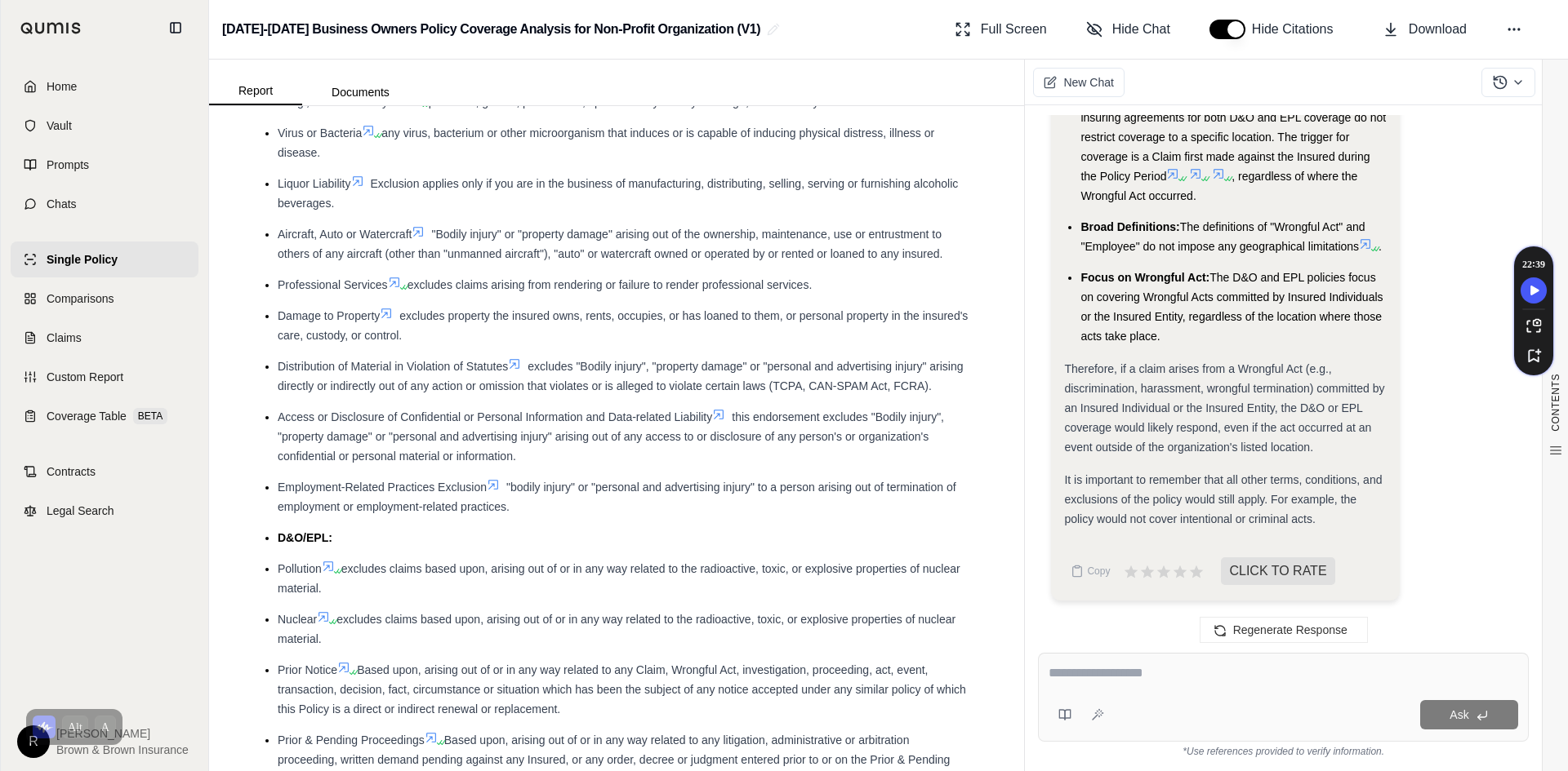
scroll to position [1224, 0]
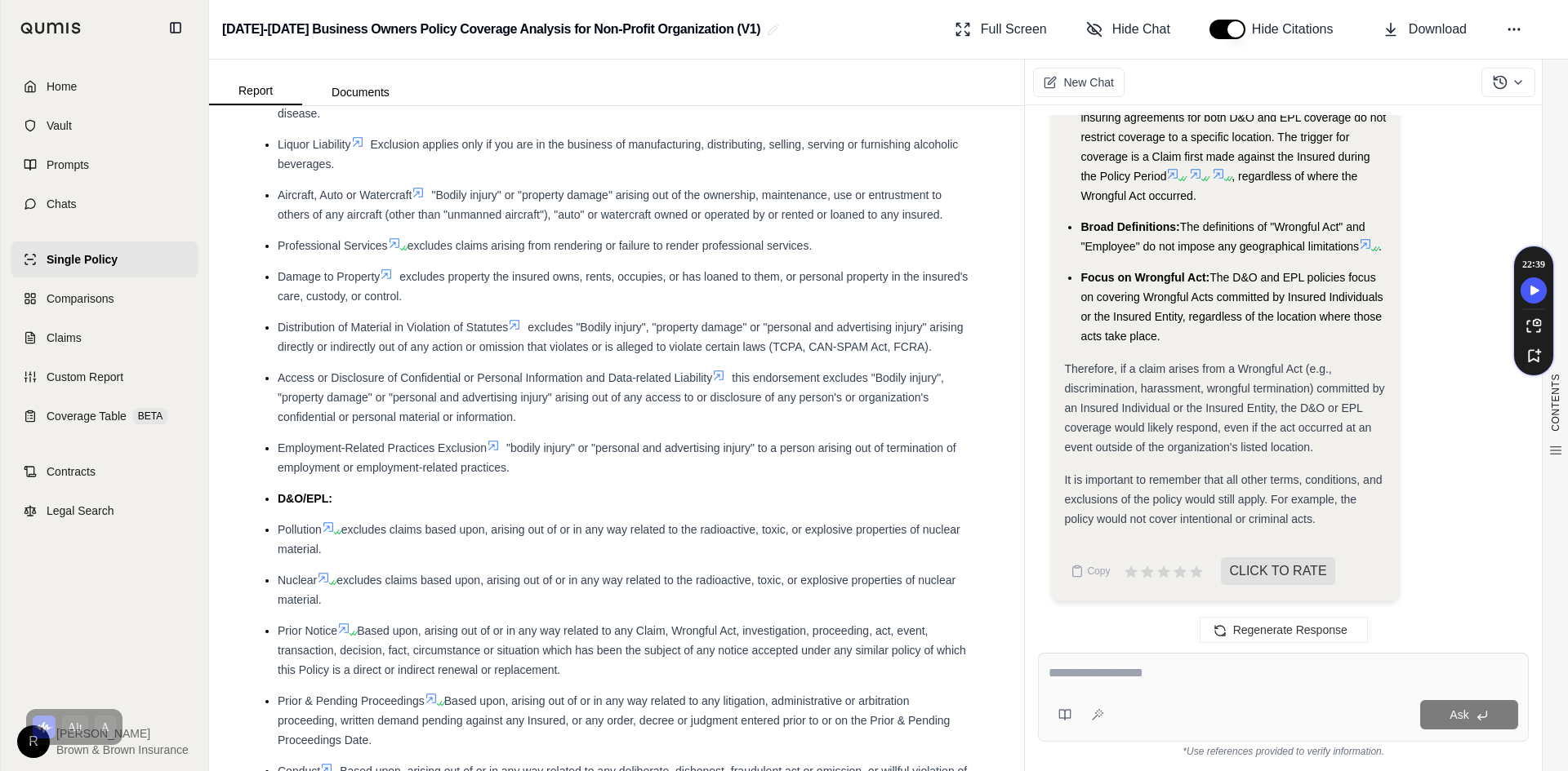
drag, startPoint x: 500, startPoint y: 317, endPoint x: 278, endPoint y: 292, distance: 223.4
click at [278, 292] on li "Damage to Property excludes property the insured owns, rents, occupies, or has …" at bounding box center [625, 287] width 694 height 39
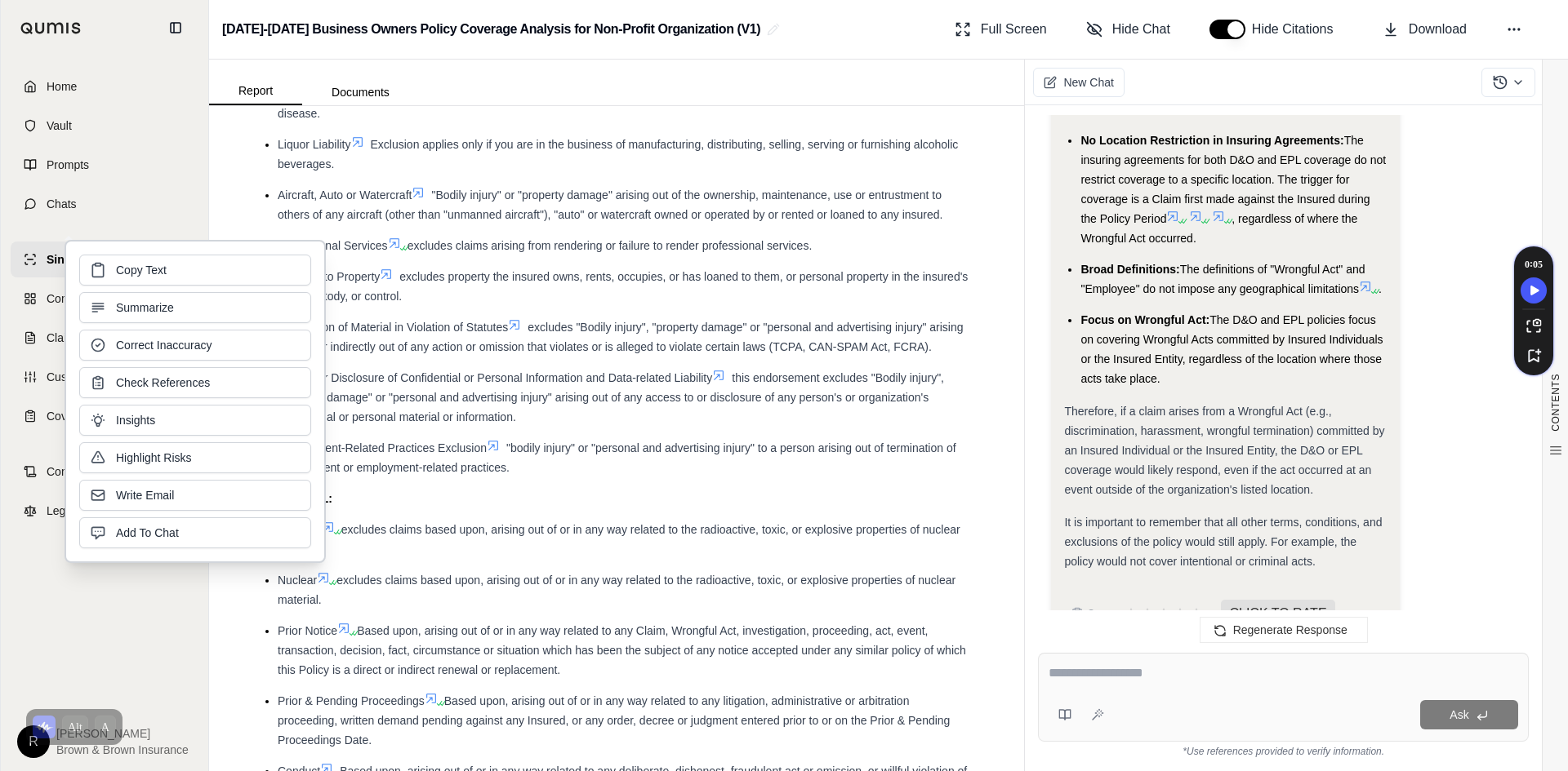
scroll to position [9639, 0]
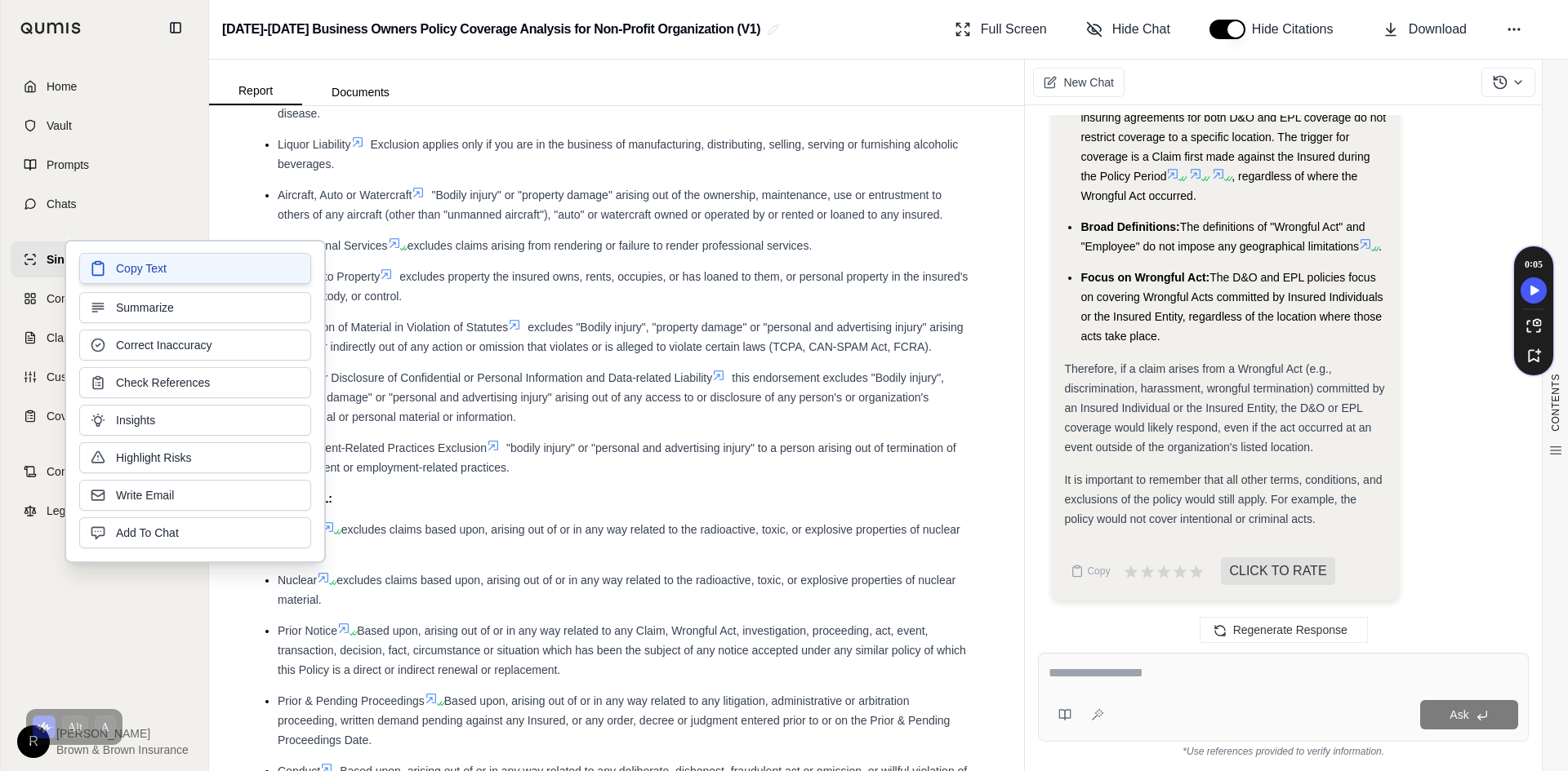
click at [168, 264] on button "Copy Text" at bounding box center [195, 268] width 232 height 31
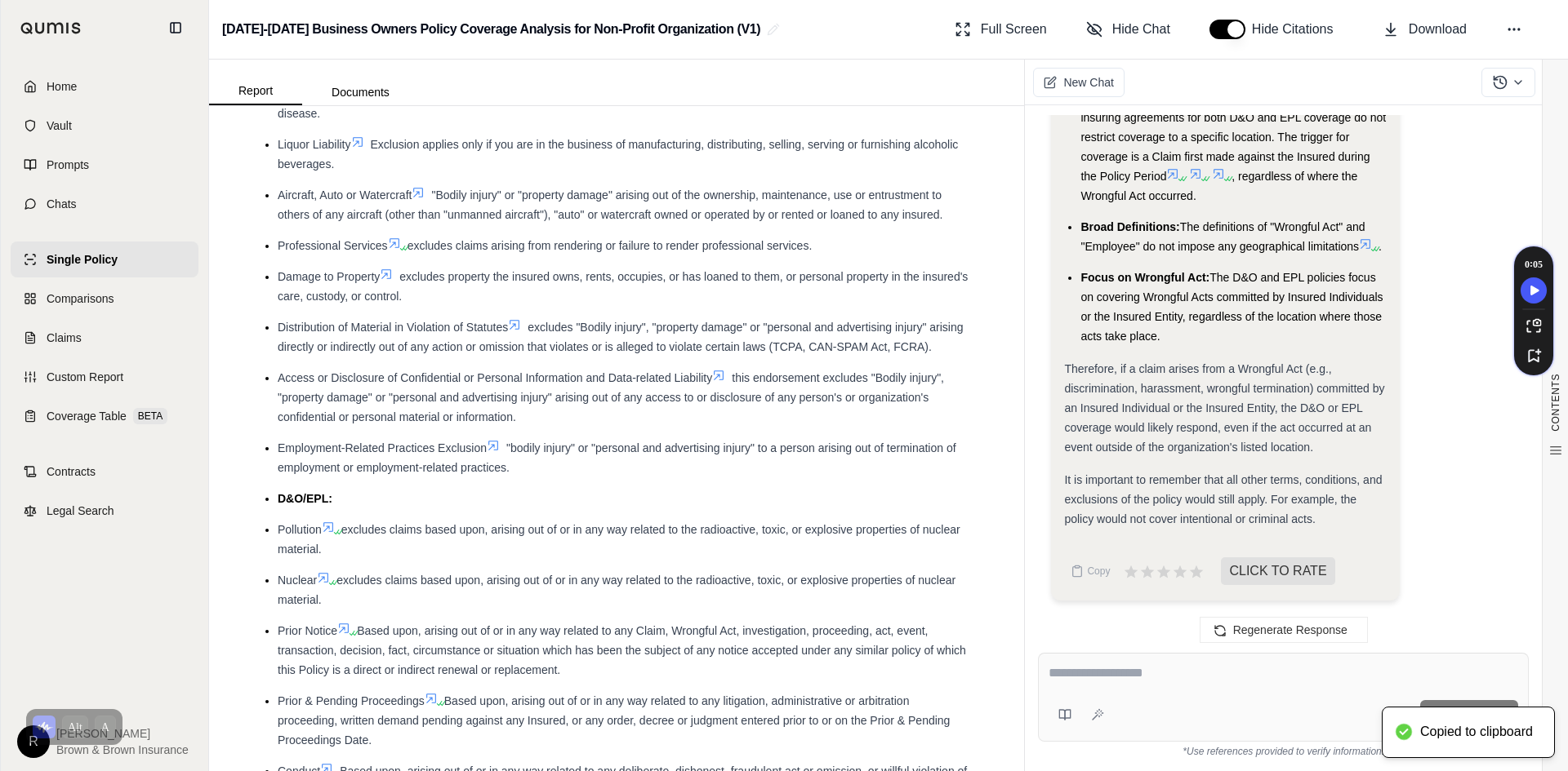
click at [1212, 687] on div at bounding box center [1283, 676] width 469 height 25
click at [1185, 675] on textarea at bounding box center [1283, 673] width 469 height 20
paste textarea "**********"
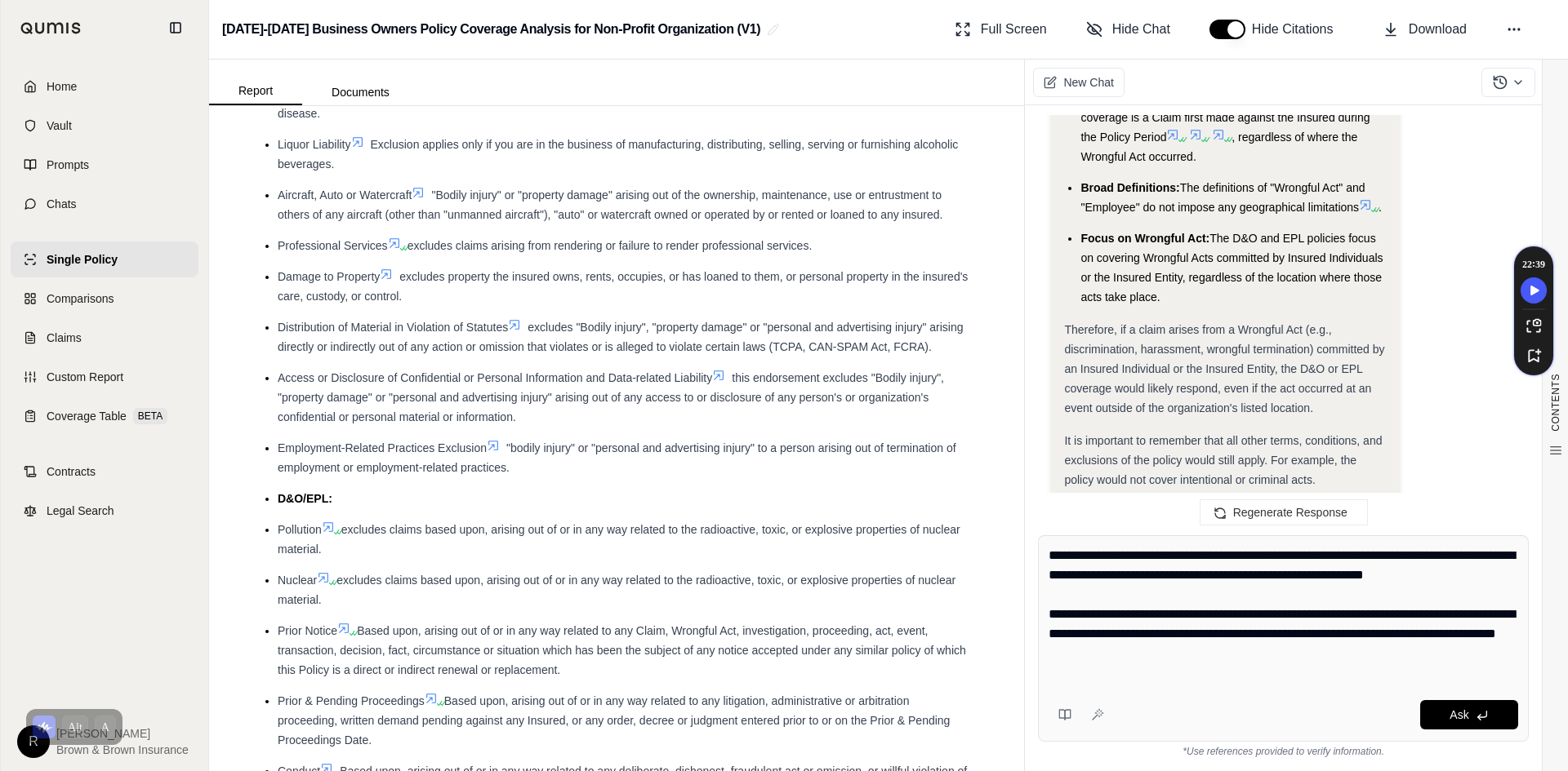
type textarea "**********"
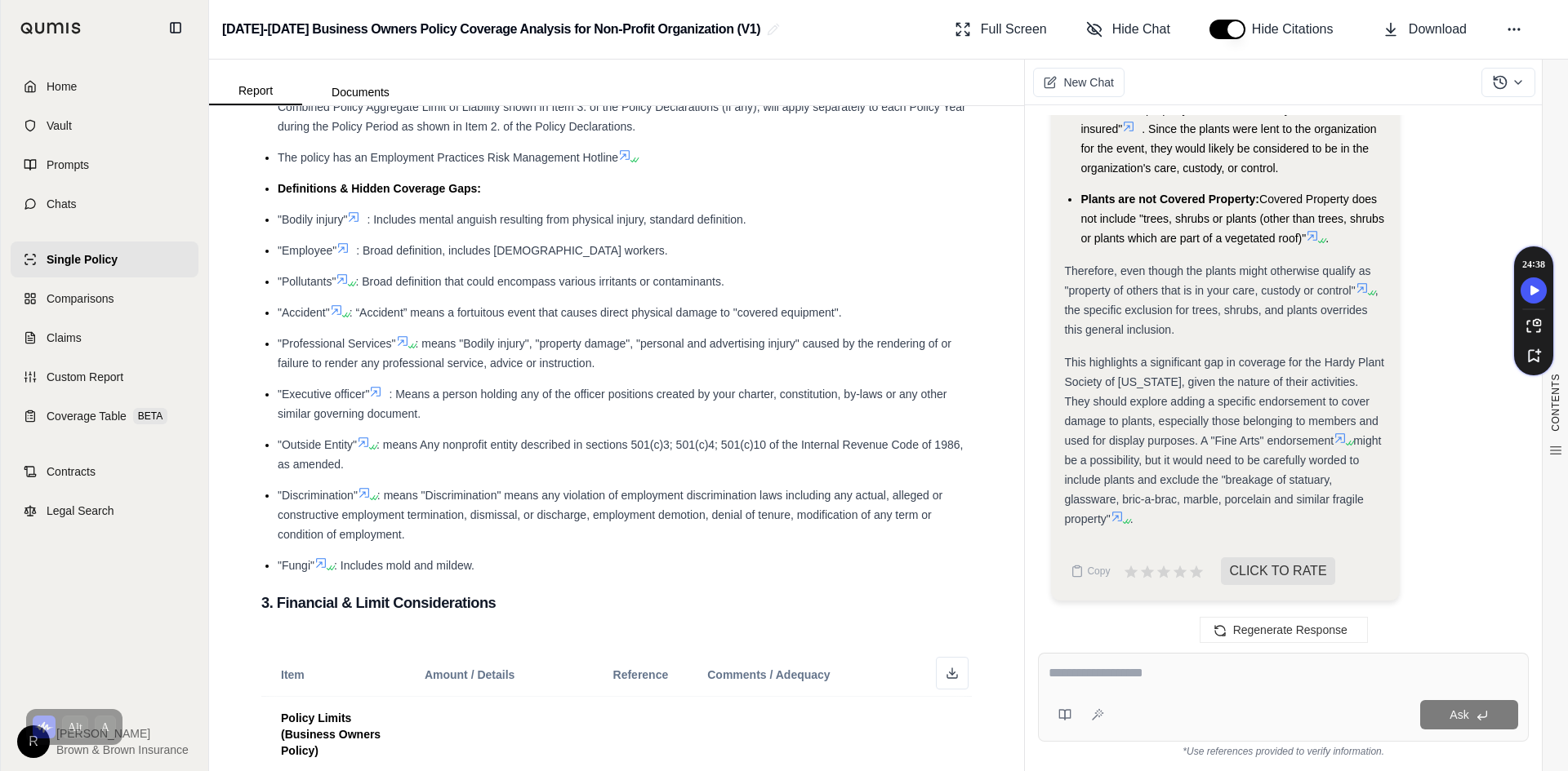
scroll to position [11501, 0]
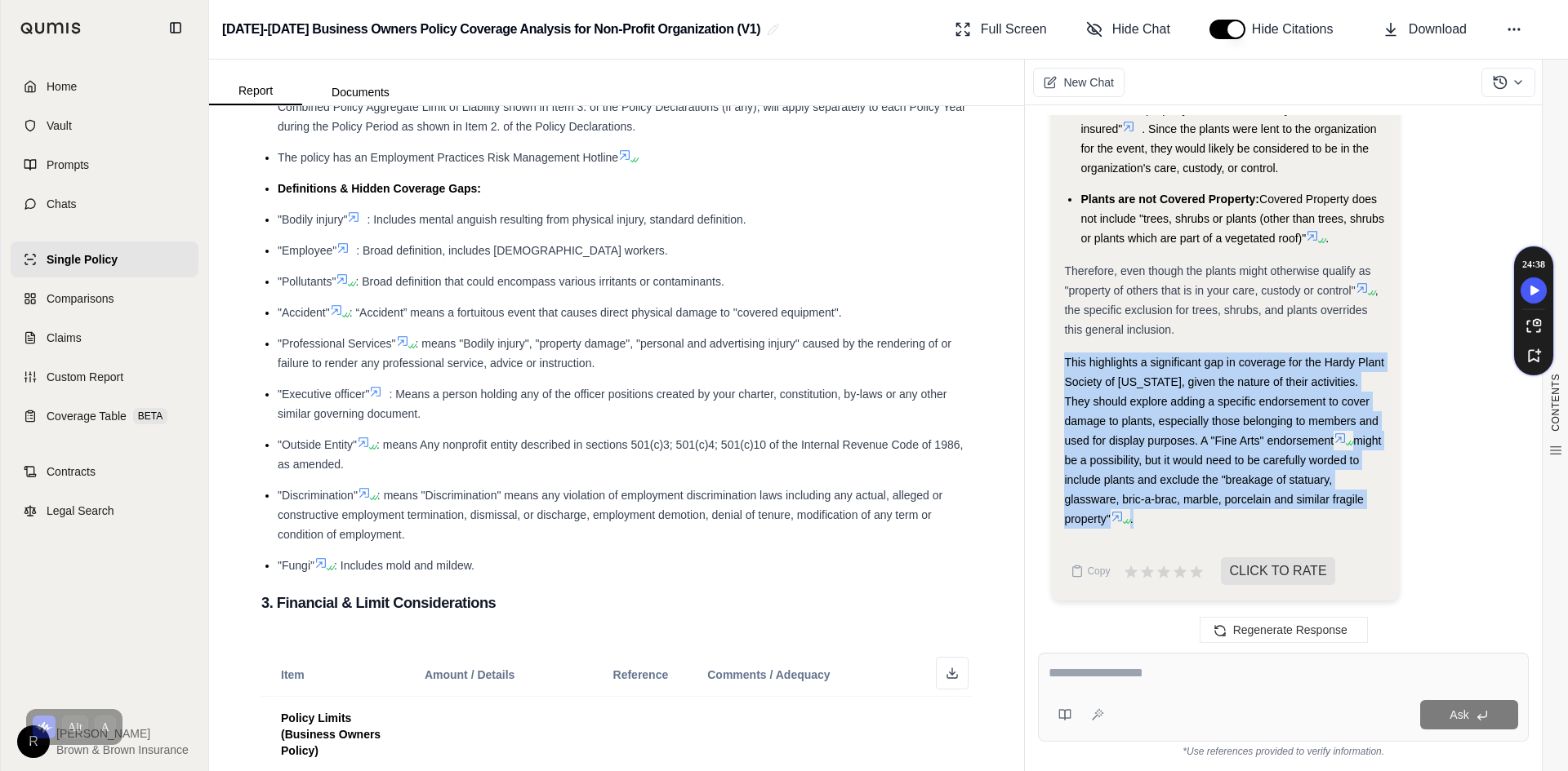
drag, startPoint x: 1365, startPoint y: 520, endPoint x: 1062, endPoint y: 384, distance: 332.1
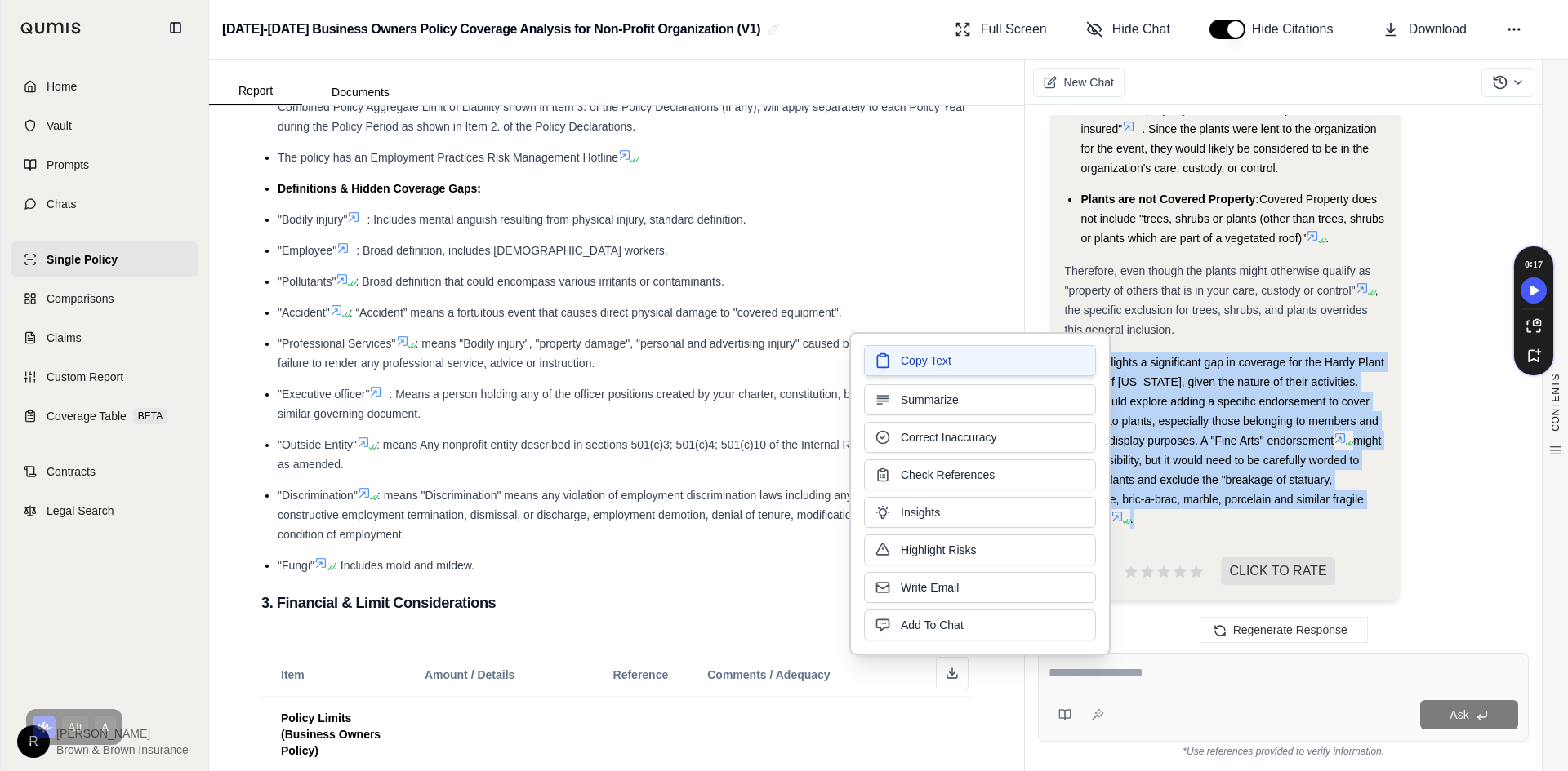
click at [1048, 358] on button "Copy Text" at bounding box center [980, 360] width 232 height 31
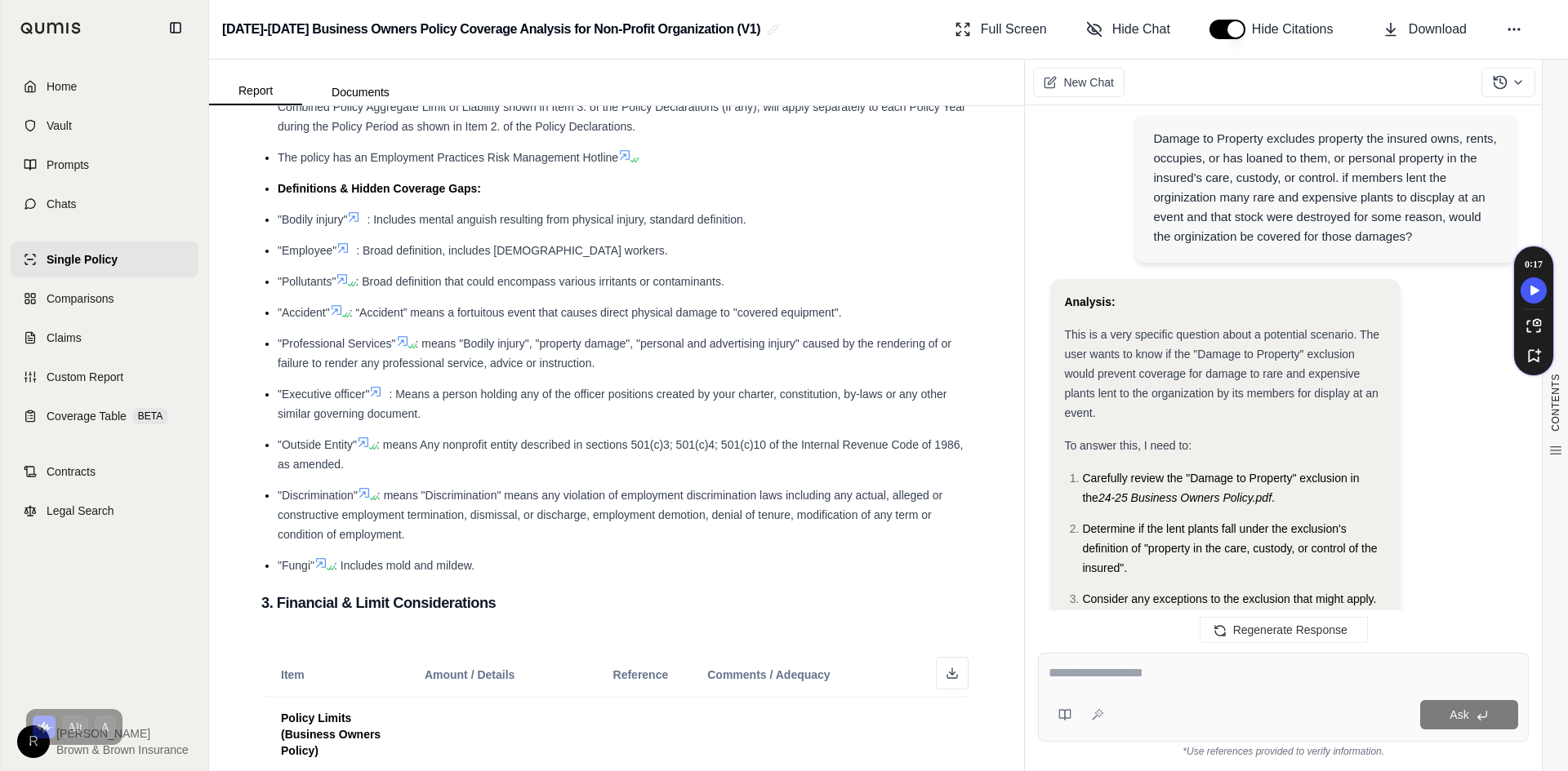
scroll to position [9951, 0]
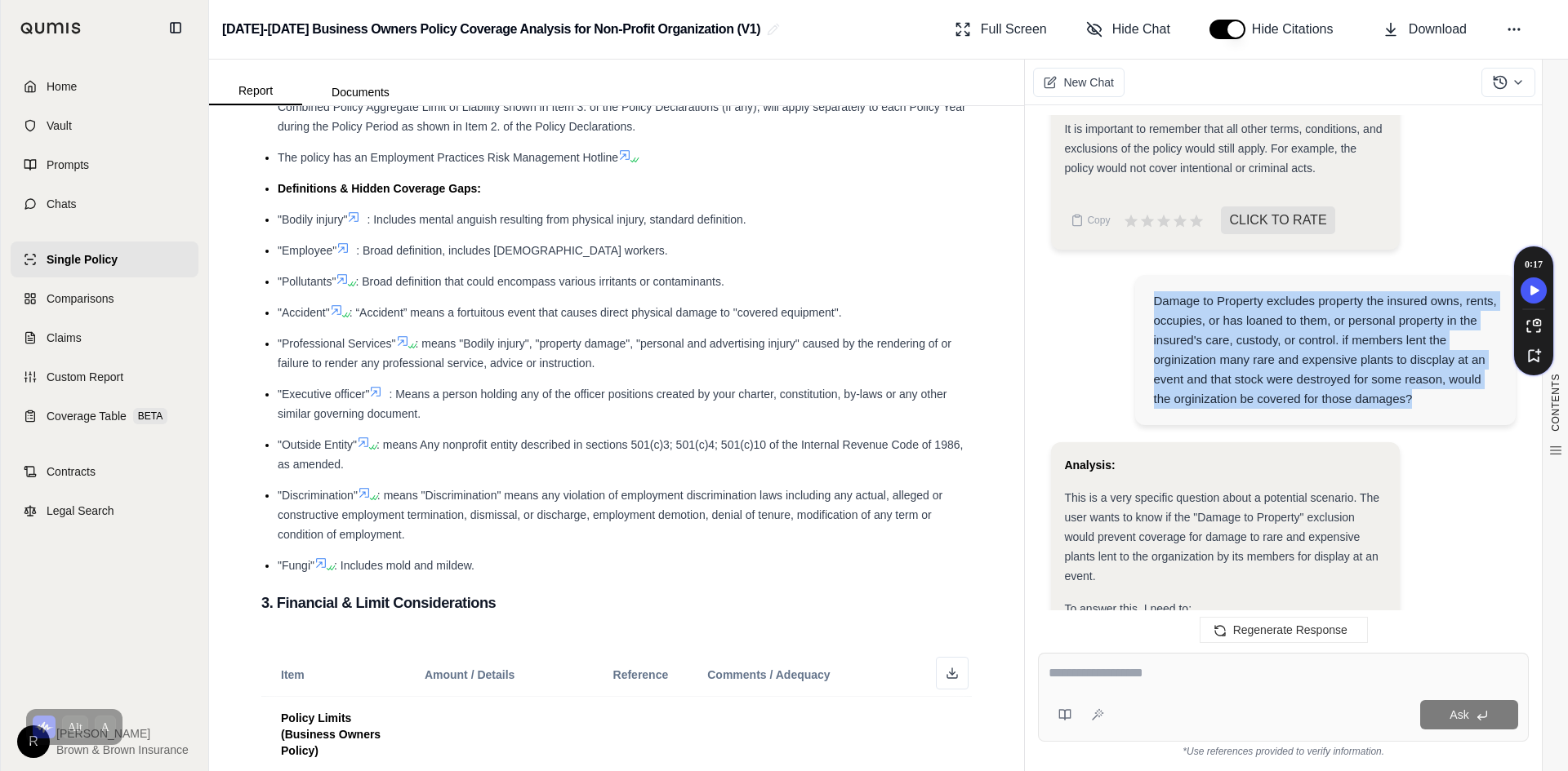
drag, startPoint x: 1430, startPoint y: 442, endPoint x: 1146, endPoint y: 339, distance: 302.1
click at [1146, 339] on div "Damage to Property excludes property the insured owns, rents, occupies, or has …" at bounding box center [1325, 350] width 381 height 150
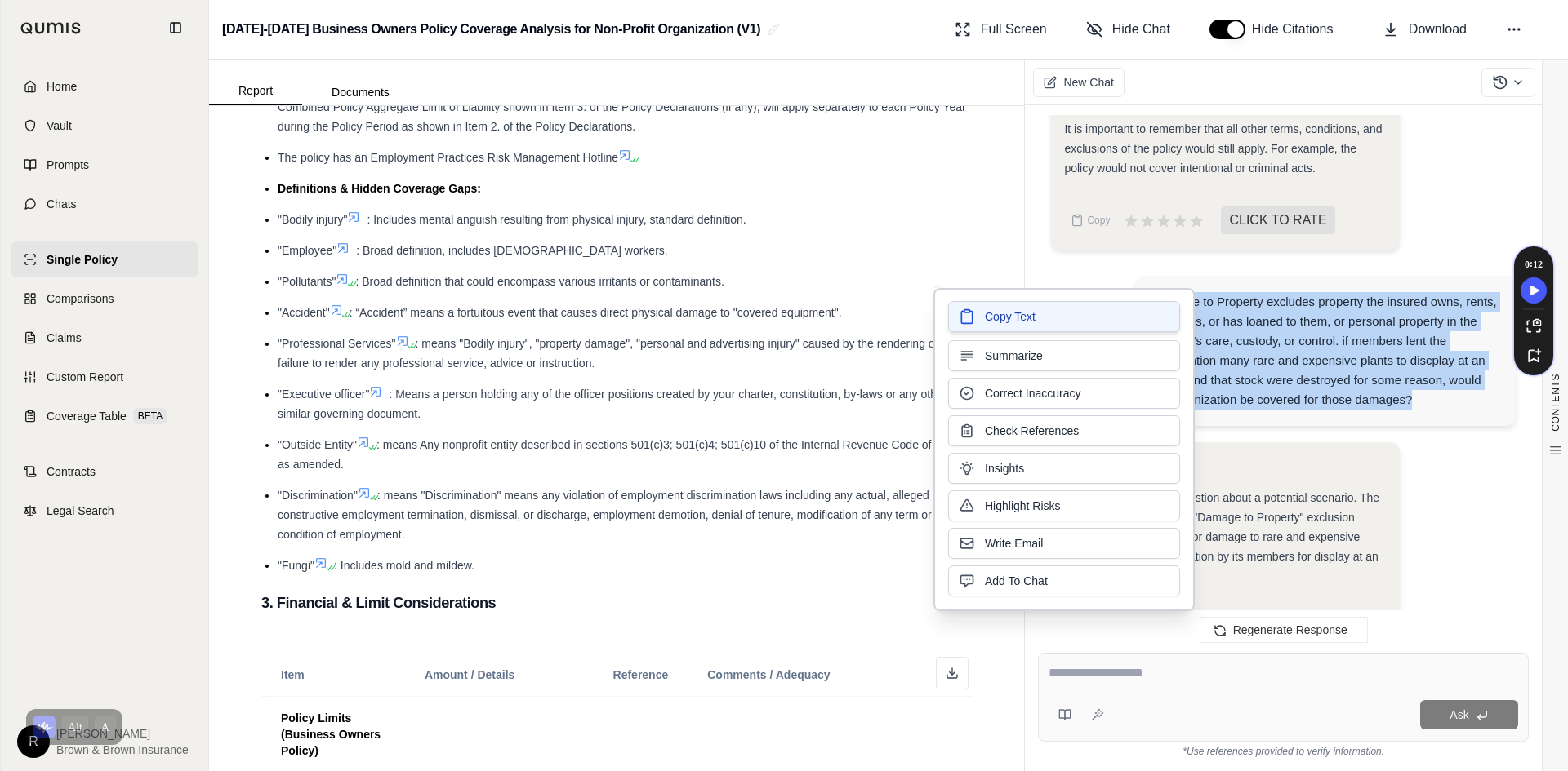
click at [1118, 311] on button "Copy Text" at bounding box center [1064, 316] width 232 height 31
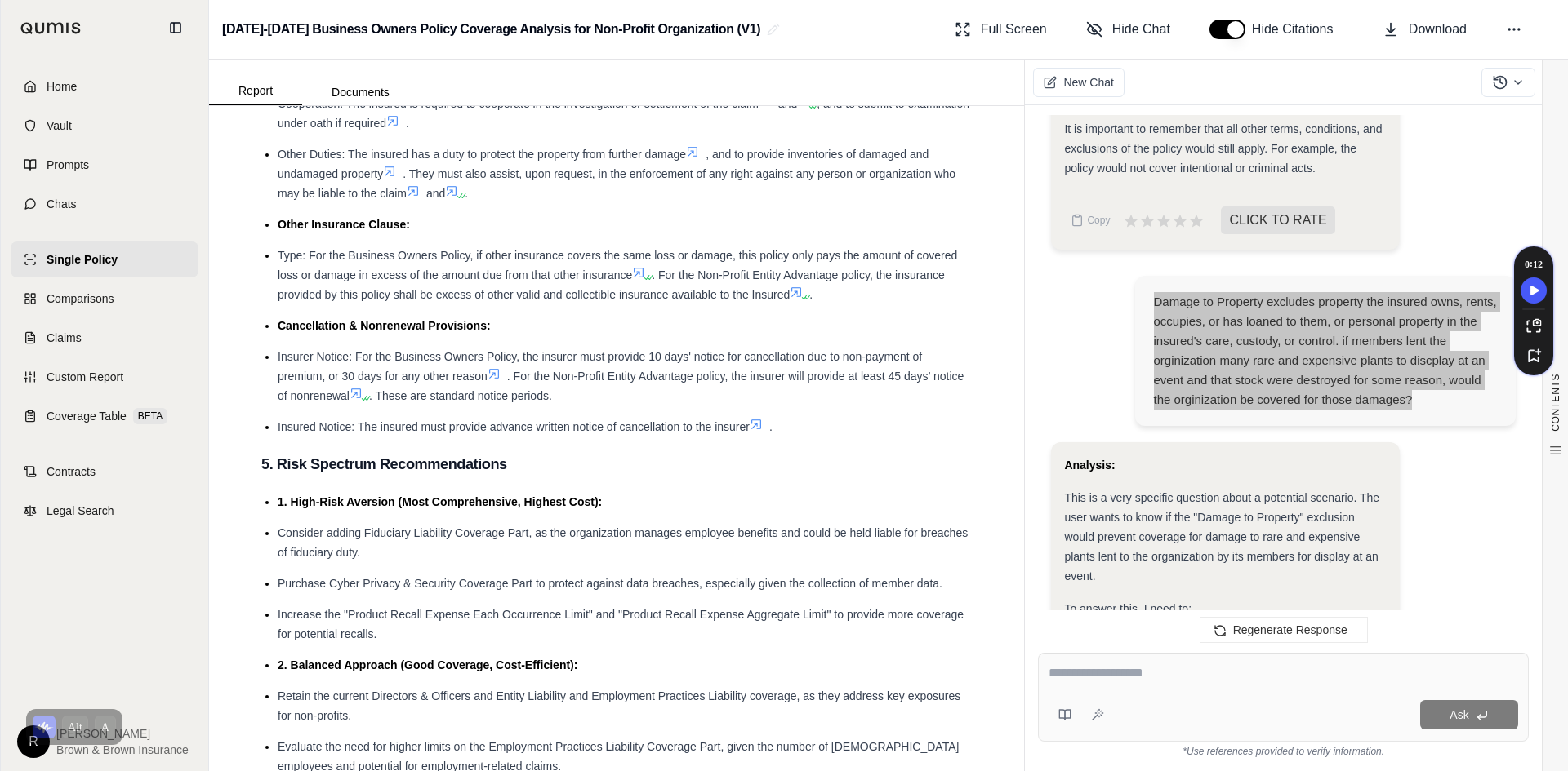
scroll to position [6040, 0]
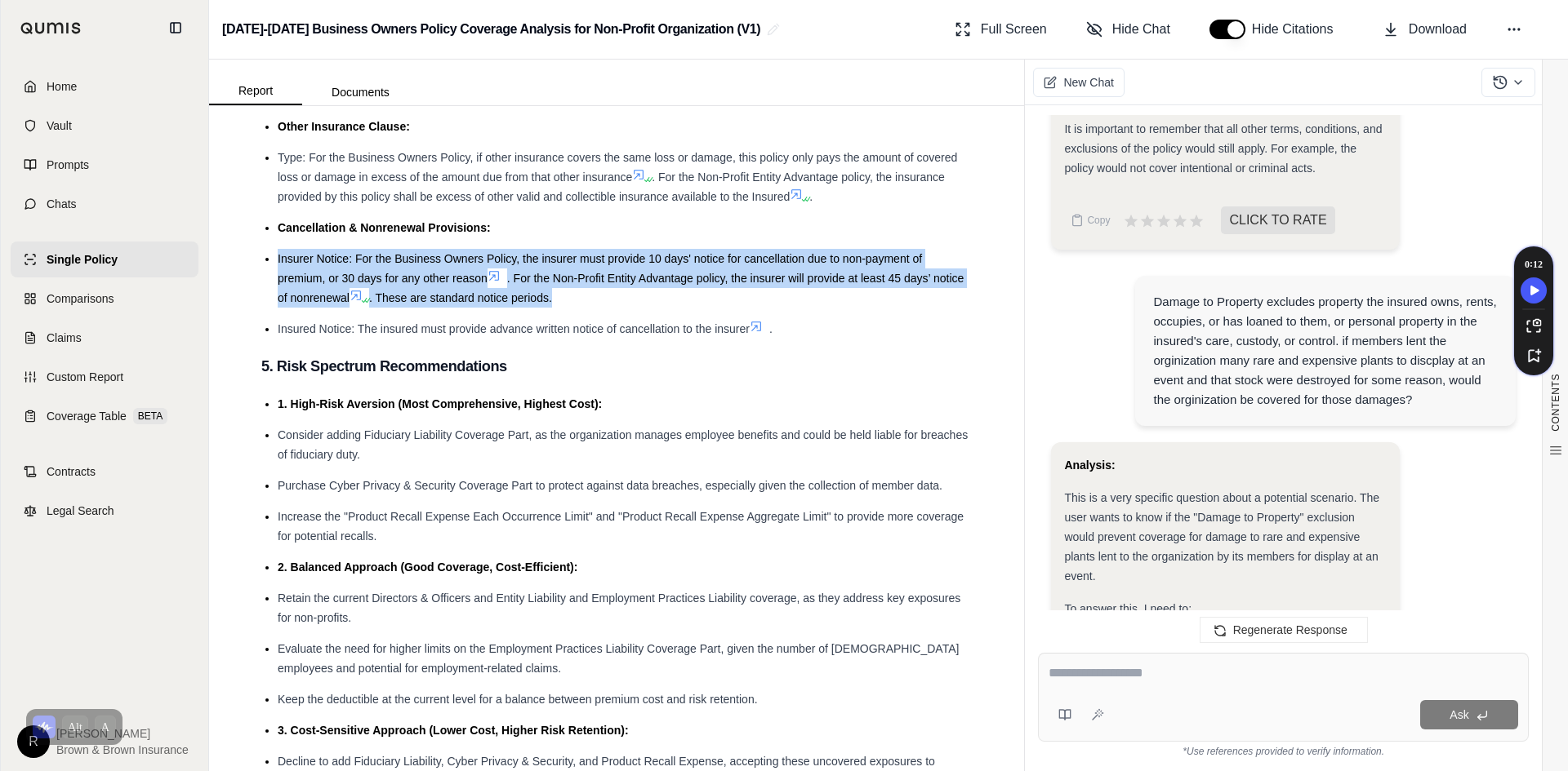
drag, startPoint x: 628, startPoint y: 407, endPoint x: 254, endPoint y: 356, distance: 377.5
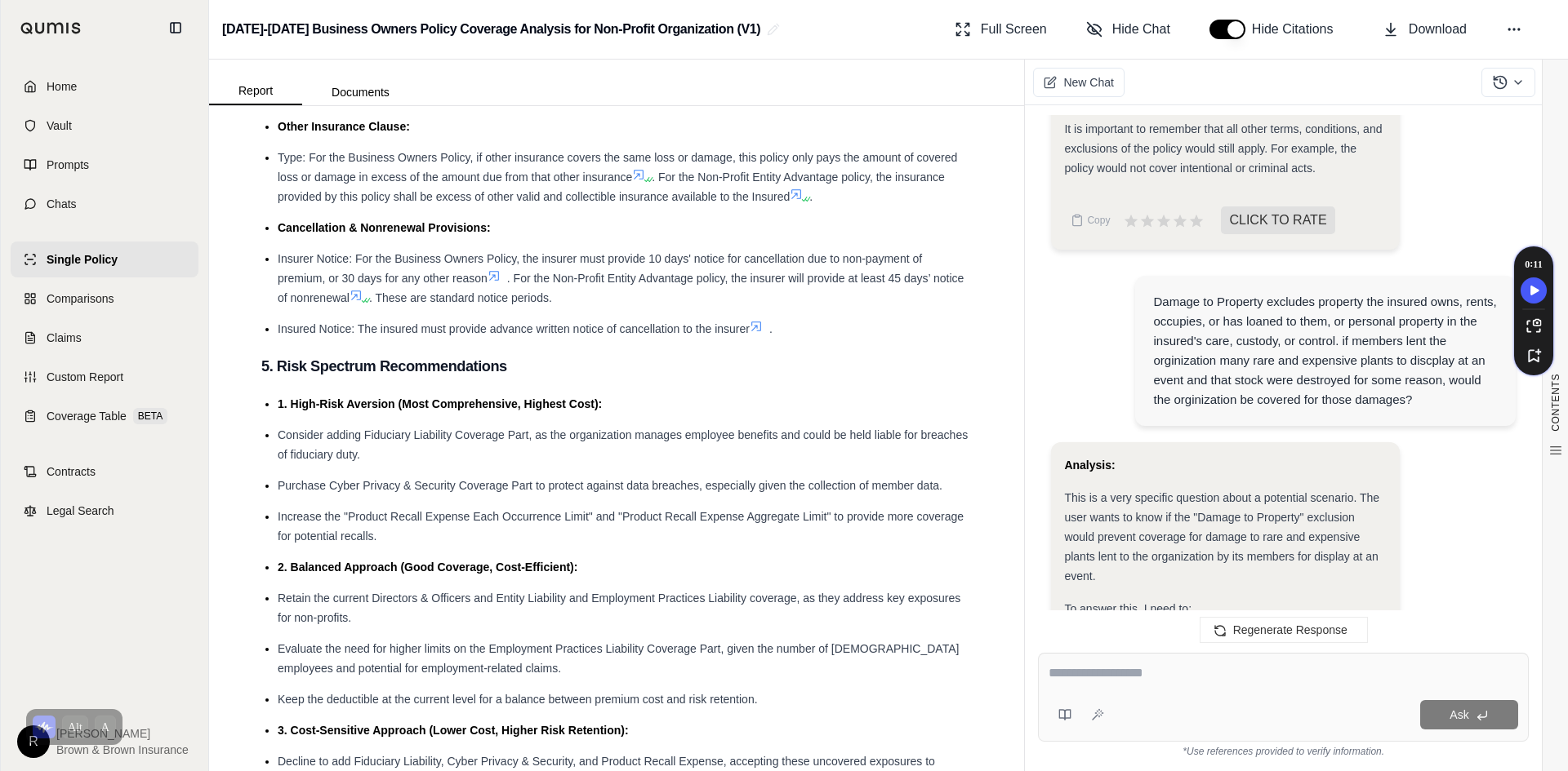
click at [767, 338] on ul "Claims Notice Requirements: Timing: For the Business Owners Policy, prompt noti…" at bounding box center [616, 76] width 711 height 525
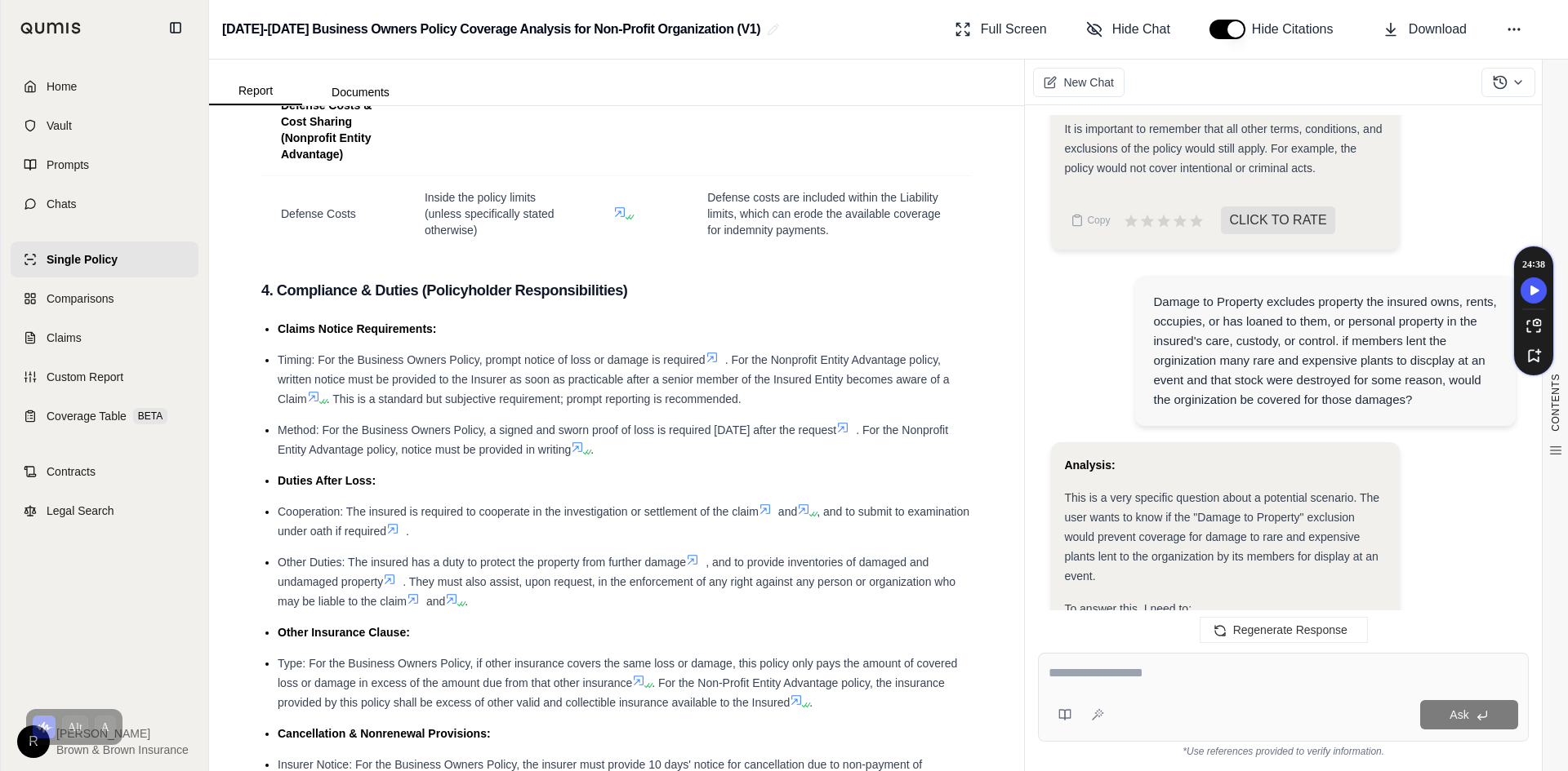
scroll to position [5540, 0]
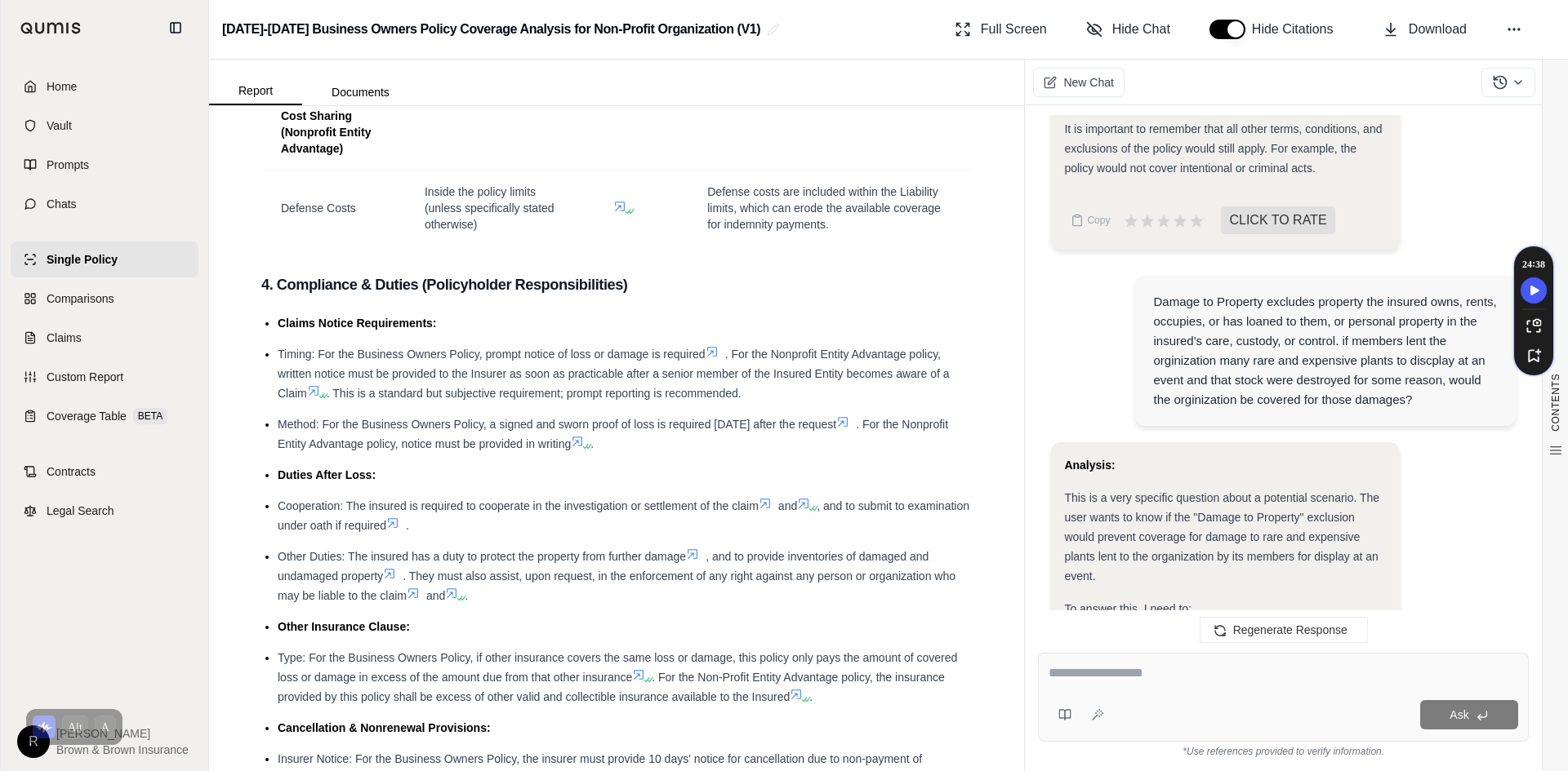
drag, startPoint x: 798, startPoint y: 725, endPoint x: 261, endPoint y: 379, distance: 638.8
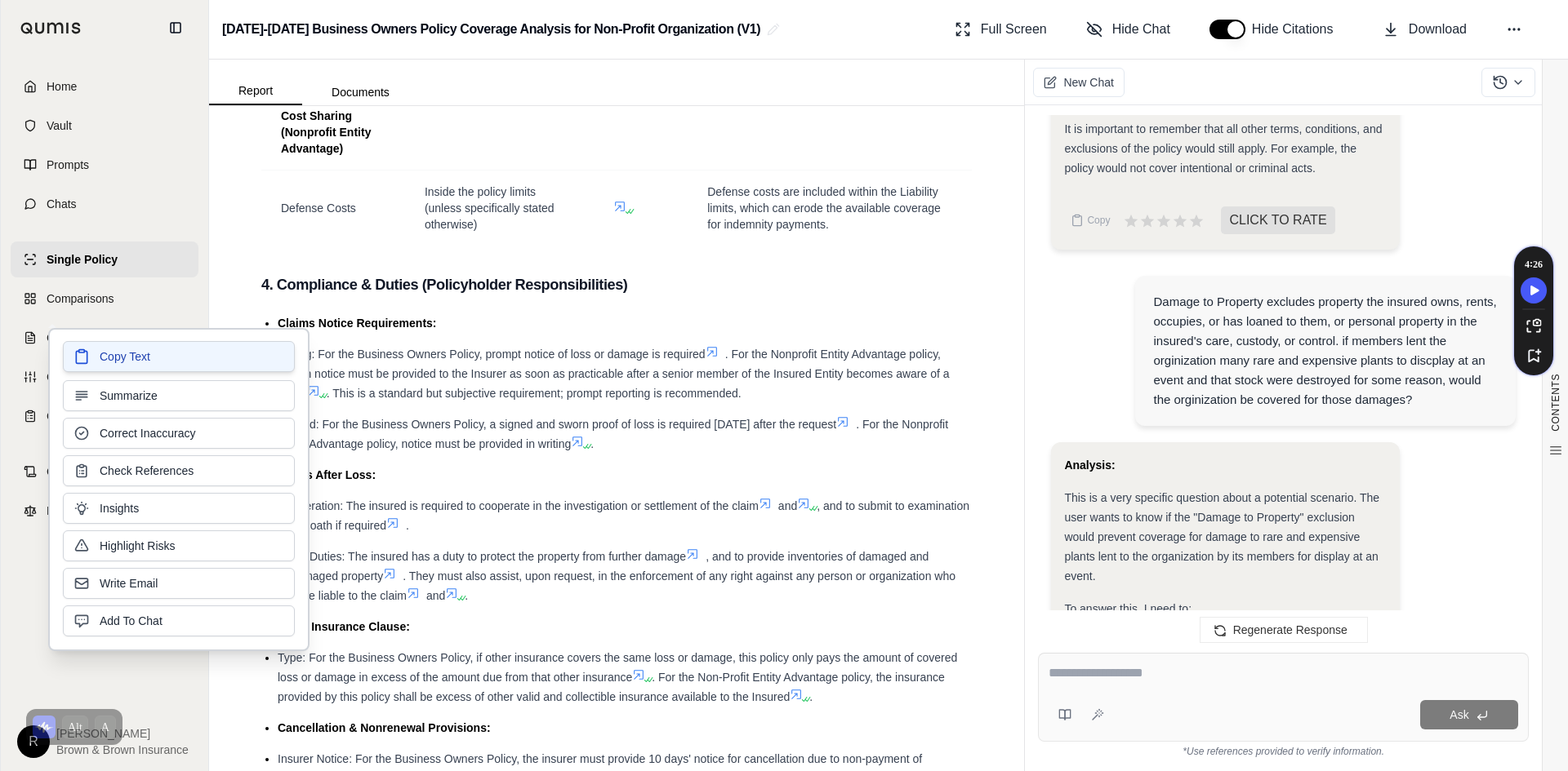
drag, startPoint x: 283, startPoint y: 390, endPoint x: 210, endPoint y: 350, distance: 83.2
click at [210, 350] on button "Copy Text" at bounding box center [179, 356] width 232 height 31
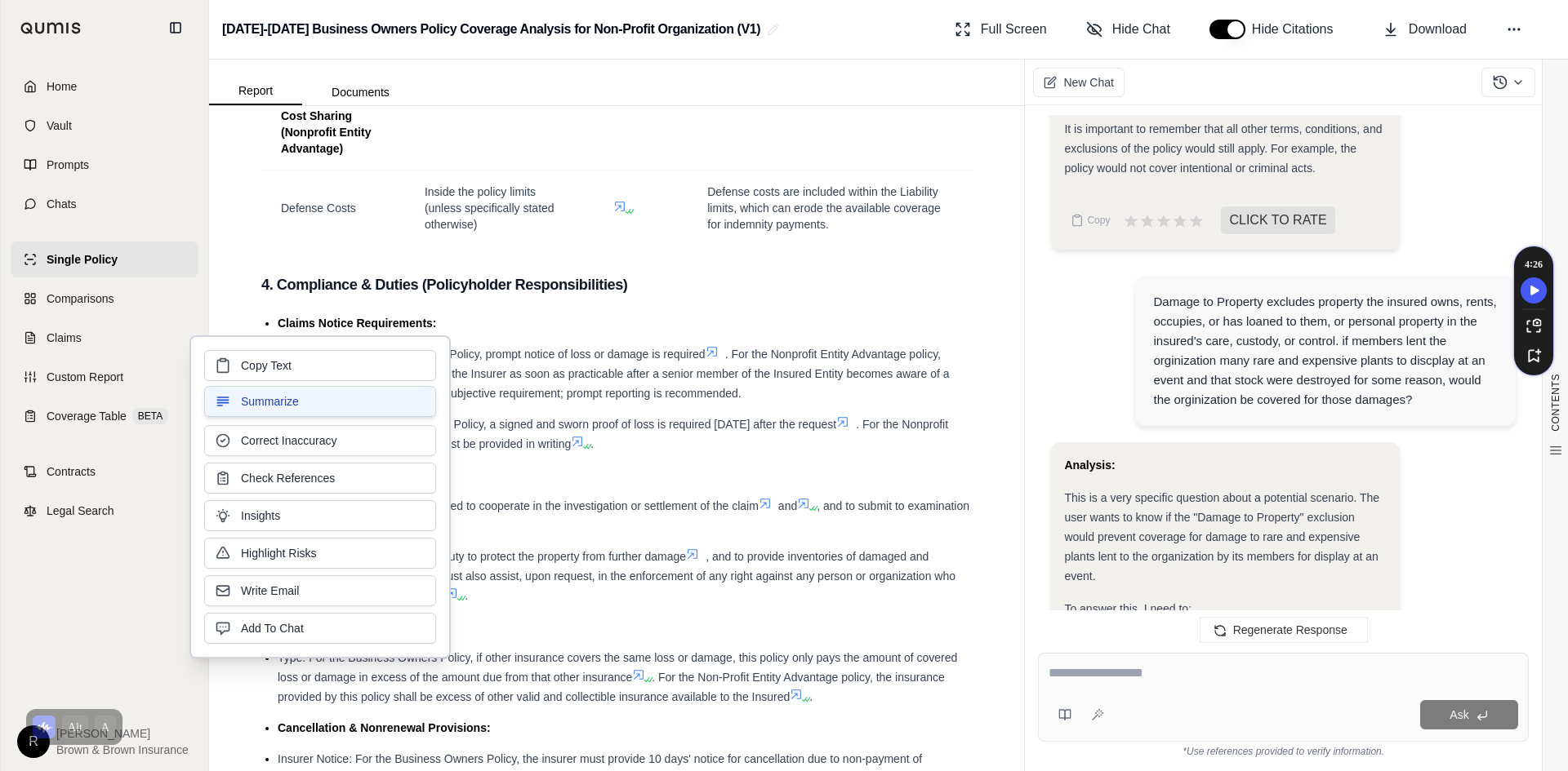
drag, startPoint x: 403, startPoint y: 387, endPoint x: 357, endPoint y: 395, distance: 46.7
click at [357, 395] on button "Summarize" at bounding box center [320, 401] width 232 height 31
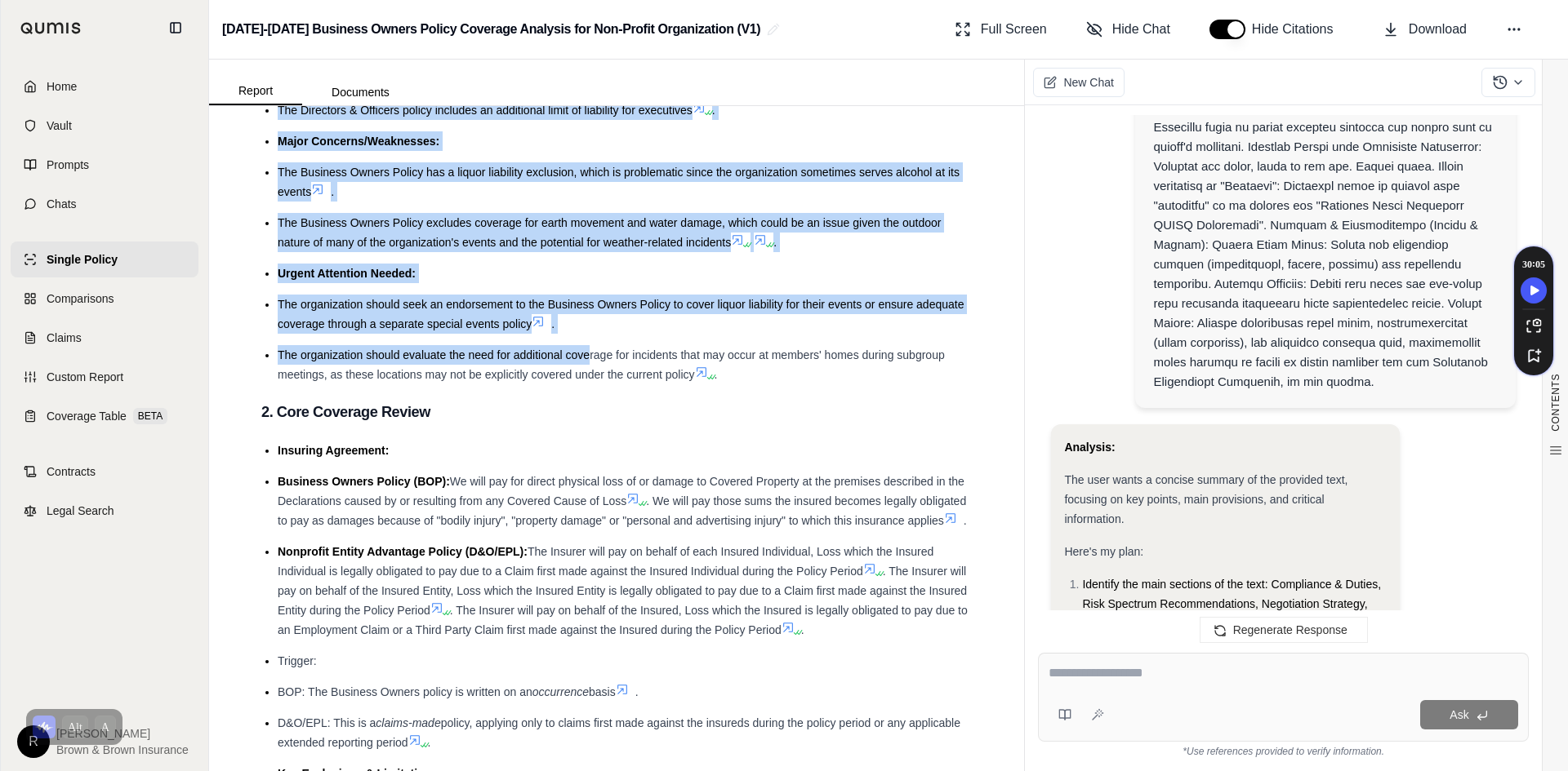
scroll to position [245, 0]
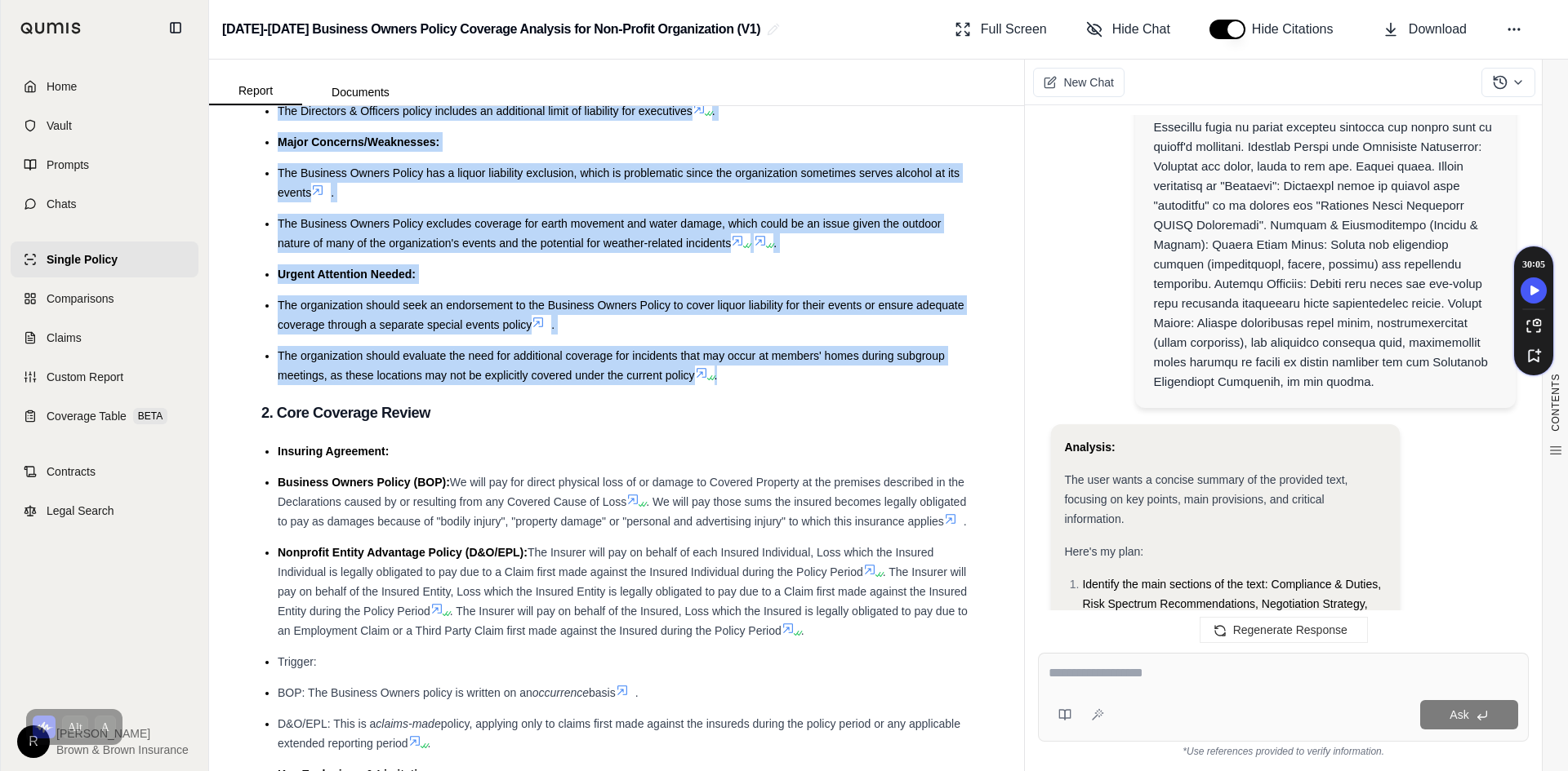
drag, startPoint x: 236, startPoint y: 153, endPoint x: 771, endPoint y: 376, distance: 579.6
click at [771, 376] on div "CONTENTS Table of Contents 1. Executive Summary 2. Core Coverage Review 3. Fina…" at bounding box center [617, 439] width 815 height 665
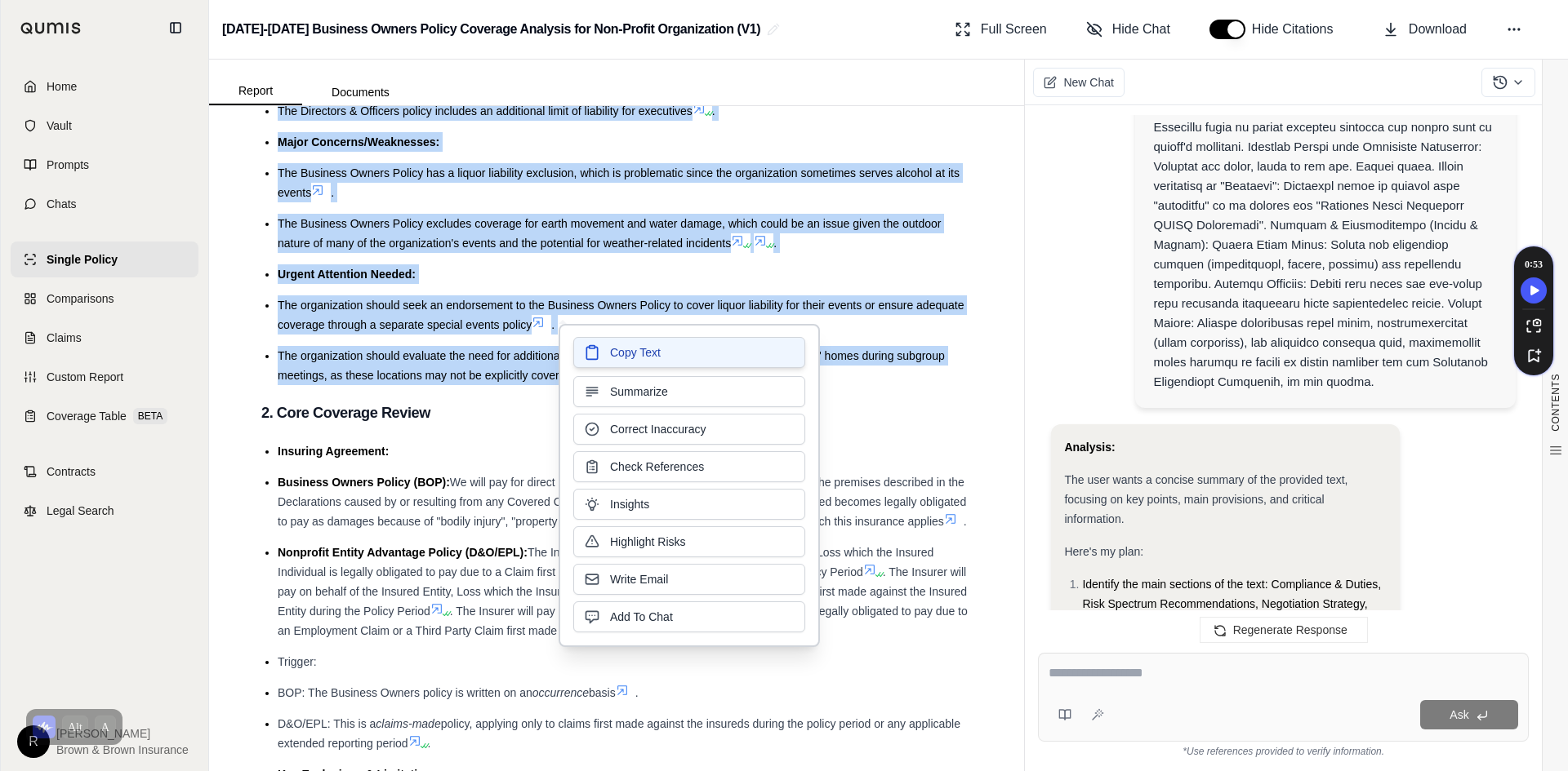
click at [616, 348] on span "Copy Text" at bounding box center [635, 352] width 50 height 16
